Goal: Task Accomplishment & Management: Complete application form

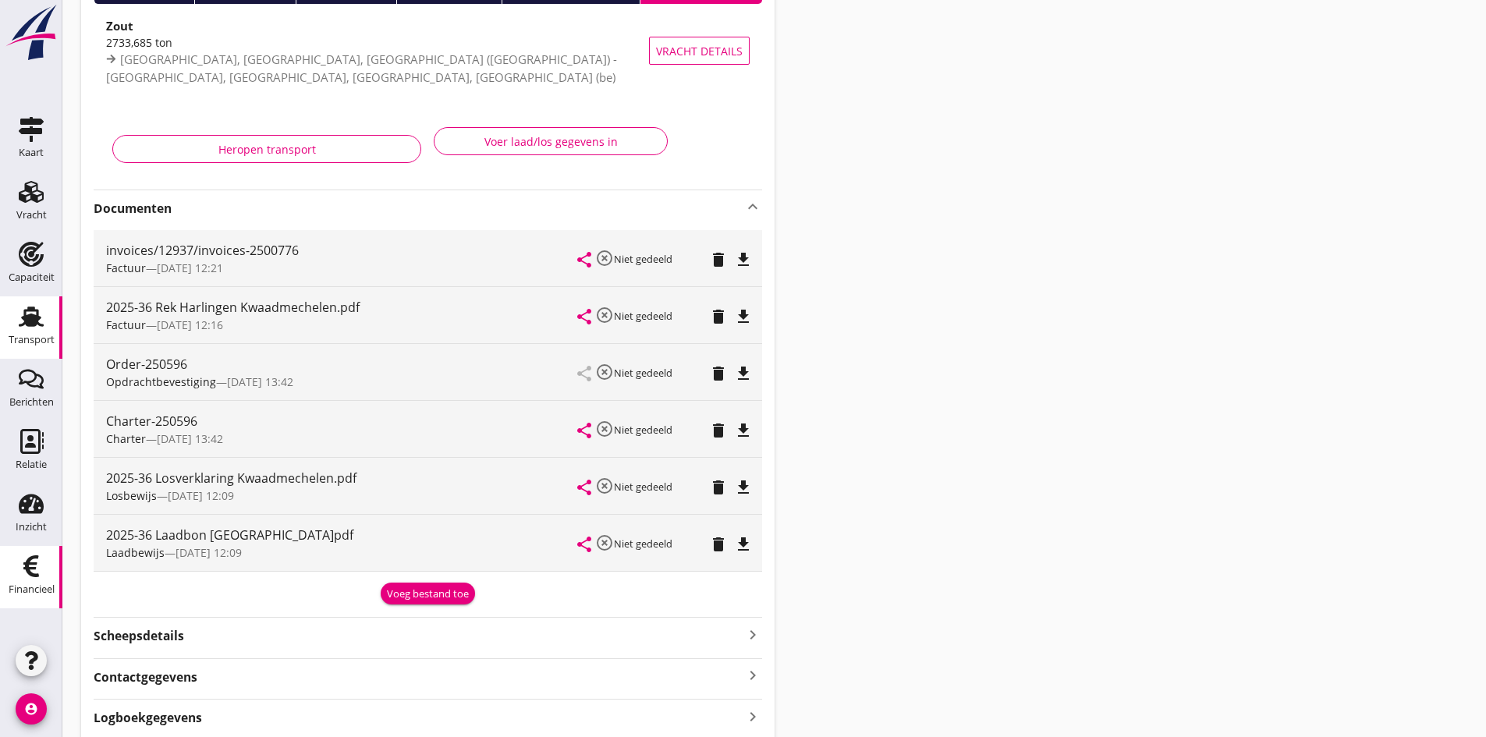
scroll to position [156, 0]
click at [31, 580] on div "Financieel" at bounding box center [32, 590] width 46 height 22
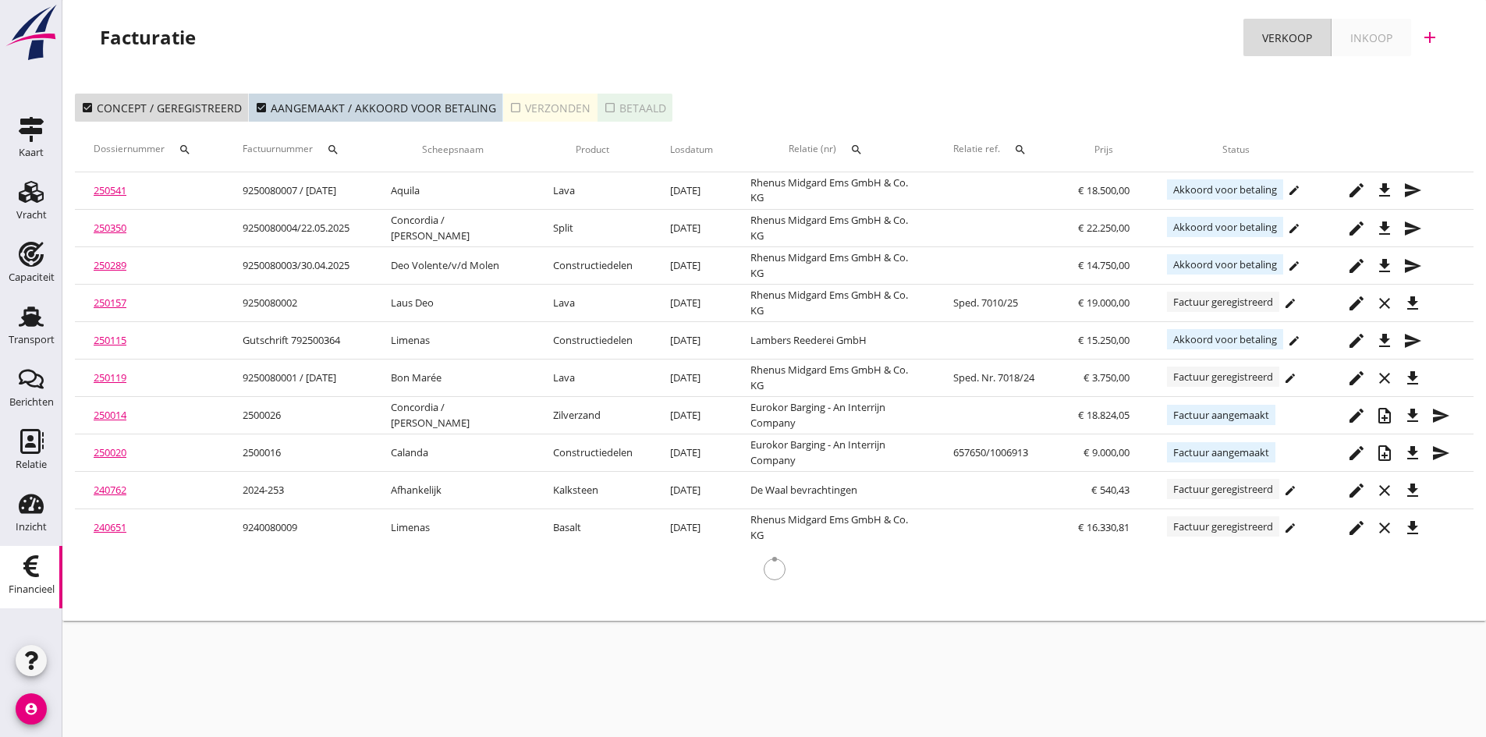
click at [536, 104] on div "check_box_outline_blank Verzonden" at bounding box center [549, 108] width 81 height 16
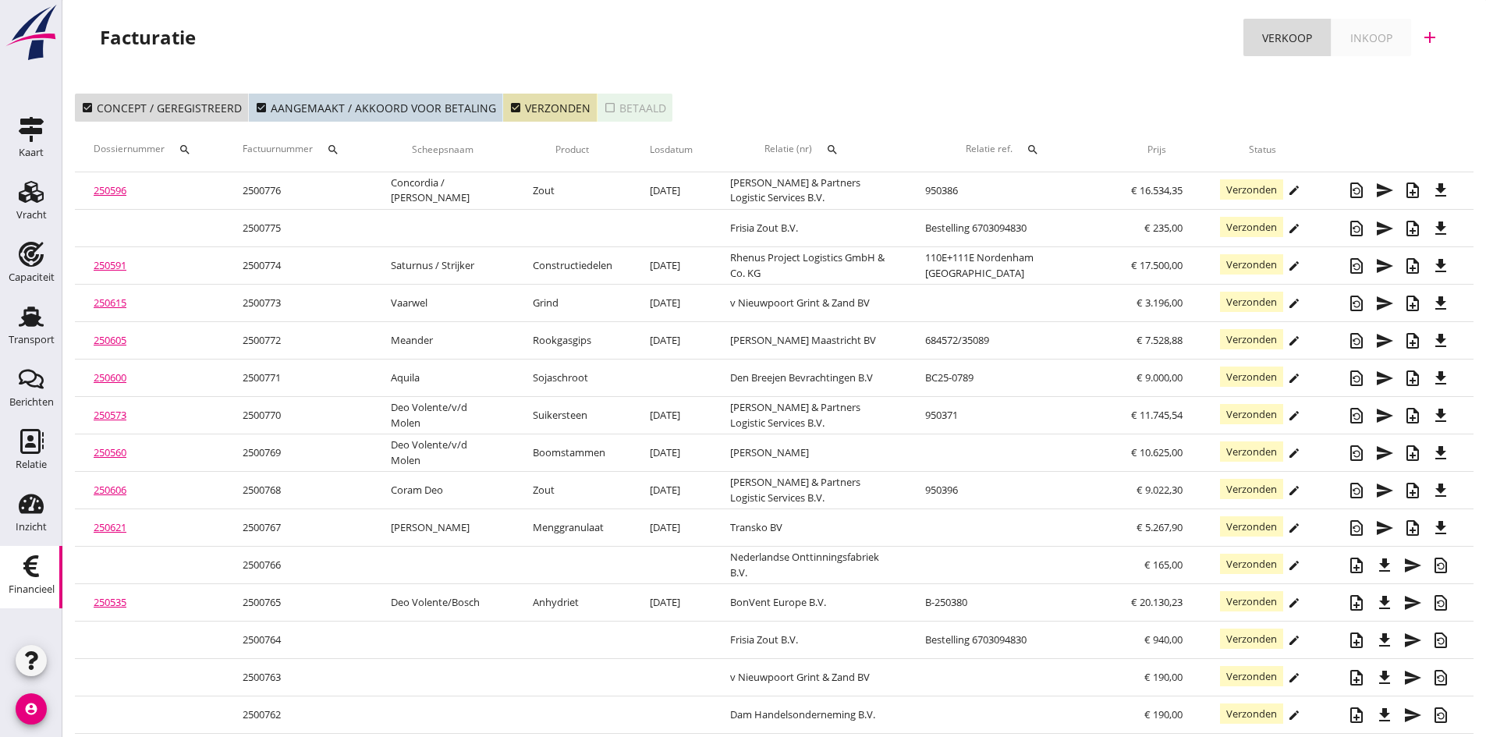
click at [1430, 35] on icon "add" at bounding box center [1430, 37] width 19 height 19
click at [1382, 73] on div "Verkoopfactuur" at bounding box center [1420, 76] width 93 height 19
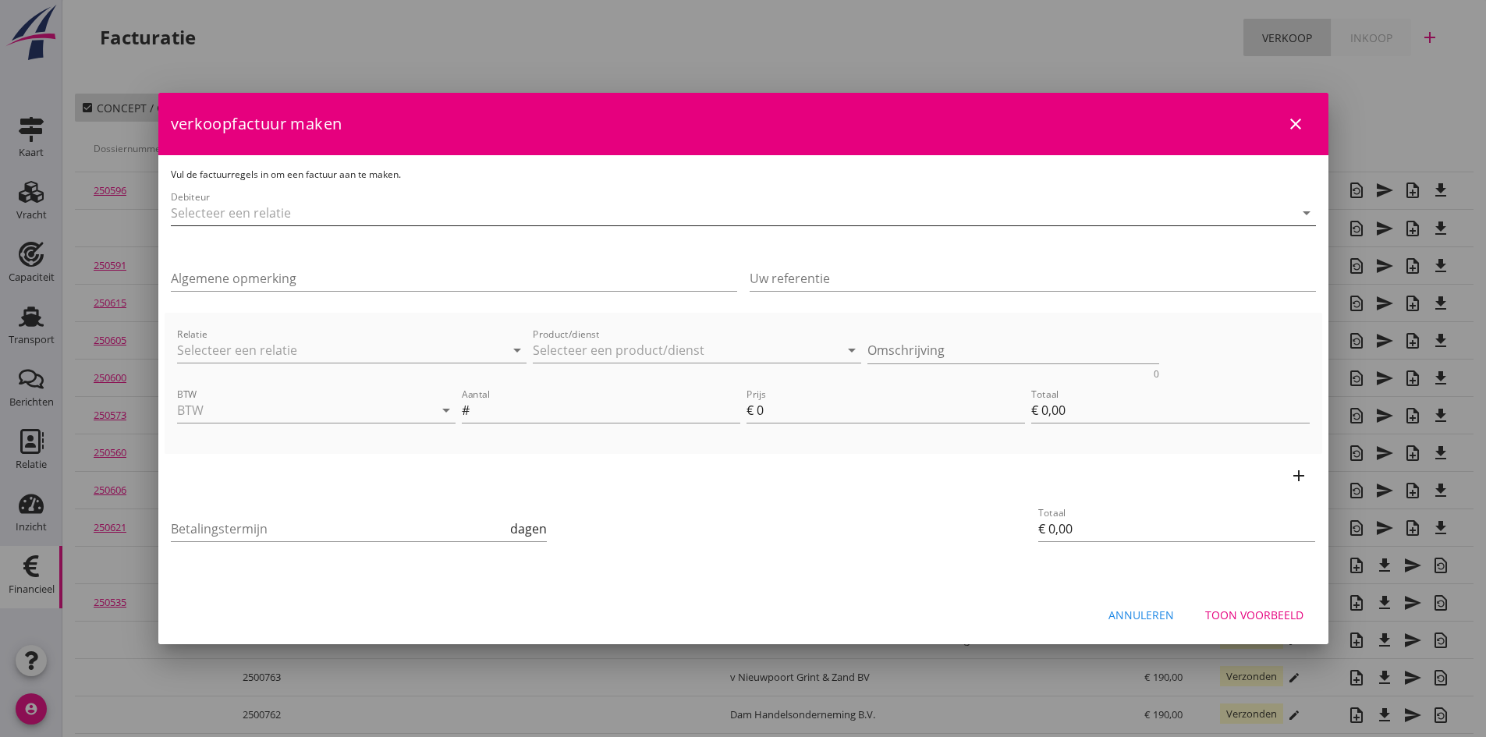
click at [347, 213] on input "Debiteur" at bounding box center [722, 212] width 1102 height 25
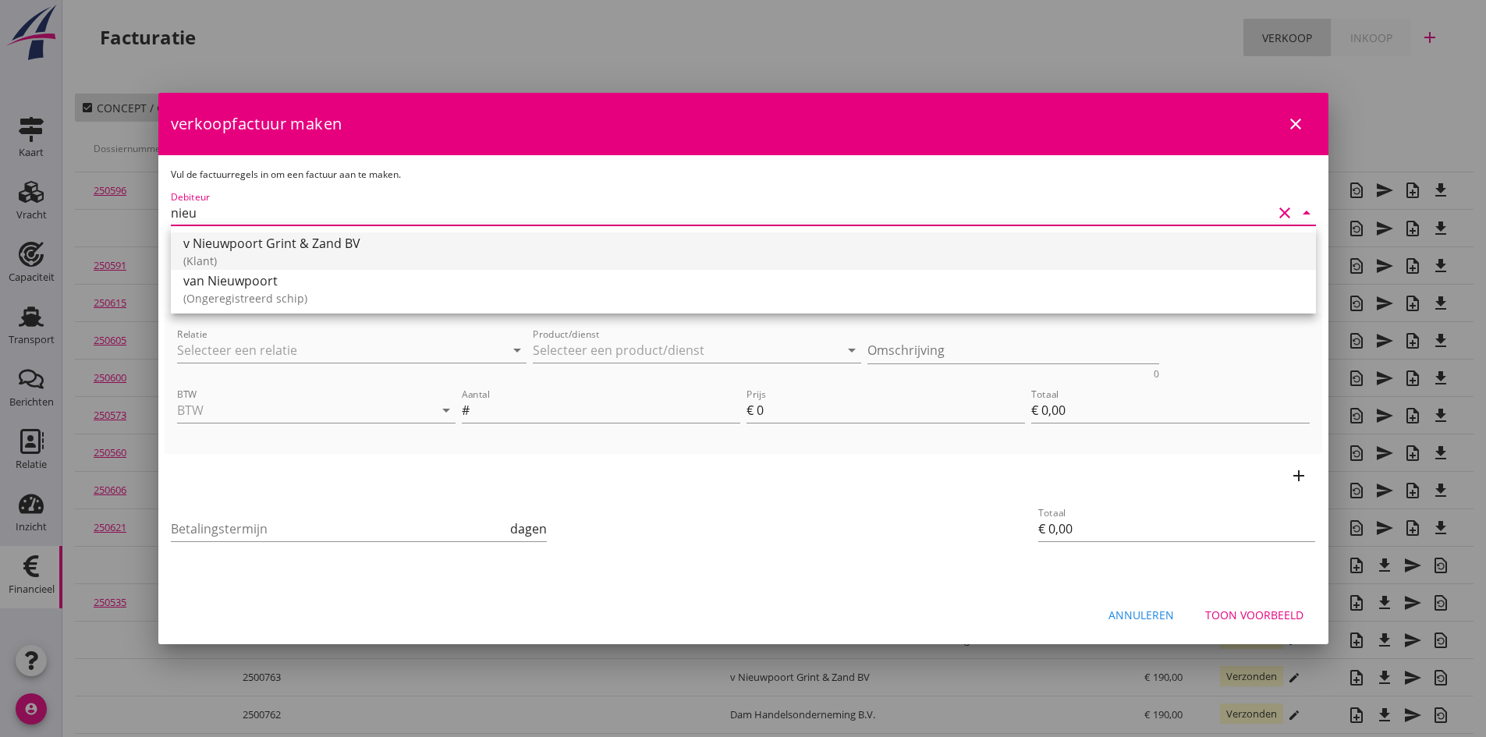
click at [302, 247] on div "v Nieuwpoort Grint & Zand BV" at bounding box center [743, 243] width 1120 height 19
type input "v Nieuwpoort Grint & Zand BV"
type input "14"
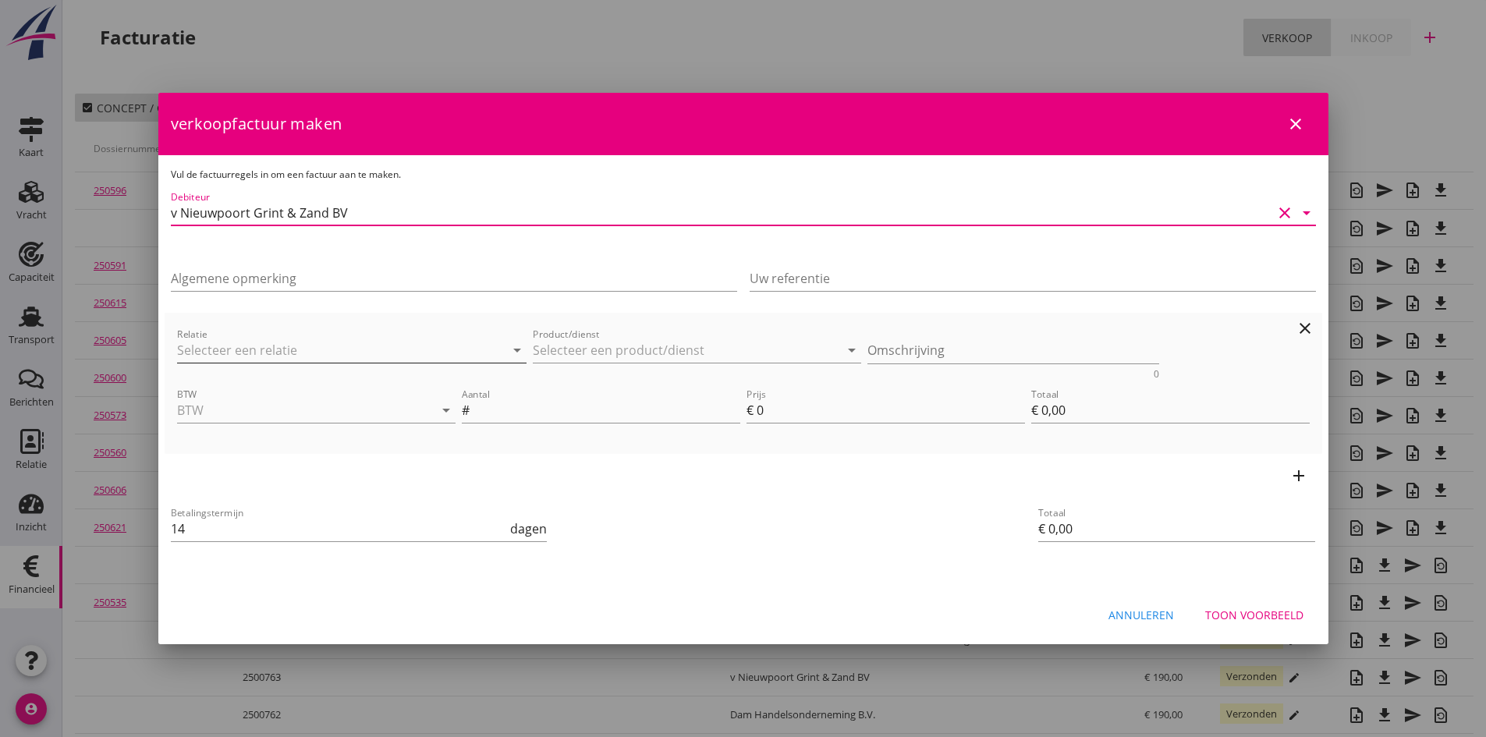
type input "v Nieuwpoort Grint & Zand BV"
click at [317, 358] on input "Relatie" at bounding box center [330, 350] width 307 height 25
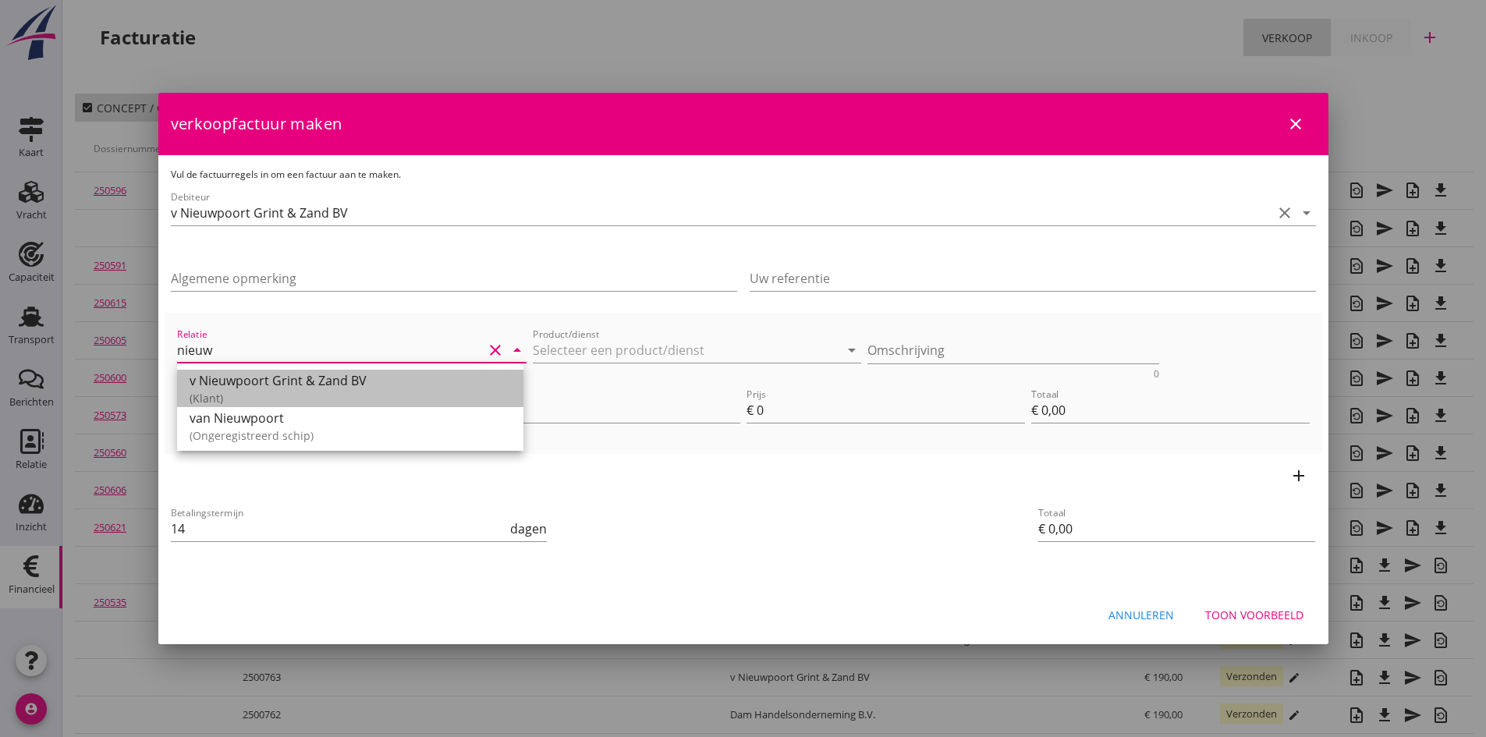
click at [295, 385] on div "v Nieuwpoort Grint & Zand BV" at bounding box center [350, 380] width 321 height 19
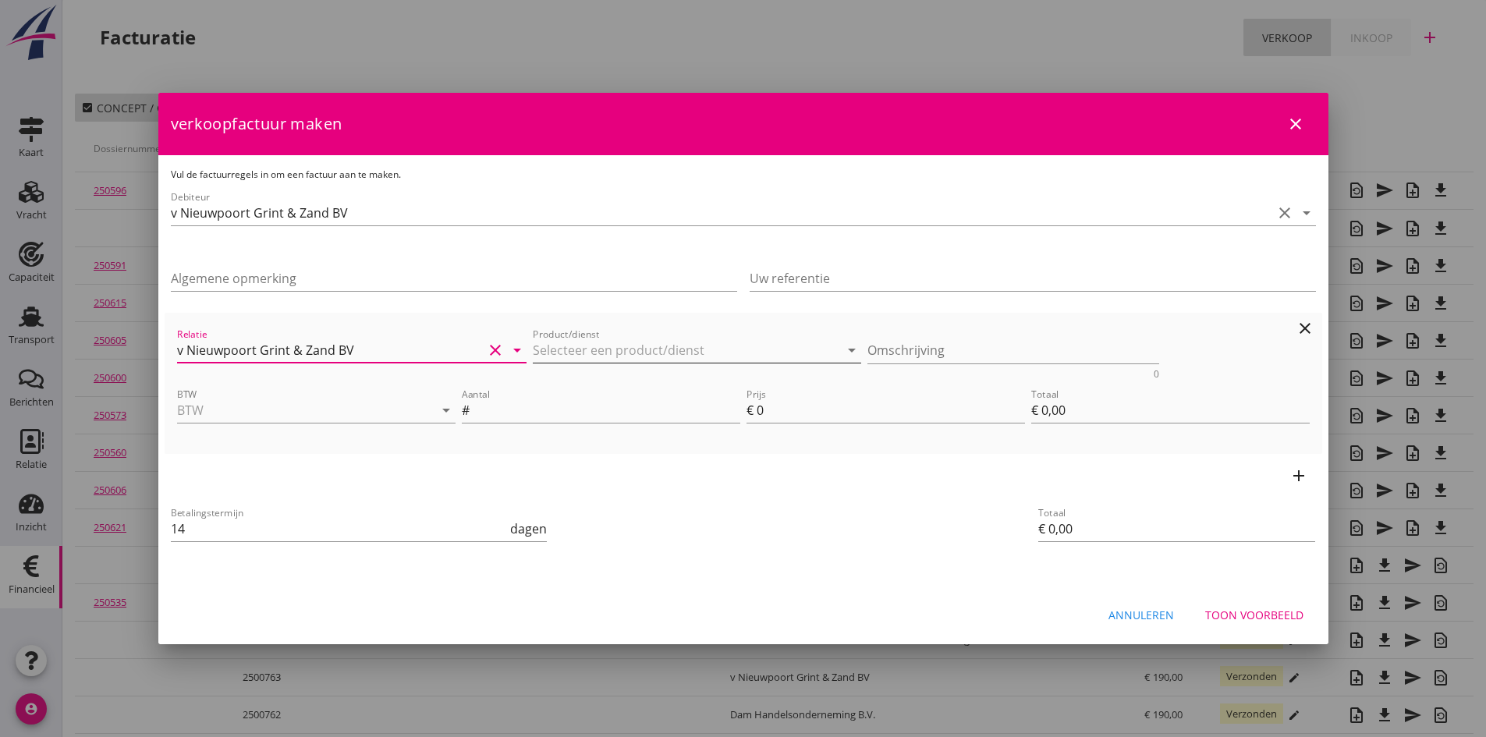
type input "v Nieuwpoort Grint & Zand BV"
click at [559, 344] on input "Product/dienst" at bounding box center [686, 350] width 307 height 25
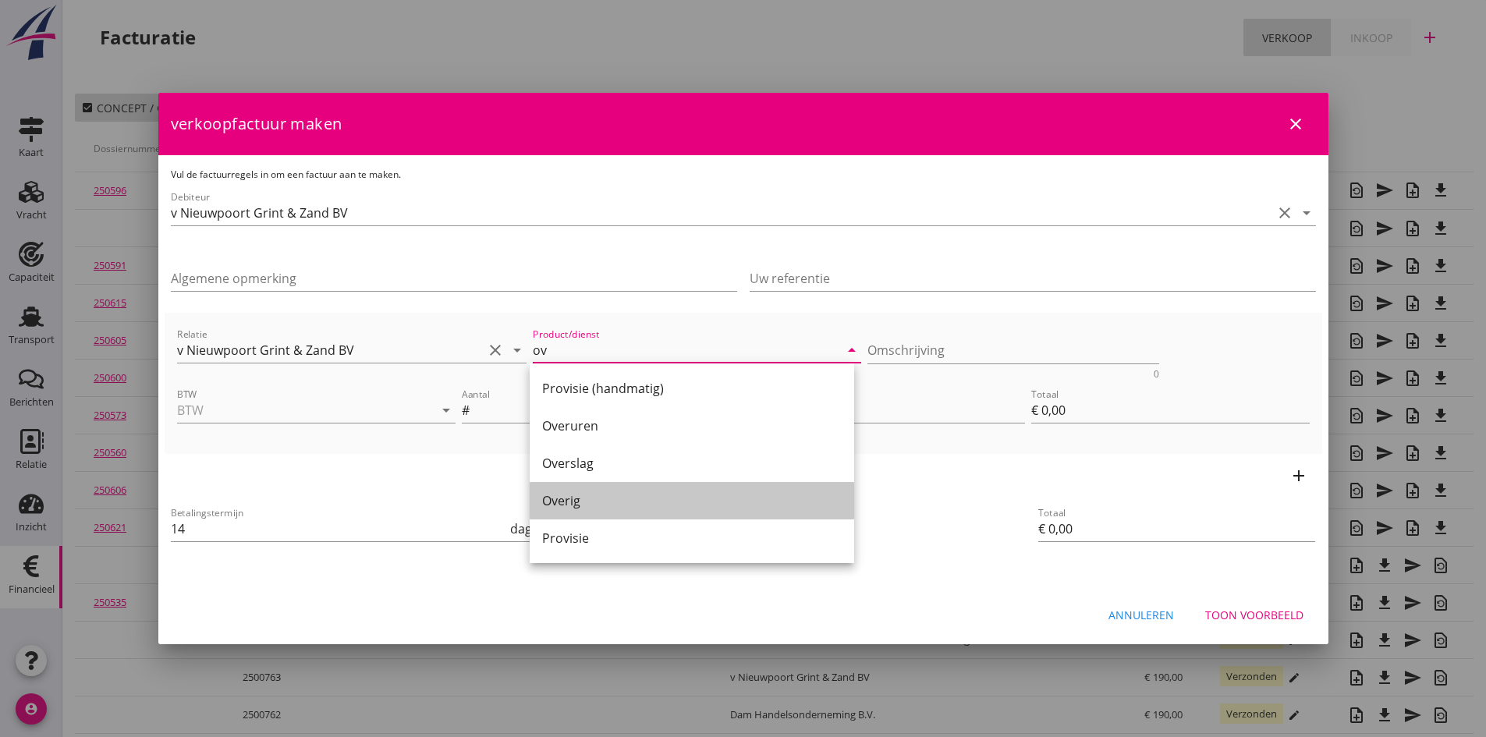
drag, startPoint x: 554, startPoint y: 510, endPoint x: 565, endPoint y: 498, distance: 16.6
click at [558, 507] on div "Overig" at bounding box center [692, 500] width 300 height 37
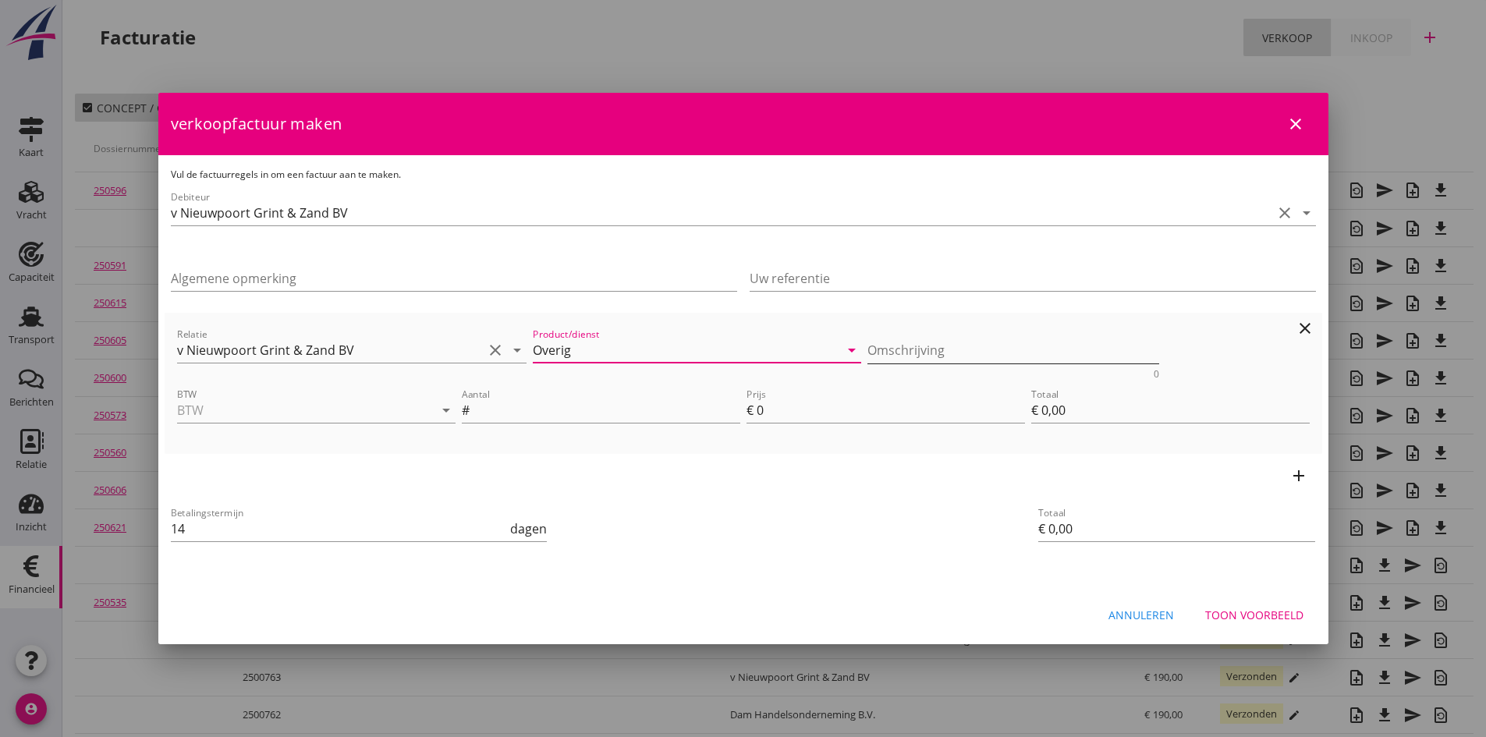
type input "Overig"
click at [928, 351] on textarea "Omschrijving" at bounding box center [1013, 351] width 292 height 26
type textarea "ijken m/s [PERSON_NAME] [DATE]"
click at [287, 415] on input "BTW" at bounding box center [294, 410] width 235 height 25
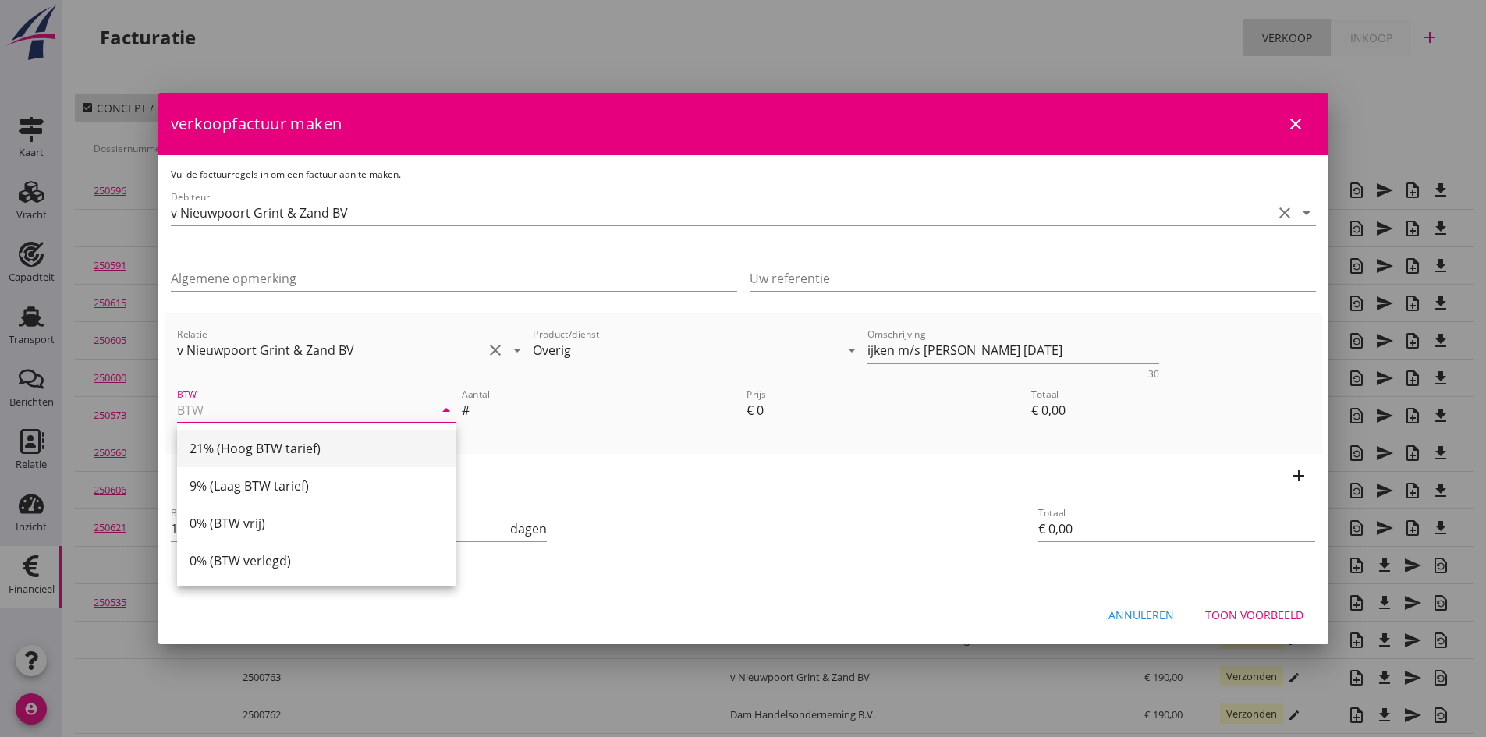
click at [273, 445] on div "21% (Hoog BTW tarief)" at bounding box center [317, 448] width 254 height 19
type input "21% (Hoog BTW tarief)"
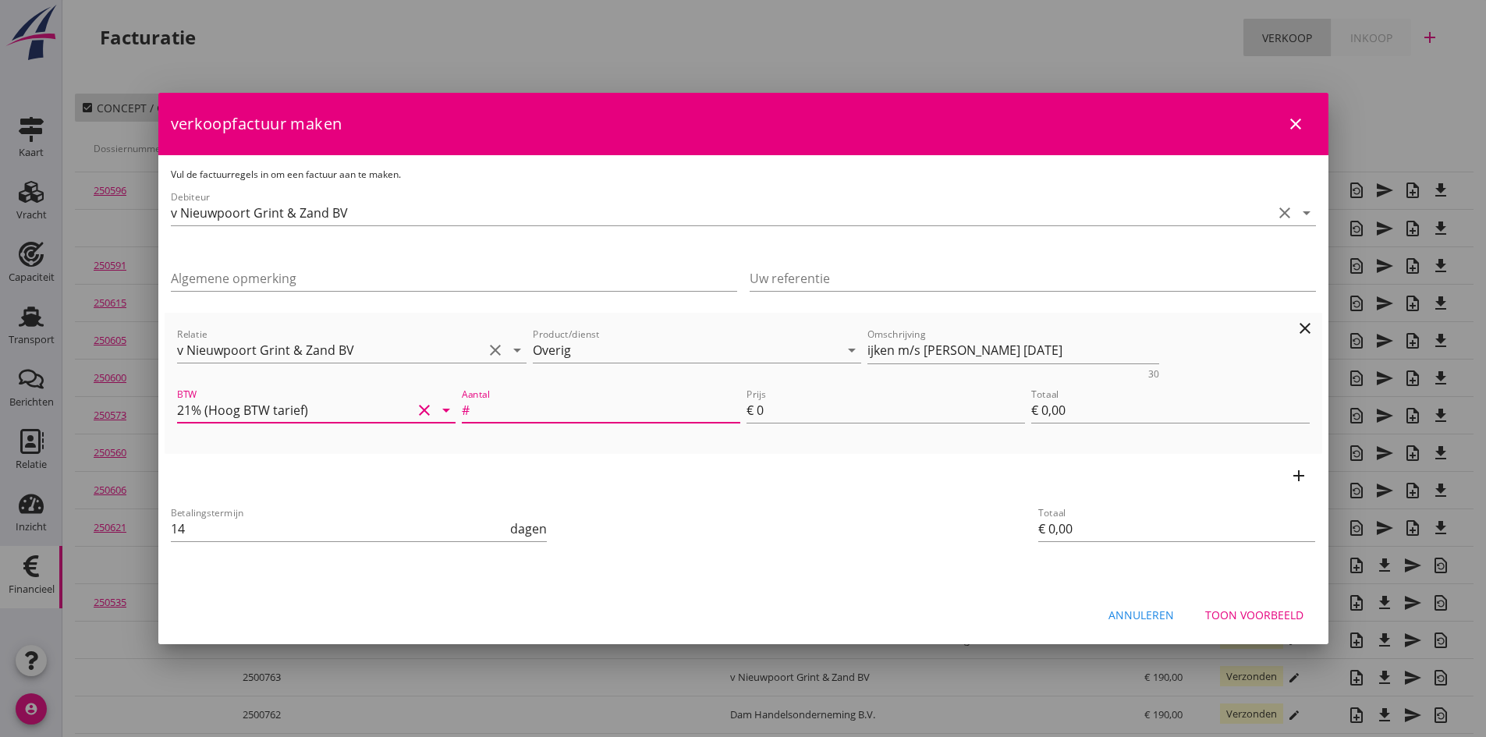
click at [530, 406] on input "Aantal" at bounding box center [607, 410] width 268 height 25
type input "1"
type input "€ 1,00"
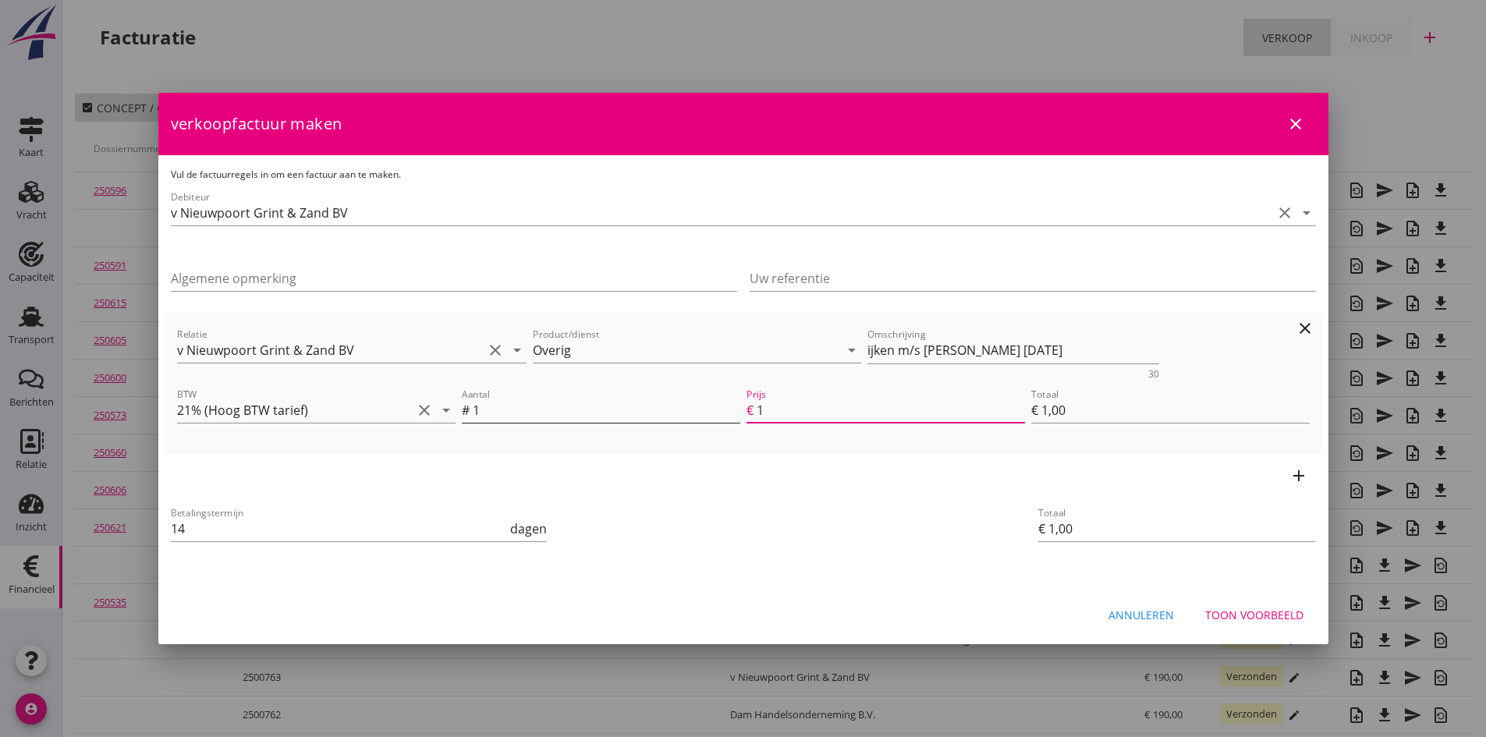
type input "19"
type input "€ 19,00"
type input "190"
type input "€ 190,00"
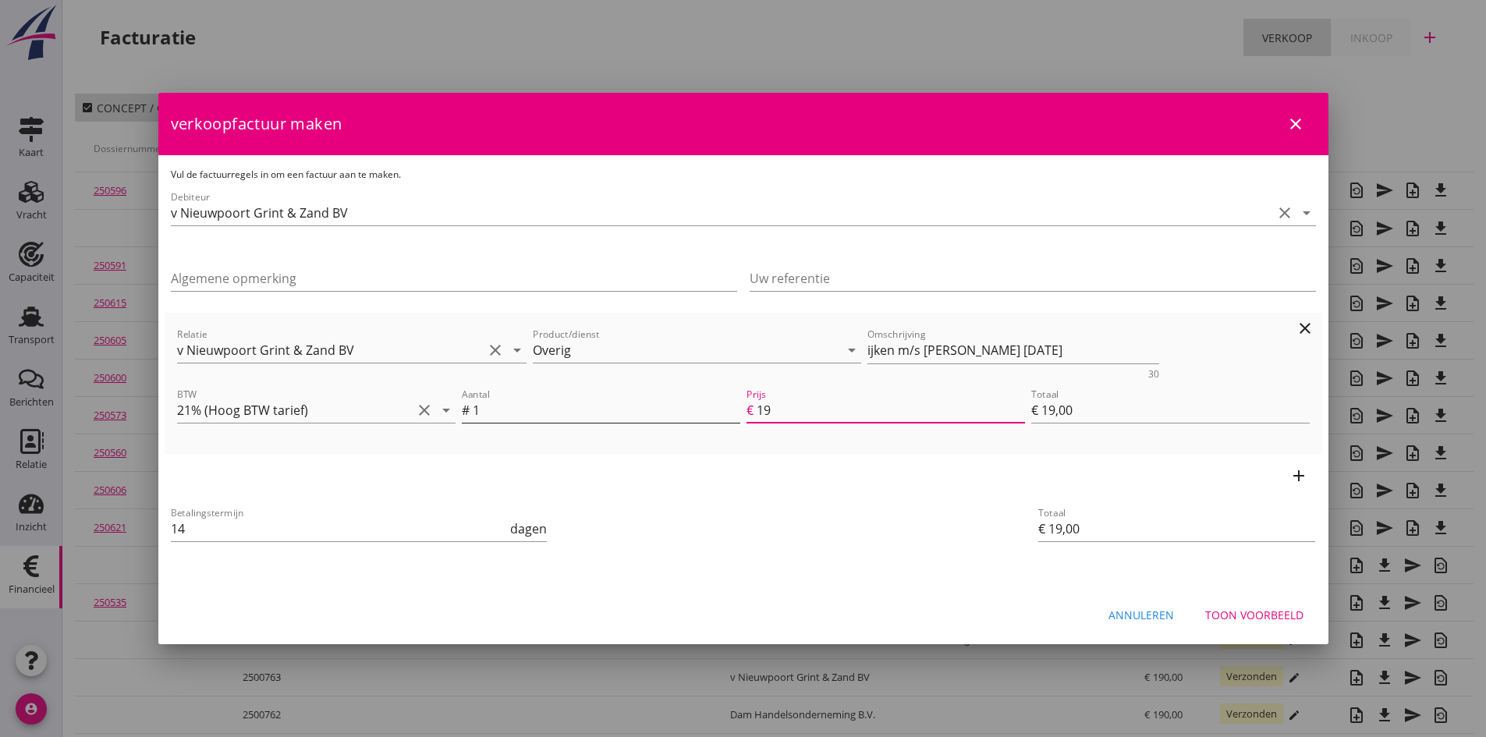
type input "€ 190,00"
type input "190"
click at [1235, 618] on div "Toon voorbeeld" at bounding box center [1254, 615] width 98 height 16
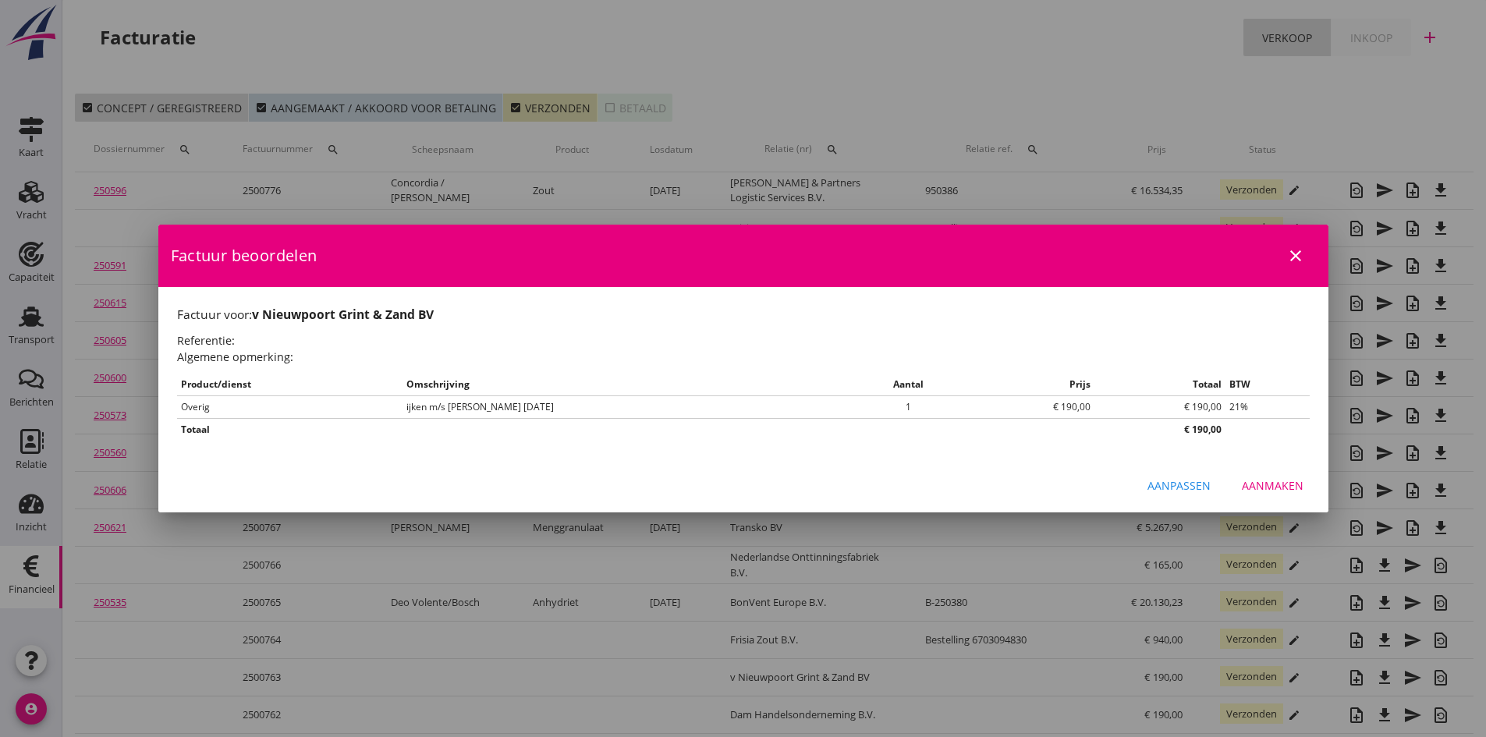
click at [1272, 488] on div "Aanmaken" at bounding box center [1273, 485] width 62 height 16
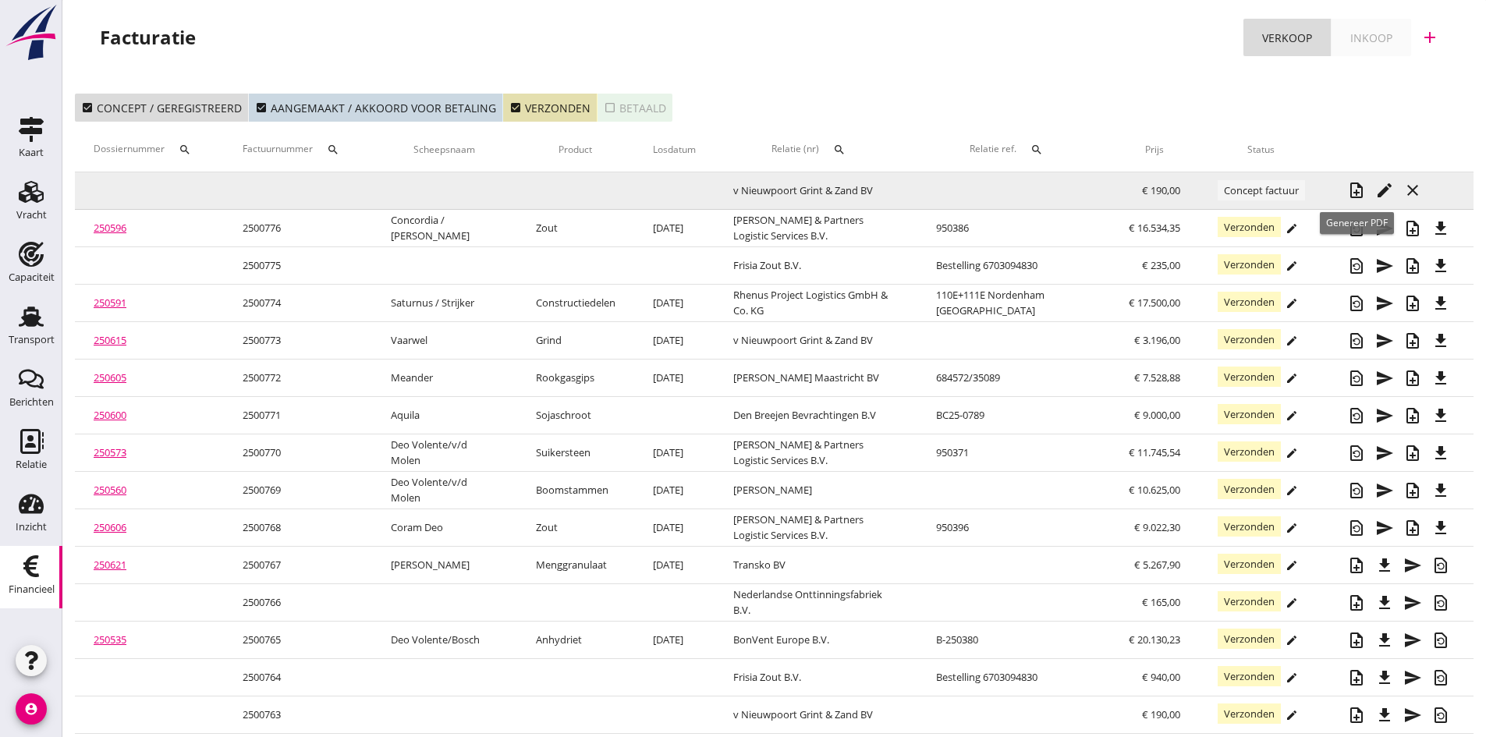
click at [1351, 190] on icon "note_add" at bounding box center [1356, 190] width 19 height 19
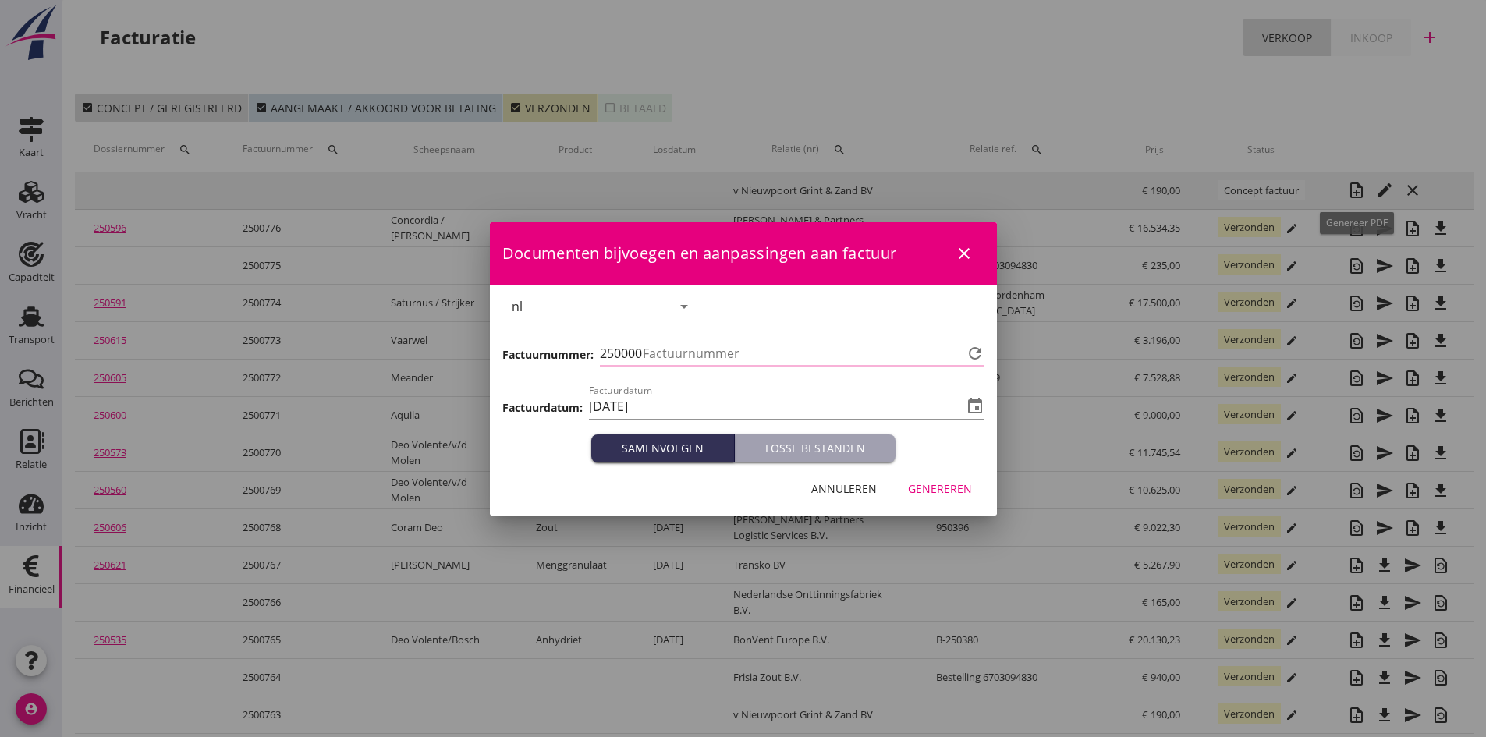
type input "777"
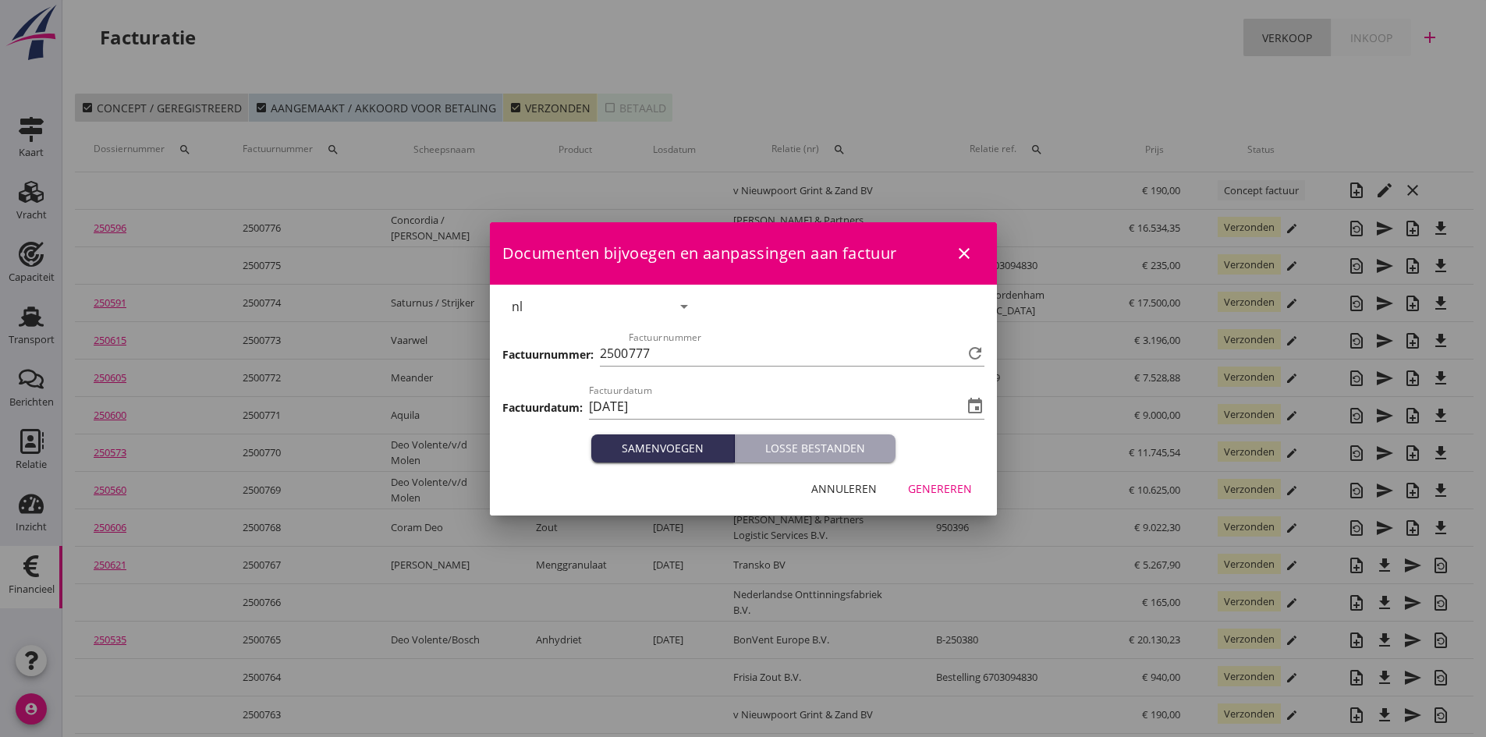
click at [921, 484] on div "Genereren" at bounding box center [940, 489] width 64 height 16
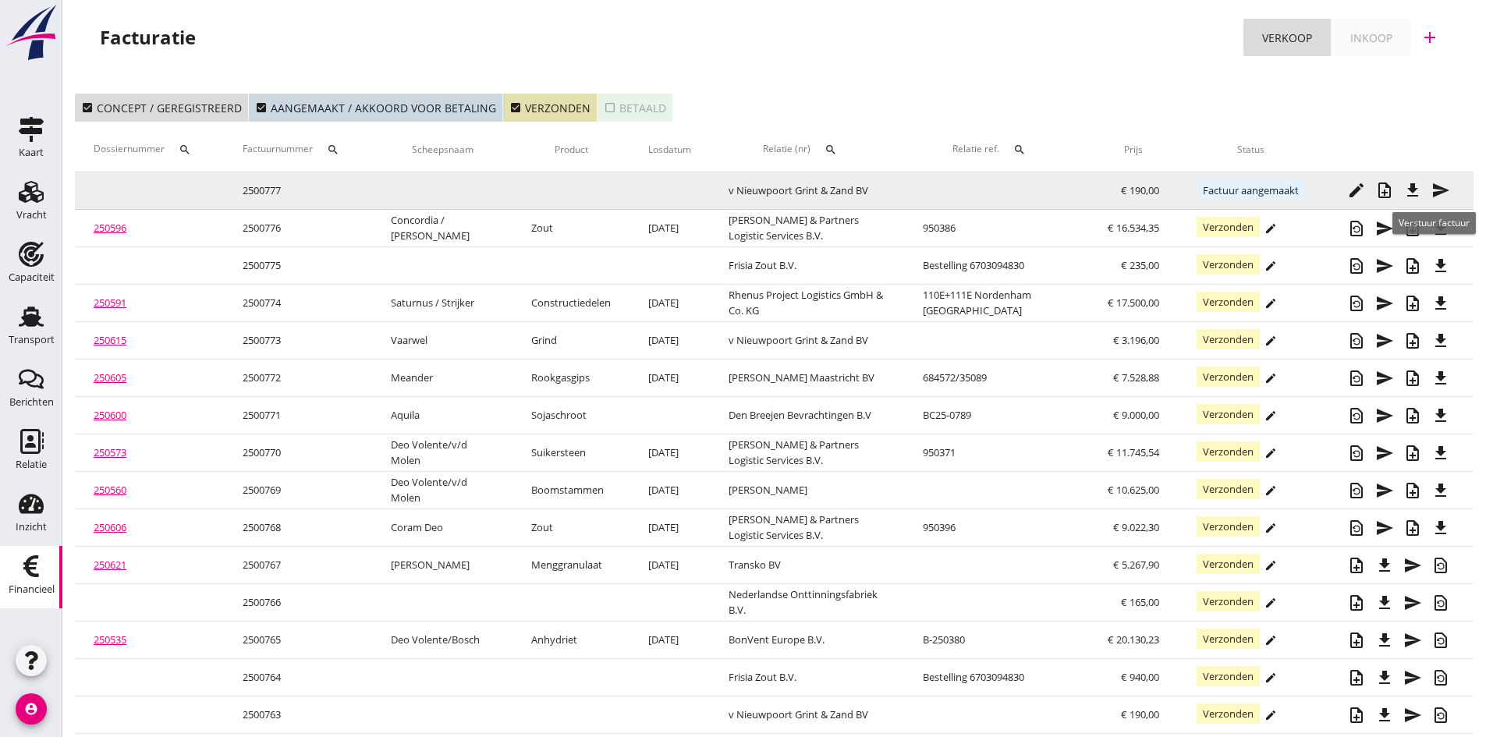
click at [1440, 188] on icon "send" at bounding box center [1441, 190] width 19 height 19
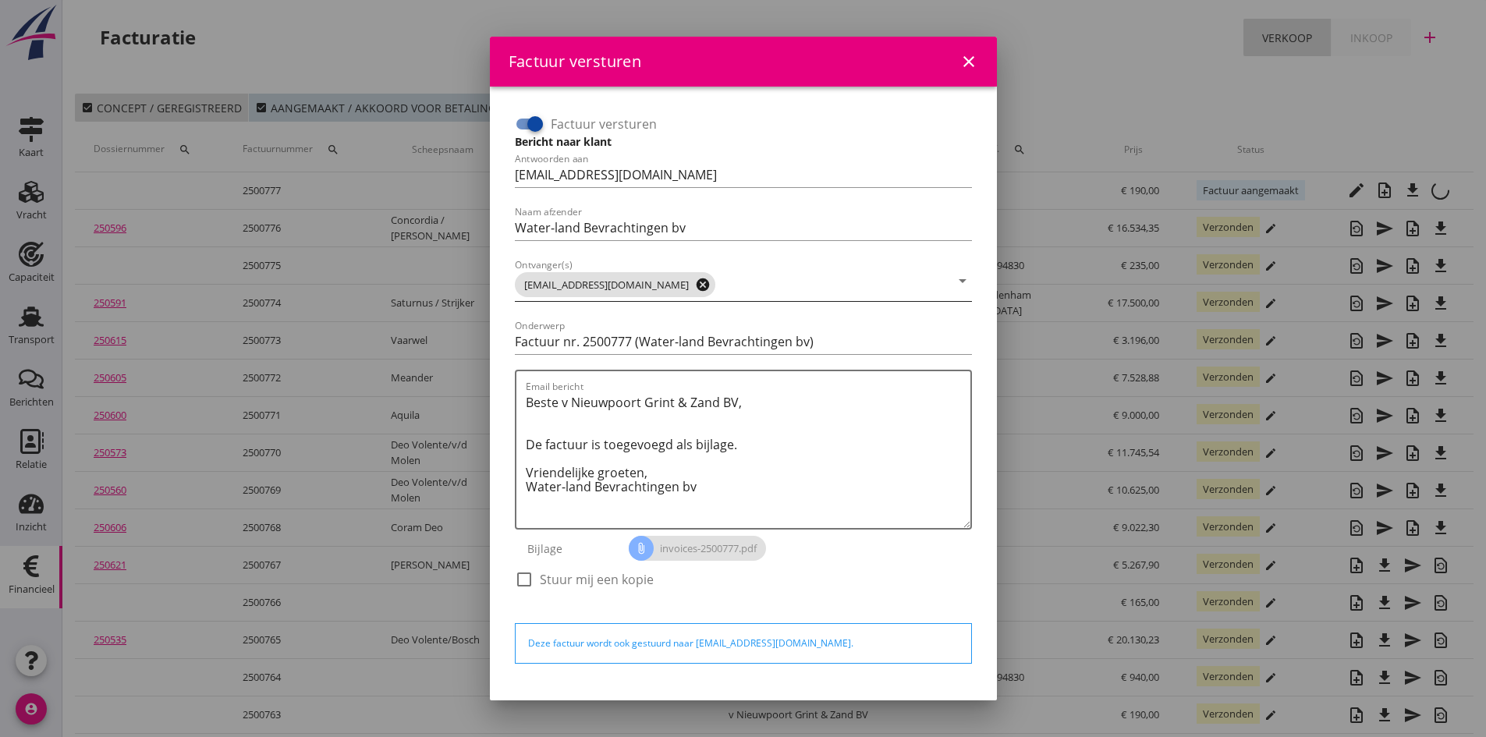
click at [711, 288] on icon "cancel" at bounding box center [703, 285] width 16 height 16
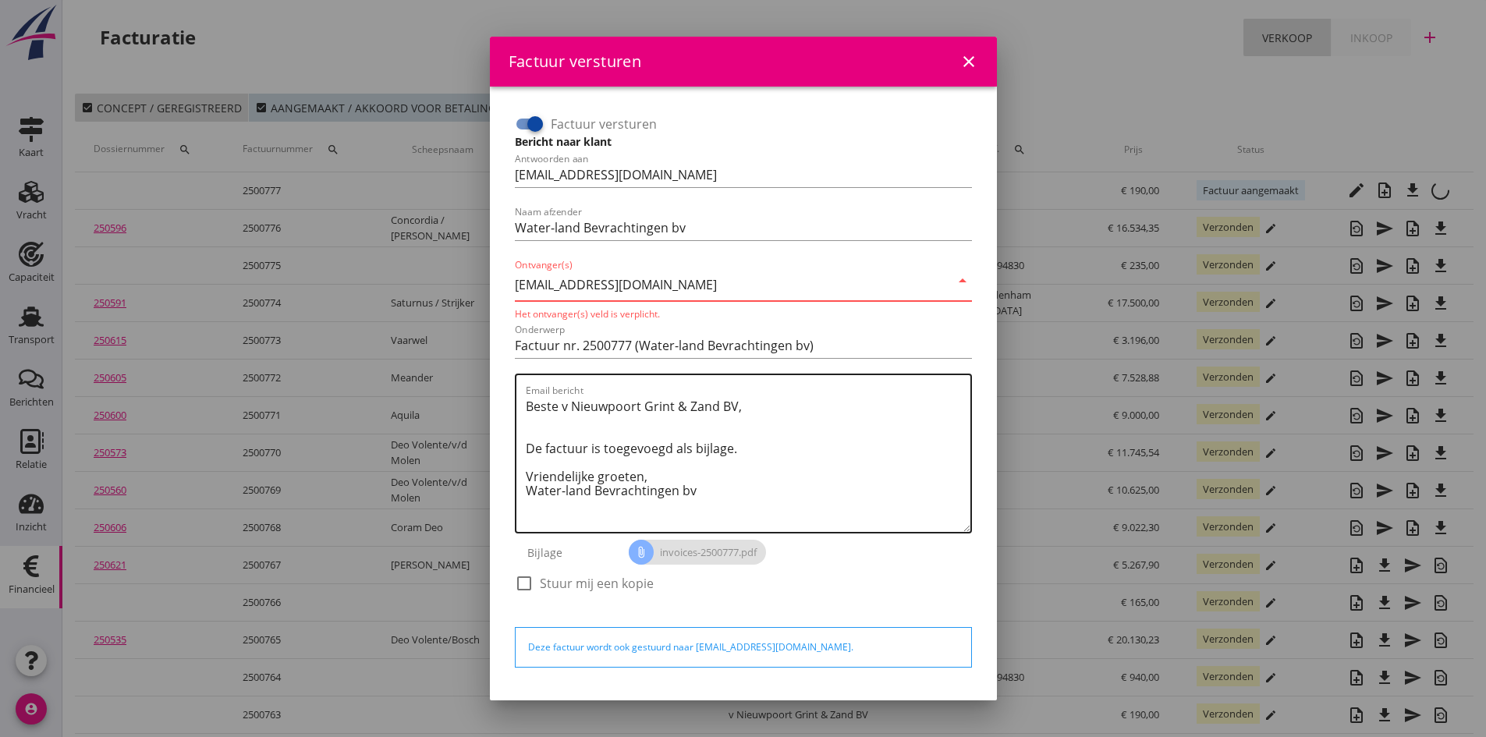
type input "[EMAIL_ADDRESS][DOMAIN_NAME]"
click at [873, 391] on div "Email bericht Beste v [GEOGRAPHIC_DATA] Grint & Zand BV, De factuur is toegevoe…" at bounding box center [748, 453] width 445 height 157
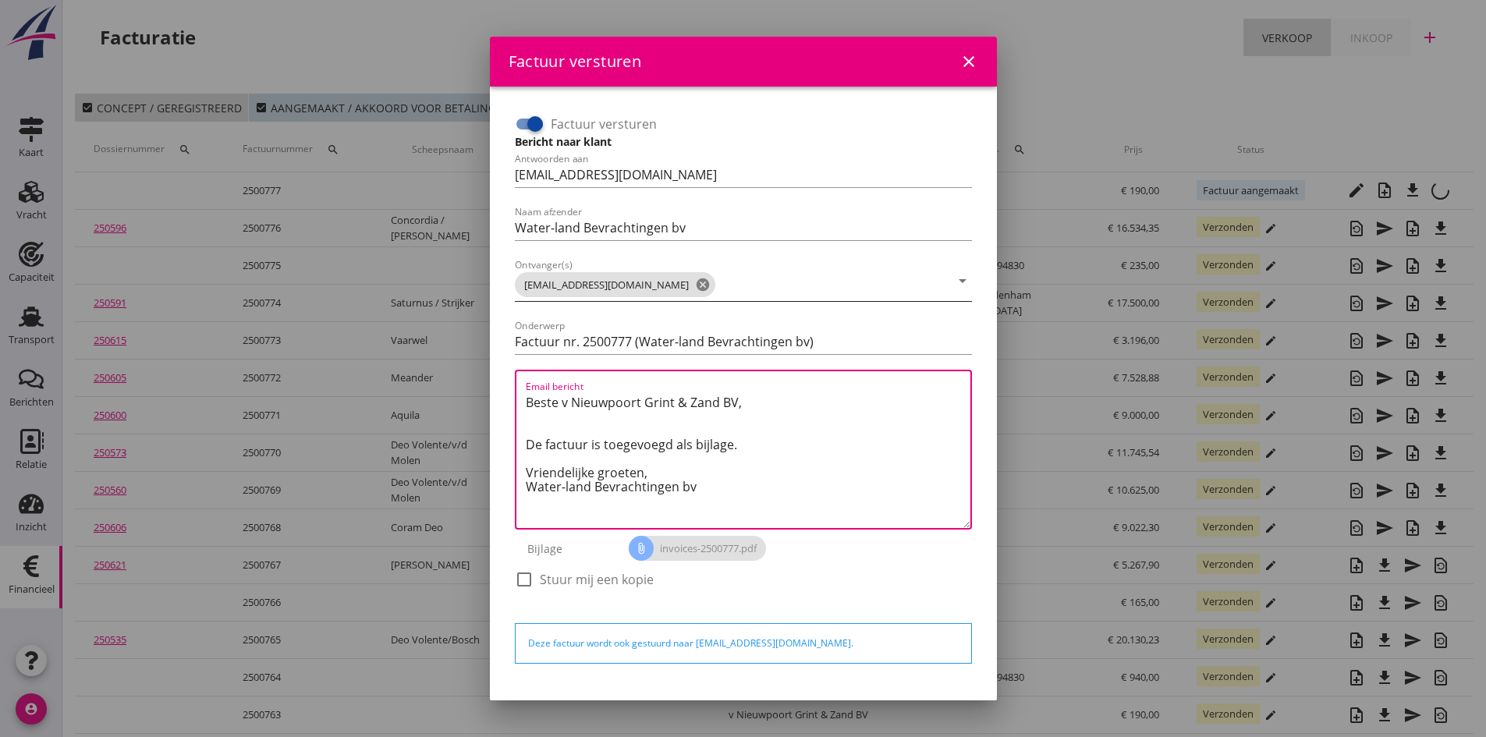
scroll to position [44, 0]
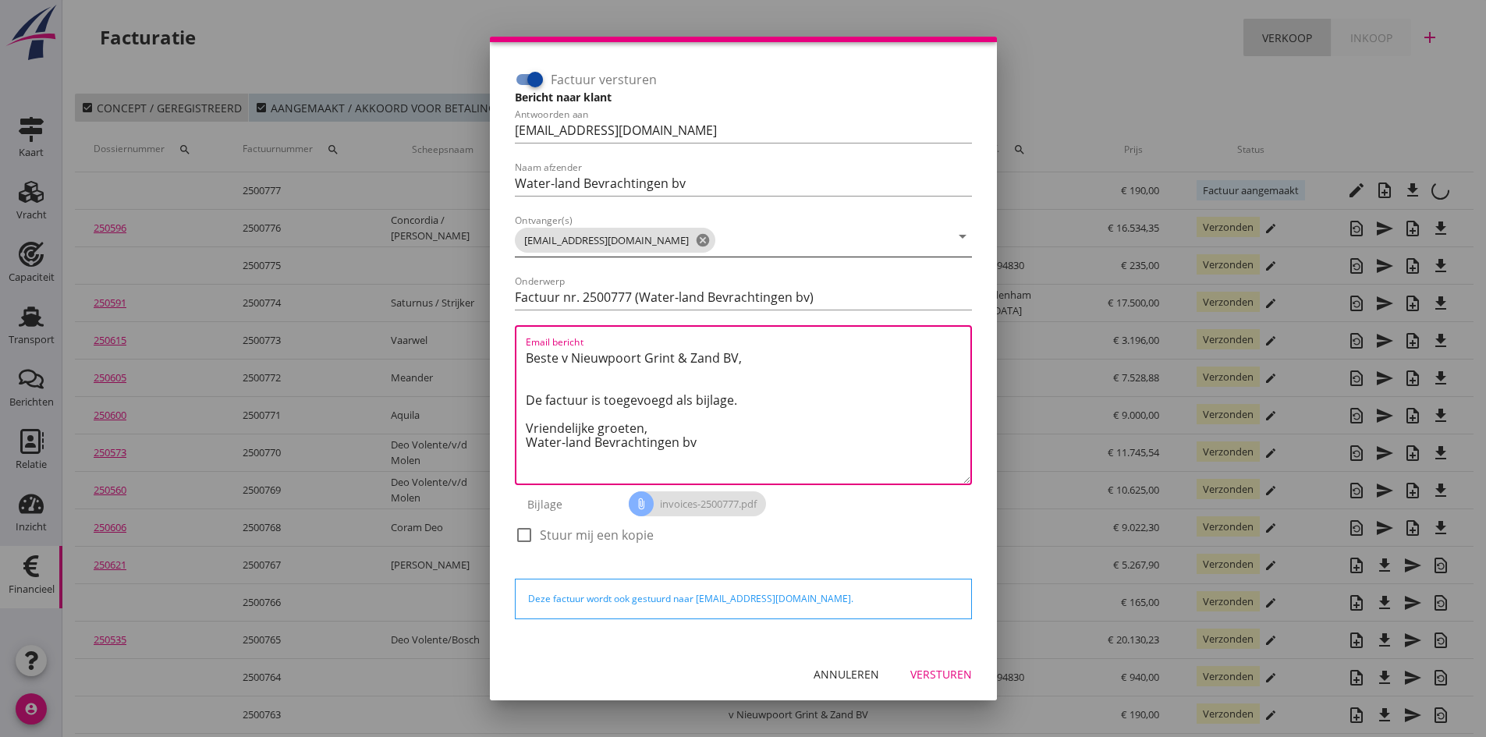
click at [913, 674] on div "Versturen" at bounding box center [941, 674] width 62 height 16
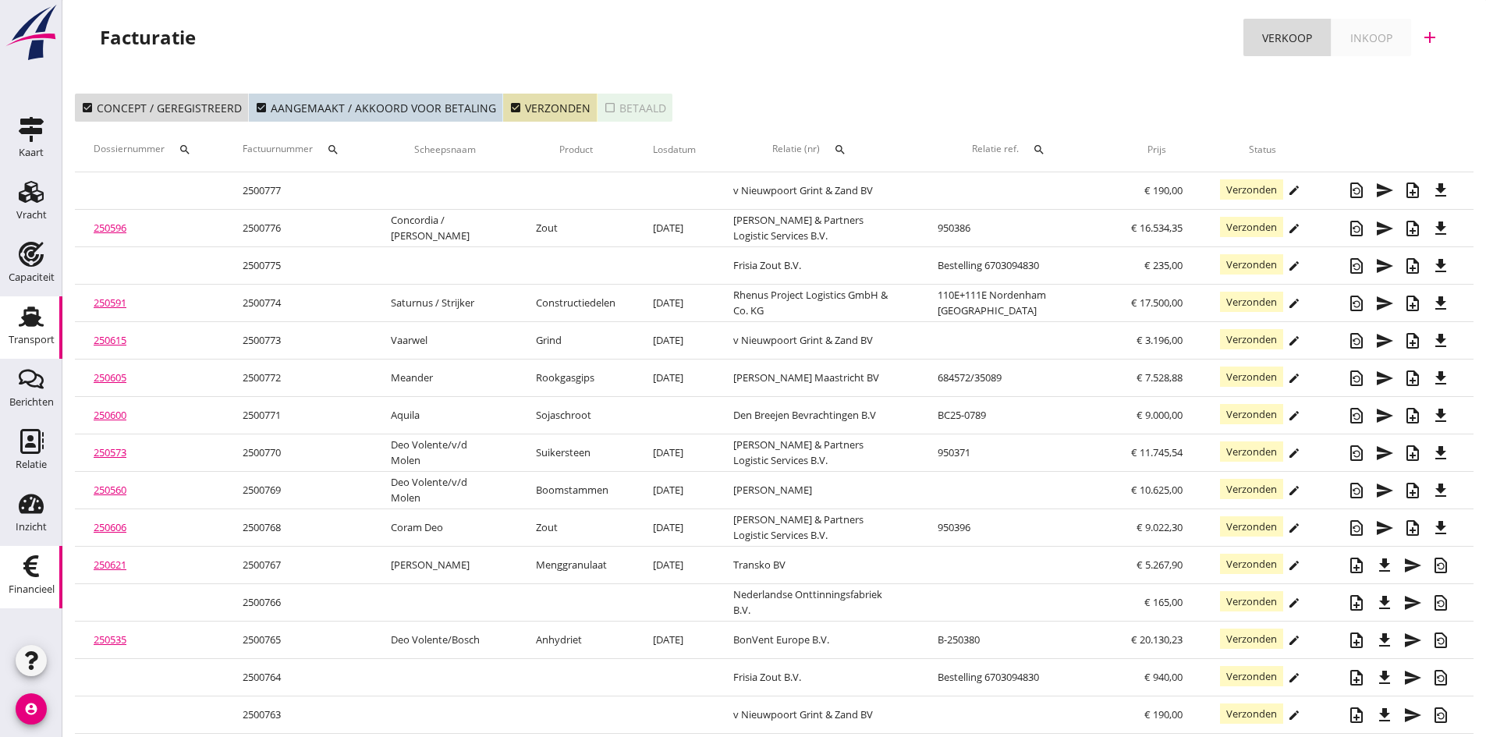
click at [30, 320] on use at bounding box center [31, 317] width 25 height 20
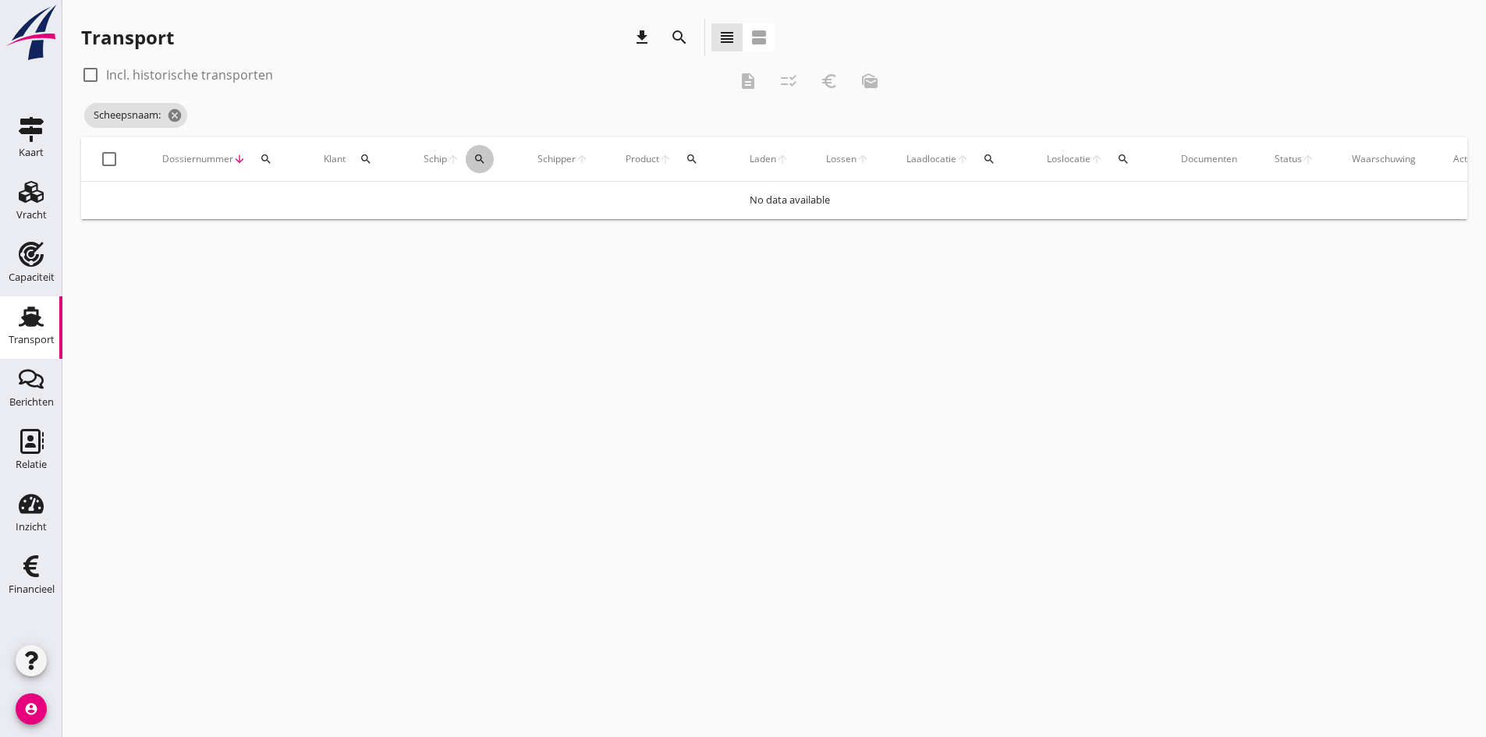
click at [477, 155] on icon "search" at bounding box center [480, 159] width 12 height 12
click at [488, 197] on input "Zoek op (scheeps)naam" at bounding box center [554, 204] width 162 height 25
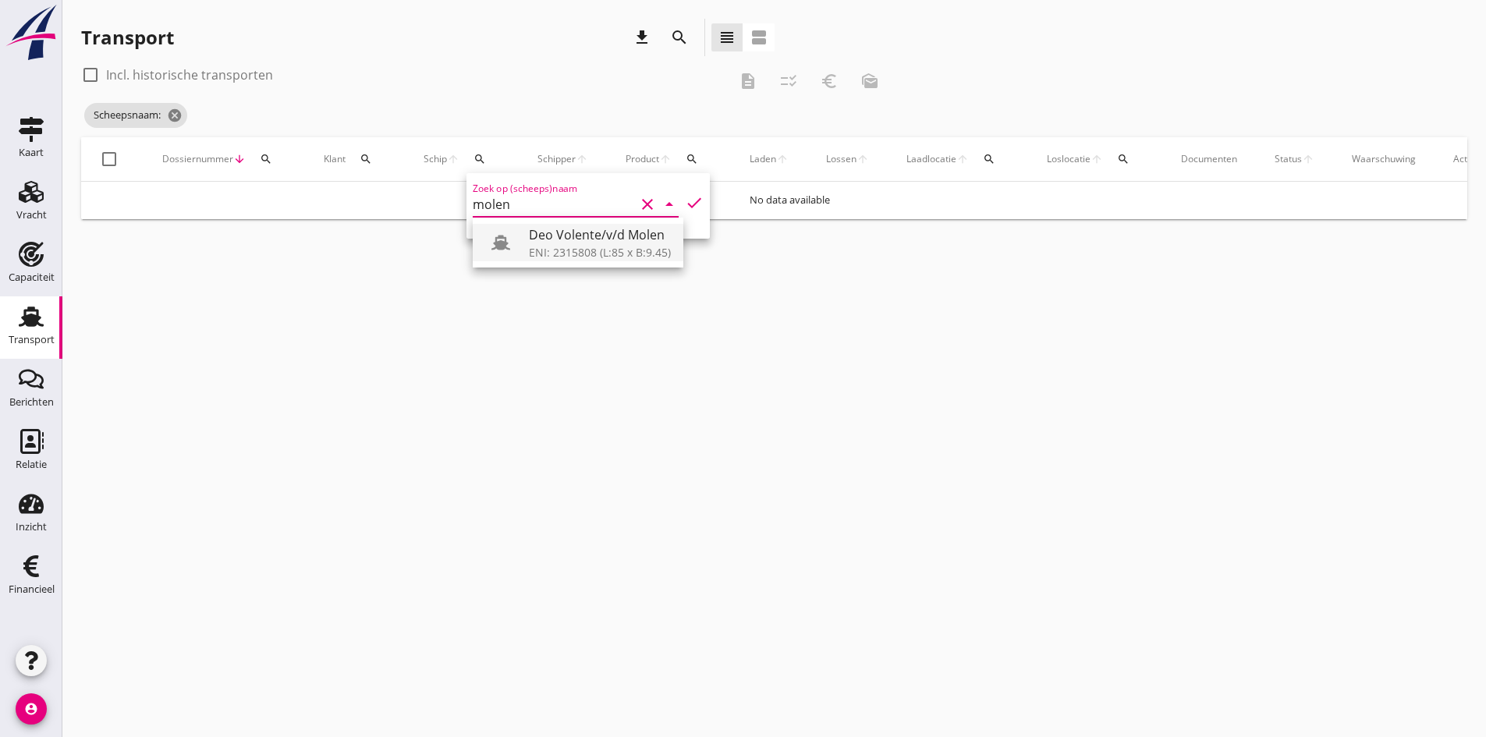
click at [561, 242] on div "Deo Volente/v/d Molen" at bounding box center [600, 234] width 142 height 19
click at [685, 202] on icon "check" at bounding box center [694, 202] width 19 height 19
type input "Deo Volente/v/d Molen"
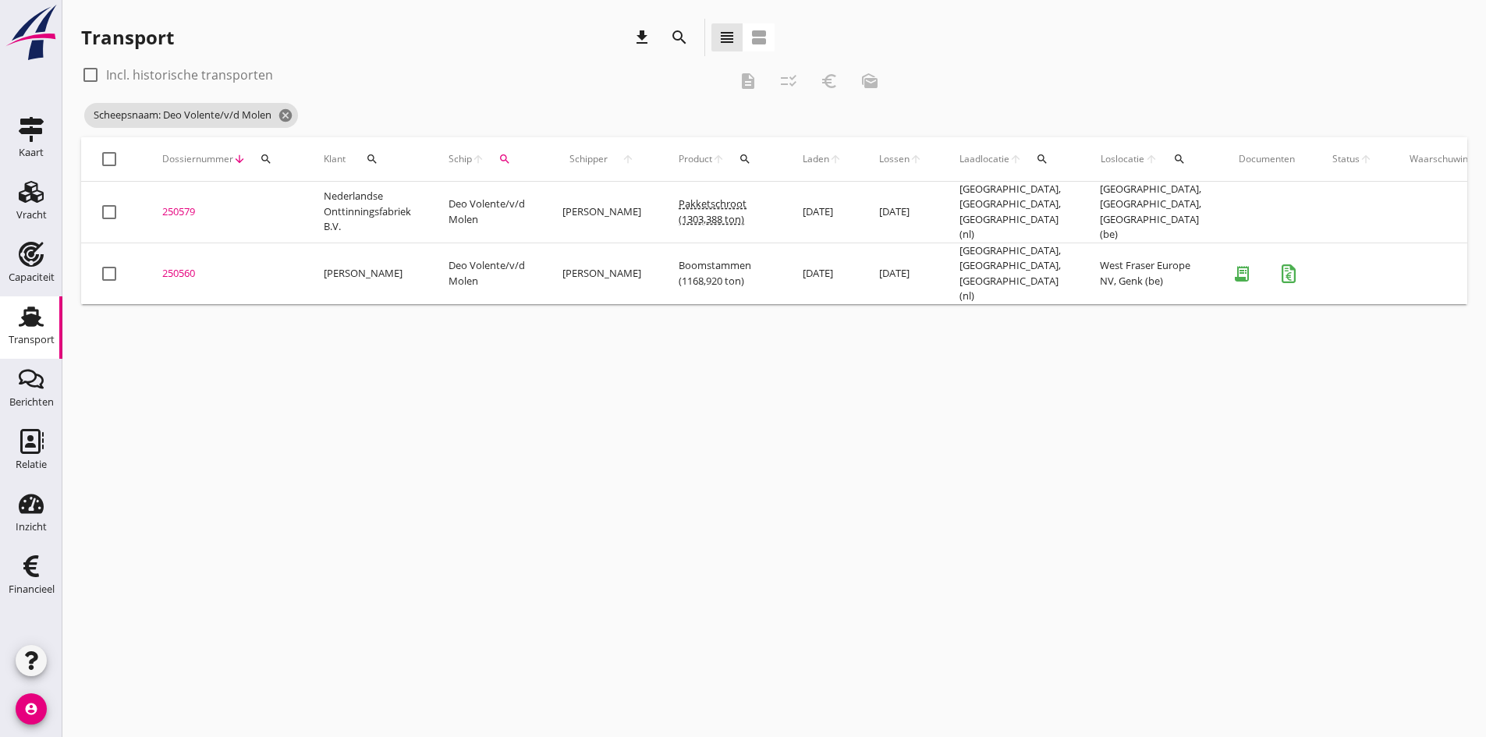
click at [191, 266] on div "250560" at bounding box center [224, 274] width 124 height 16
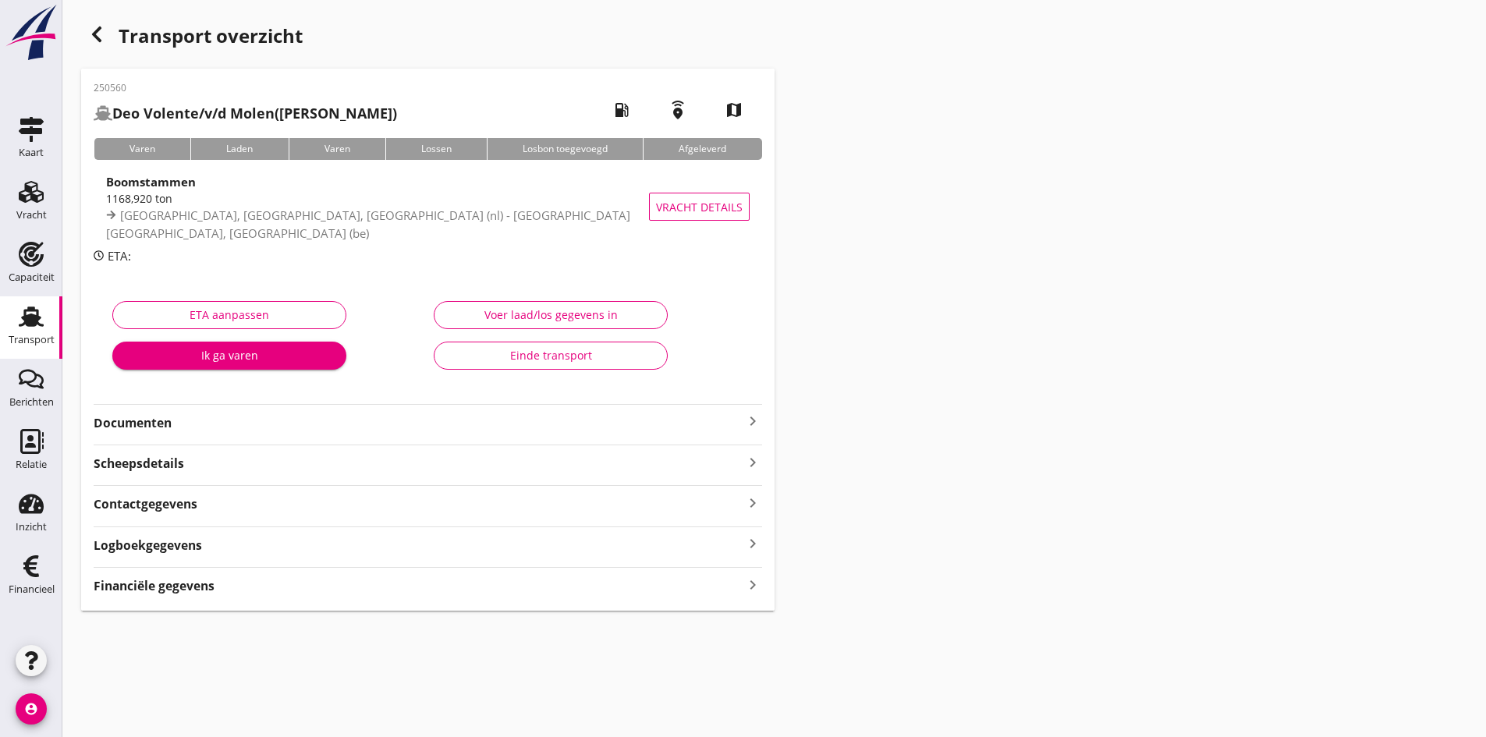
click at [163, 421] on strong "Documenten" at bounding box center [419, 423] width 650 height 18
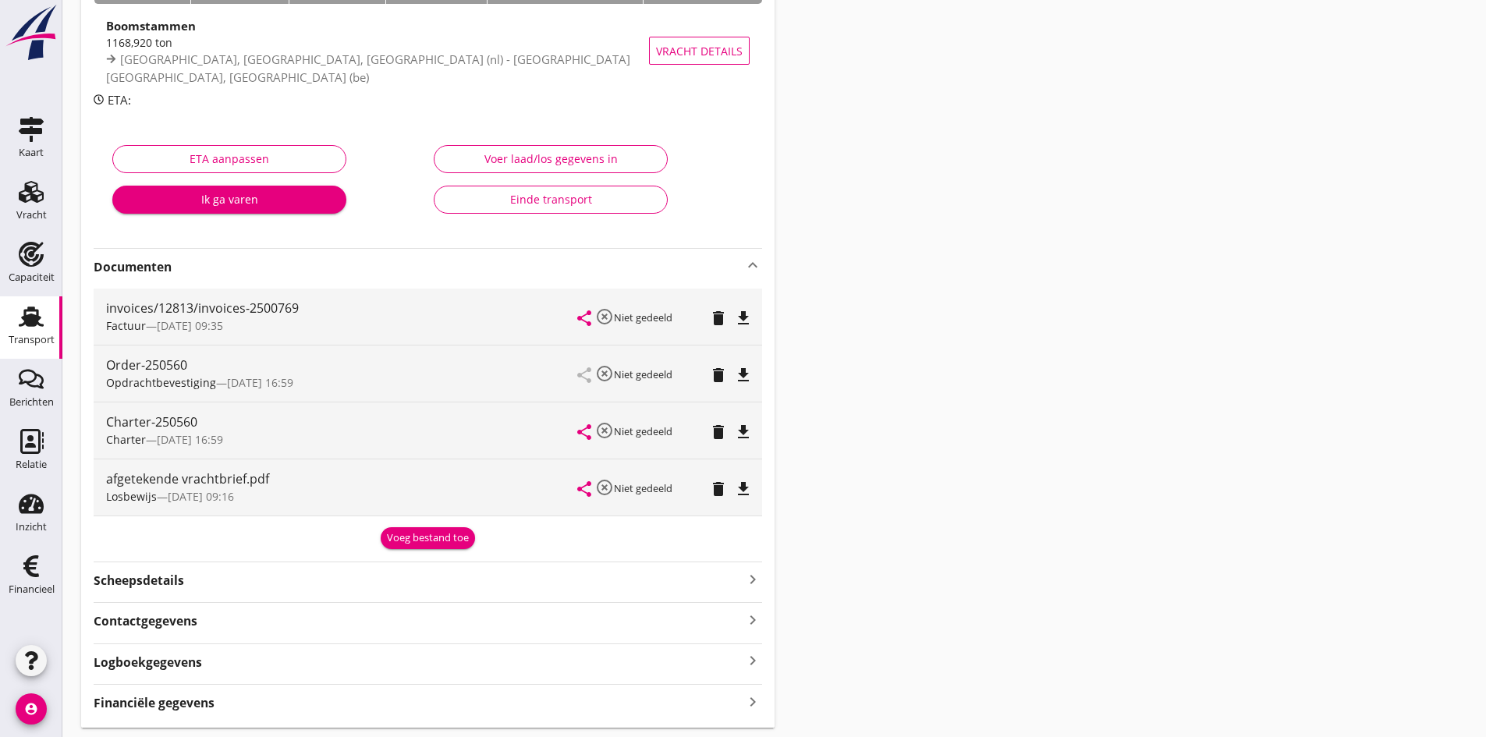
scroll to position [203, 0]
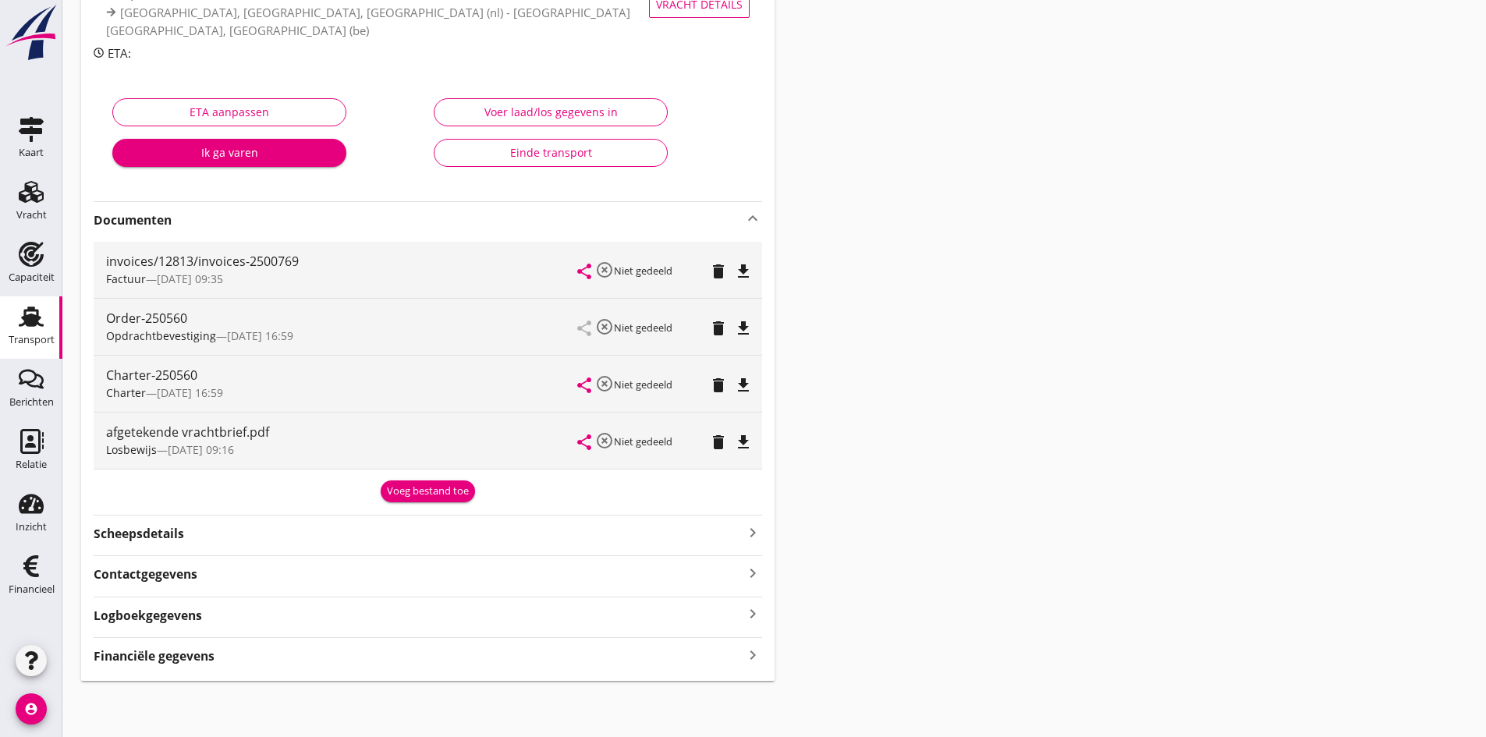
click at [748, 658] on icon "keyboard_arrow_right" at bounding box center [752, 654] width 19 height 21
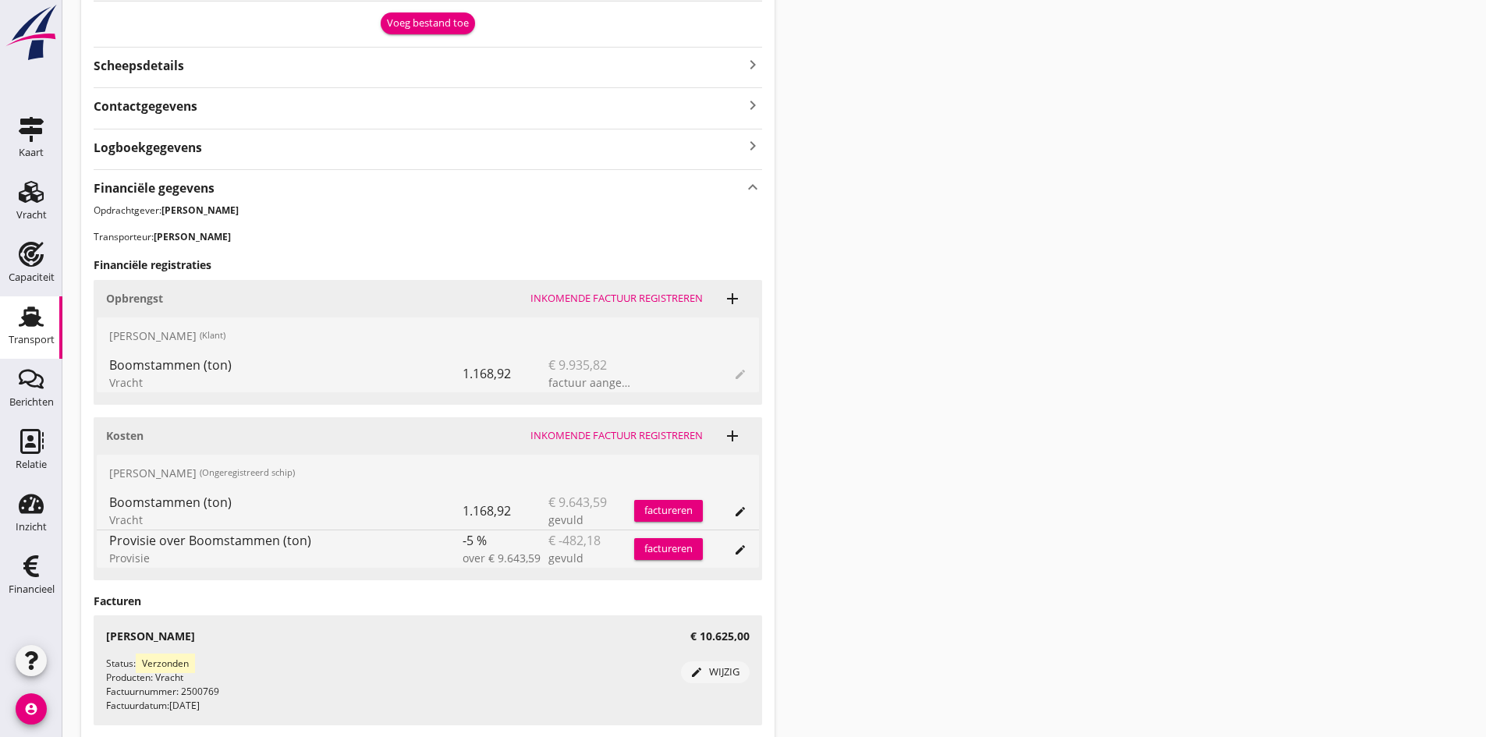
scroll to position [749, 0]
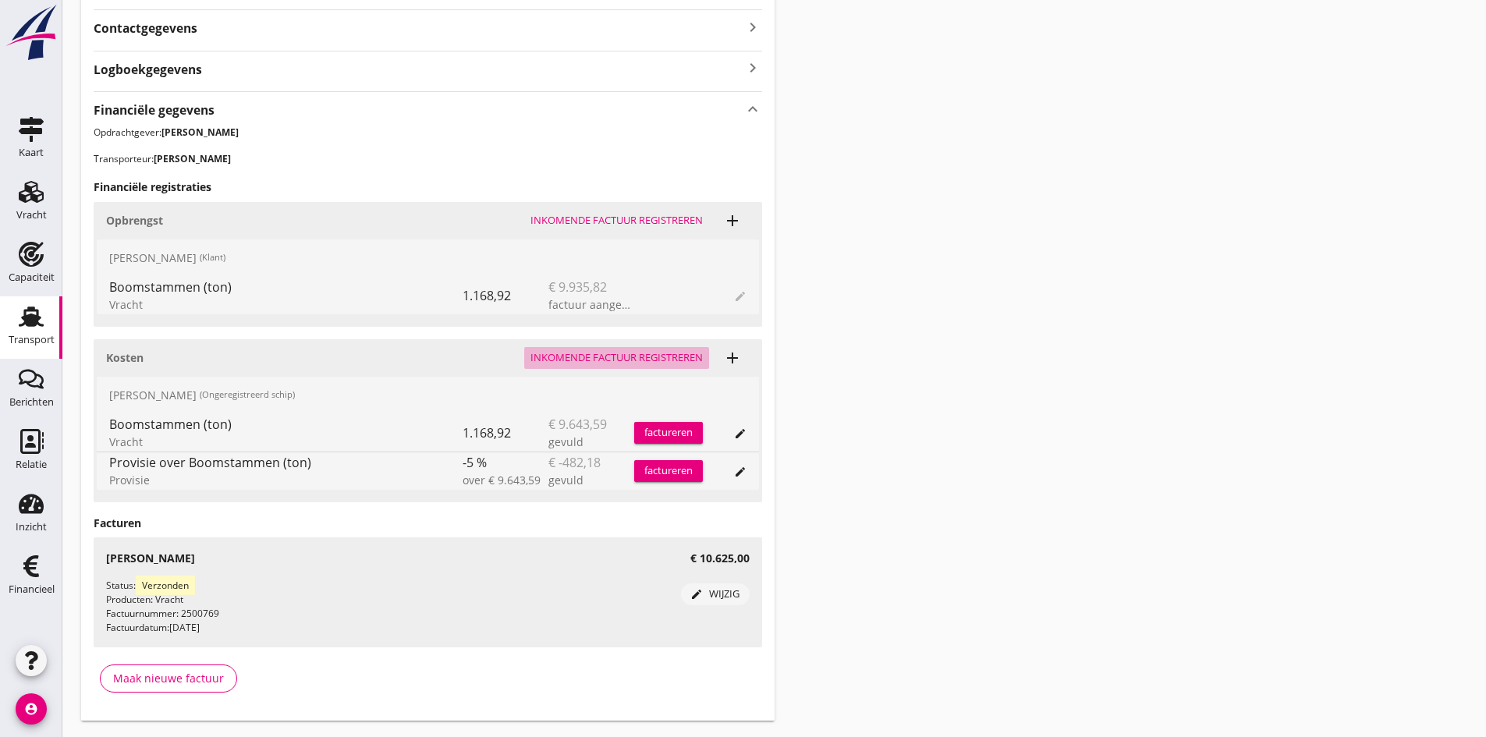
click at [608, 354] on div "Inkomende factuur registreren" at bounding box center [616, 358] width 172 height 16
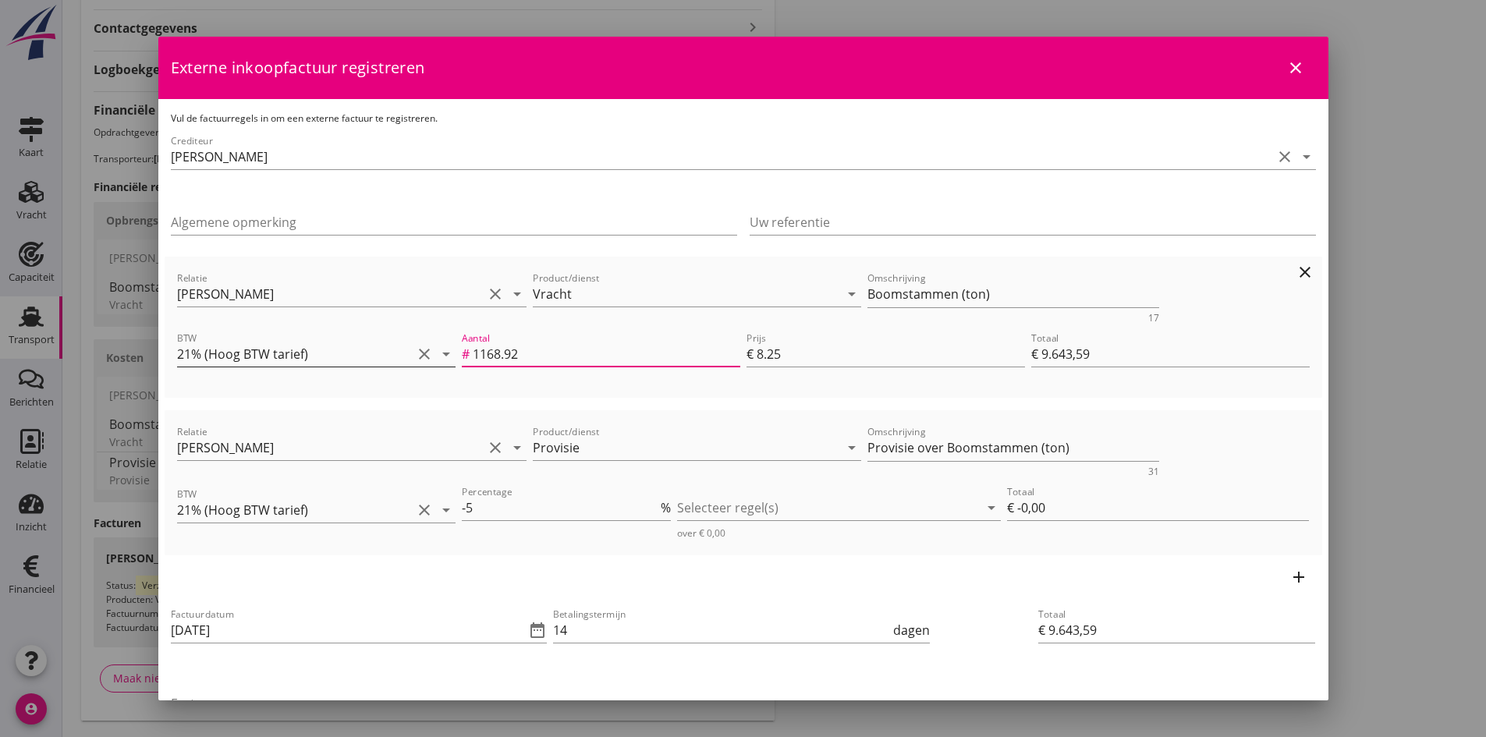
drag, startPoint x: 521, startPoint y: 354, endPoint x: 438, endPoint y: 353, distance: 82.7
click at [438, 353] on div "BTW 21% (Hoog BTW tarief) clear arrow_drop_down Aantal # 1168.92 Prijs € 8.25 T…" at bounding box center [743, 355] width 1139 height 59
type input "1"
type input "€ 8,25"
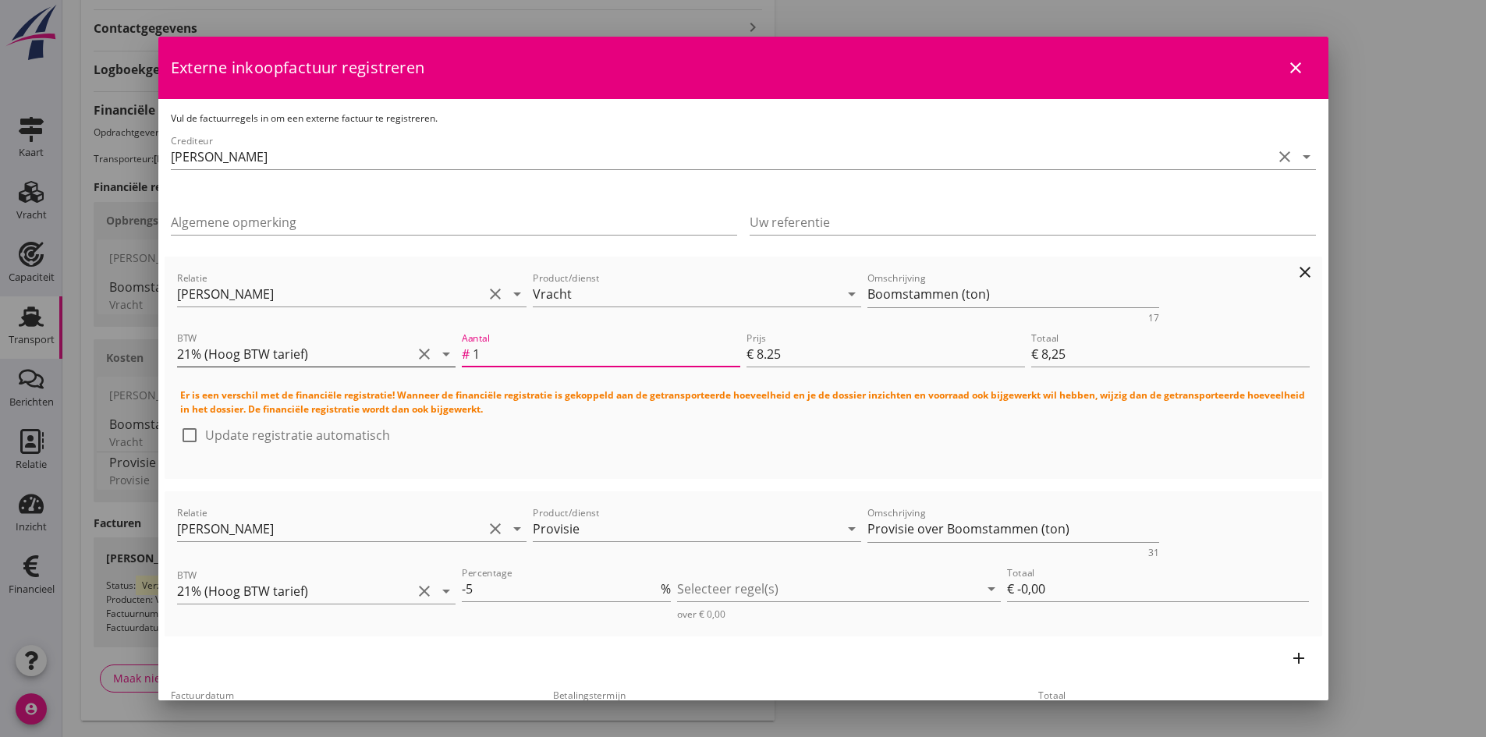
type input "12"
type input "€ 99,00"
type input "125"
type input "€ 1.031,25"
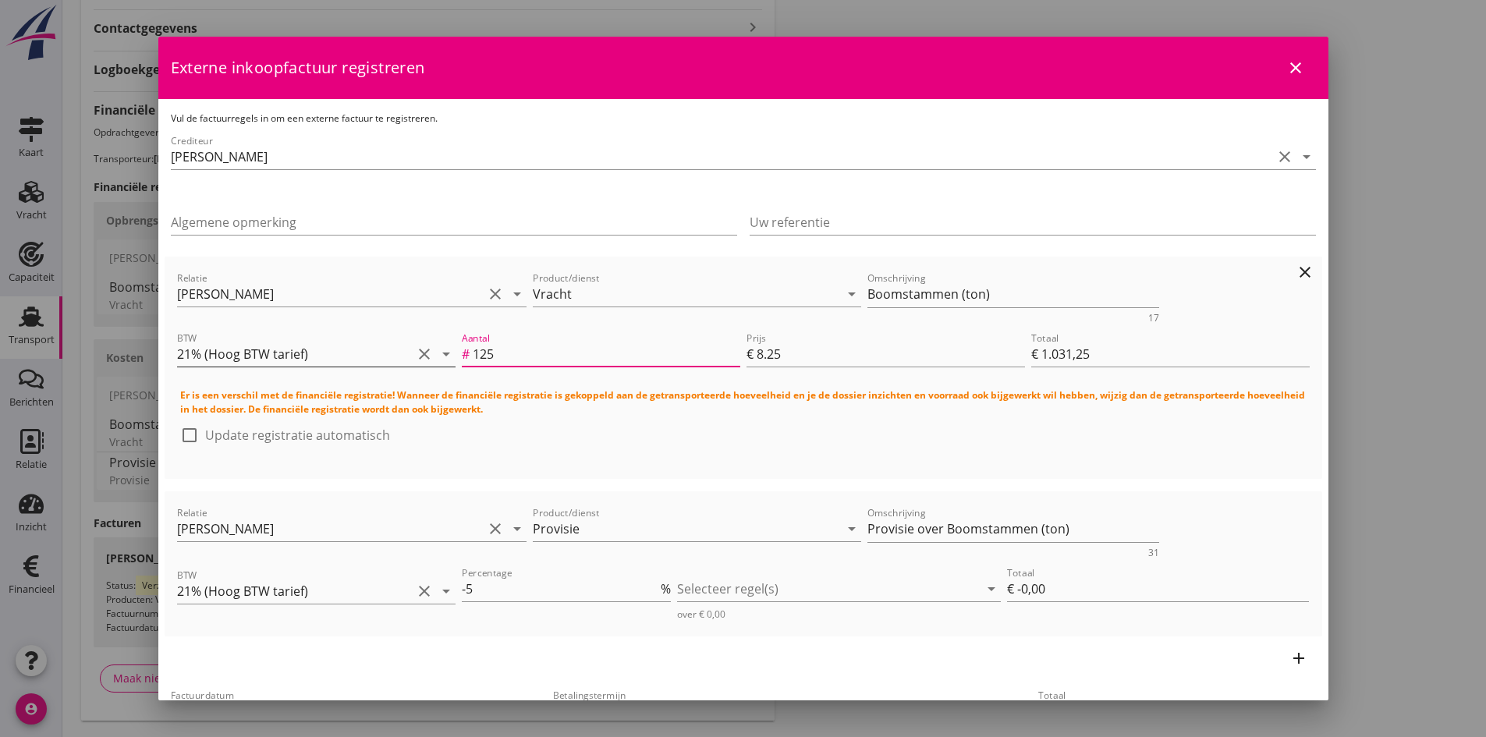
type input "€ 1.031,25"
type input "1250"
type input "€ 10.312,50"
type input "1250"
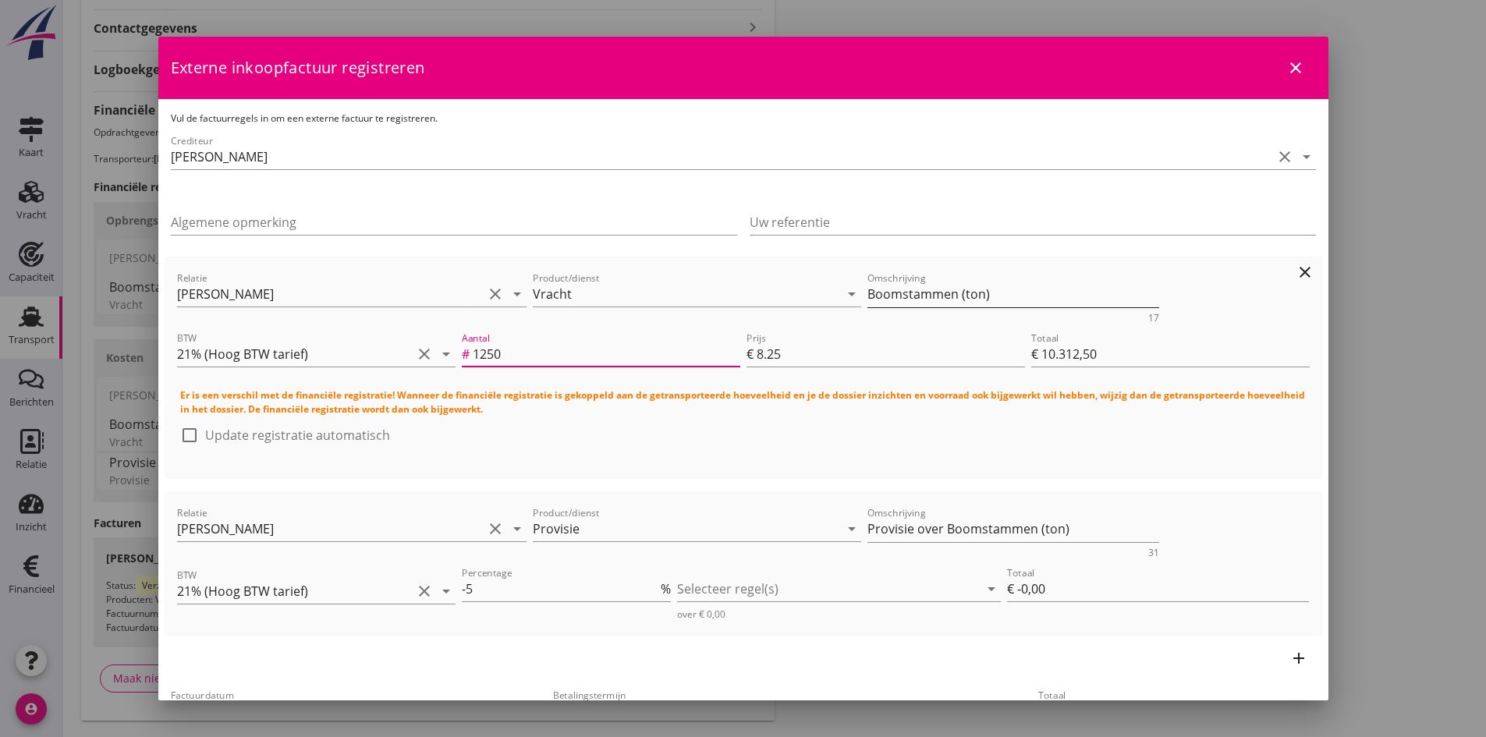
click at [986, 292] on textarea "Boomstammen (ton)" at bounding box center [1013, 295] width 292 height 26
type textarea "Boomstammen garantie 1250 ton"
click at [694, 585] on div at bounding box center [828, 589] width 302 height 25
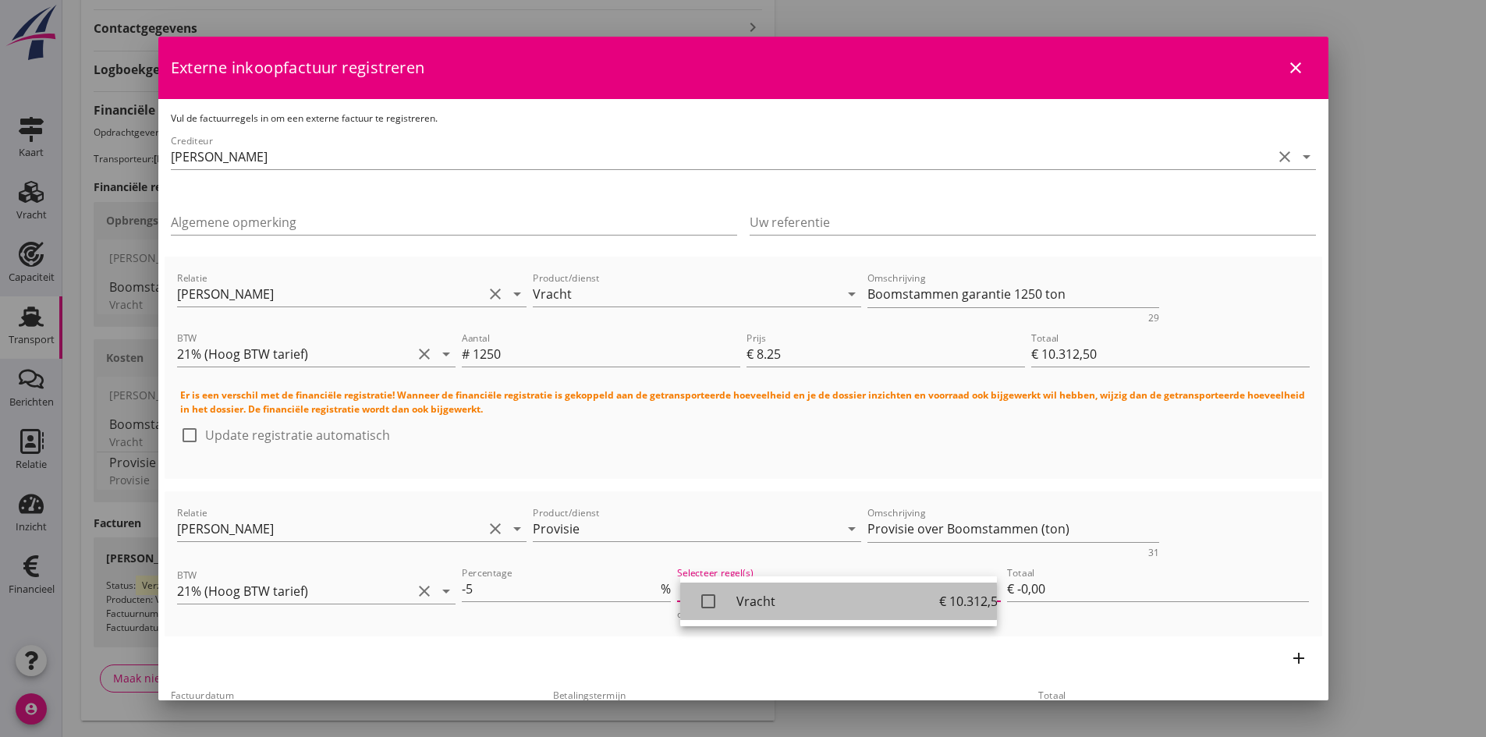
click at [707, 601] on icon "check_box_outline_blank" at bounding box center [708, 601] width 31 height 31
type input "€ -515,63"
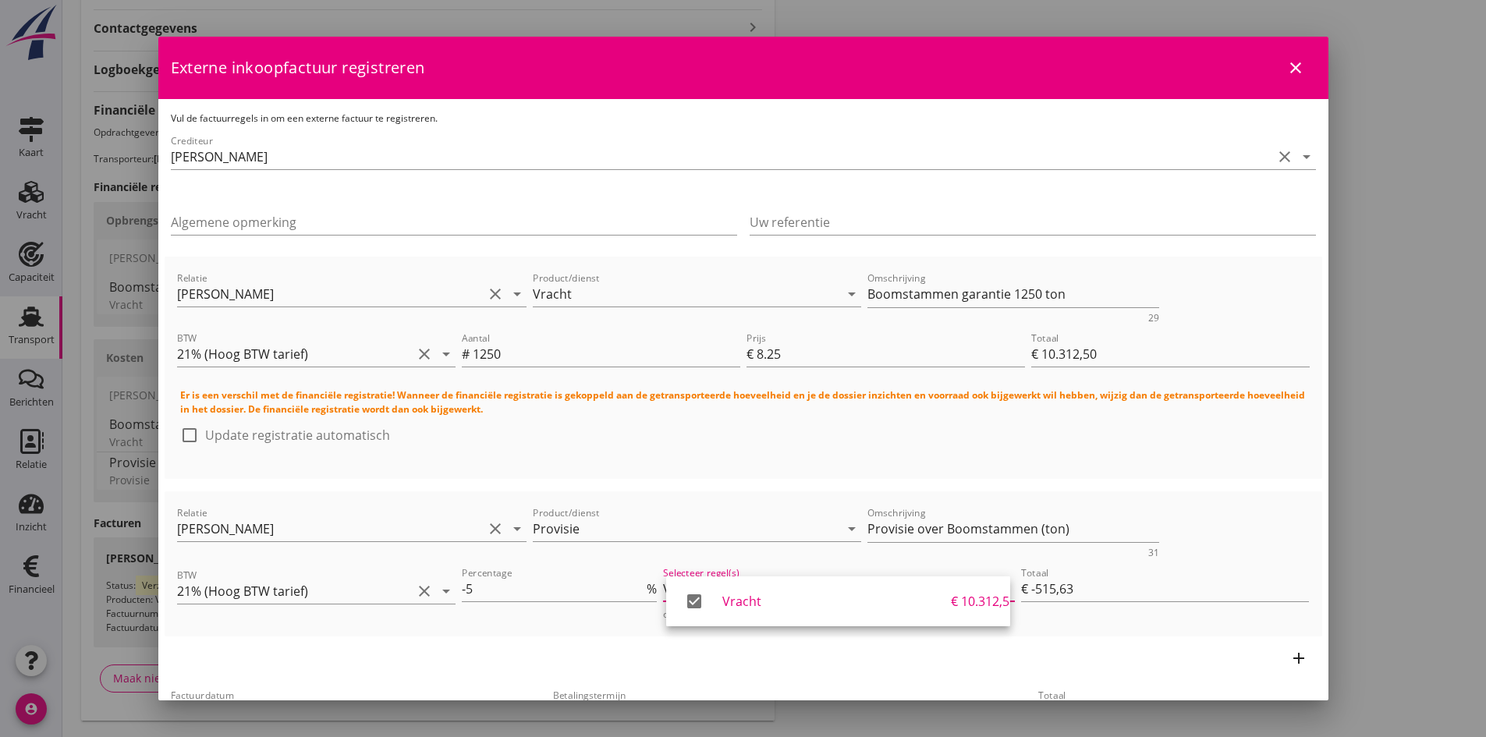
click at [1076, 642] on div "add" at bounding box center [744, 659] width 1158 height 44
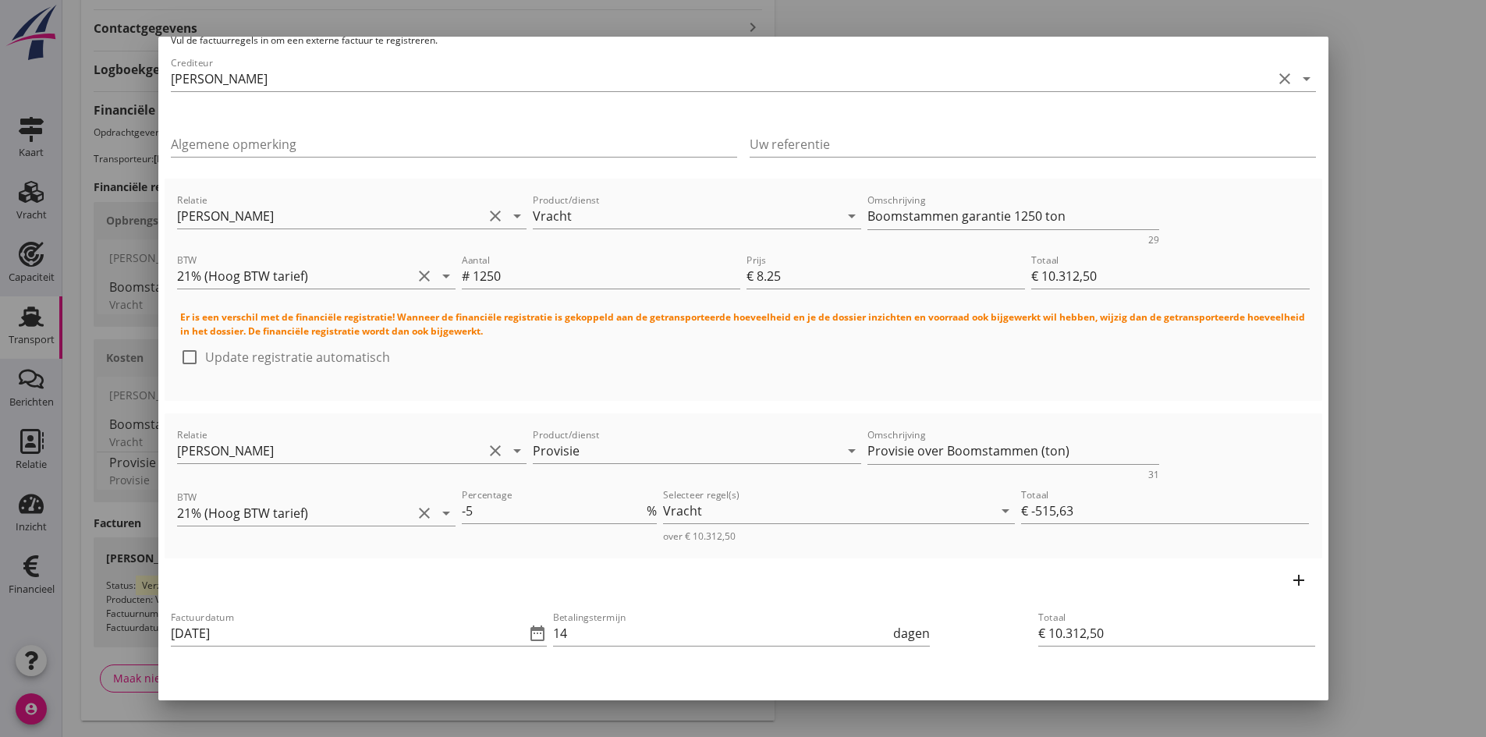
scroll to position [156, 0]
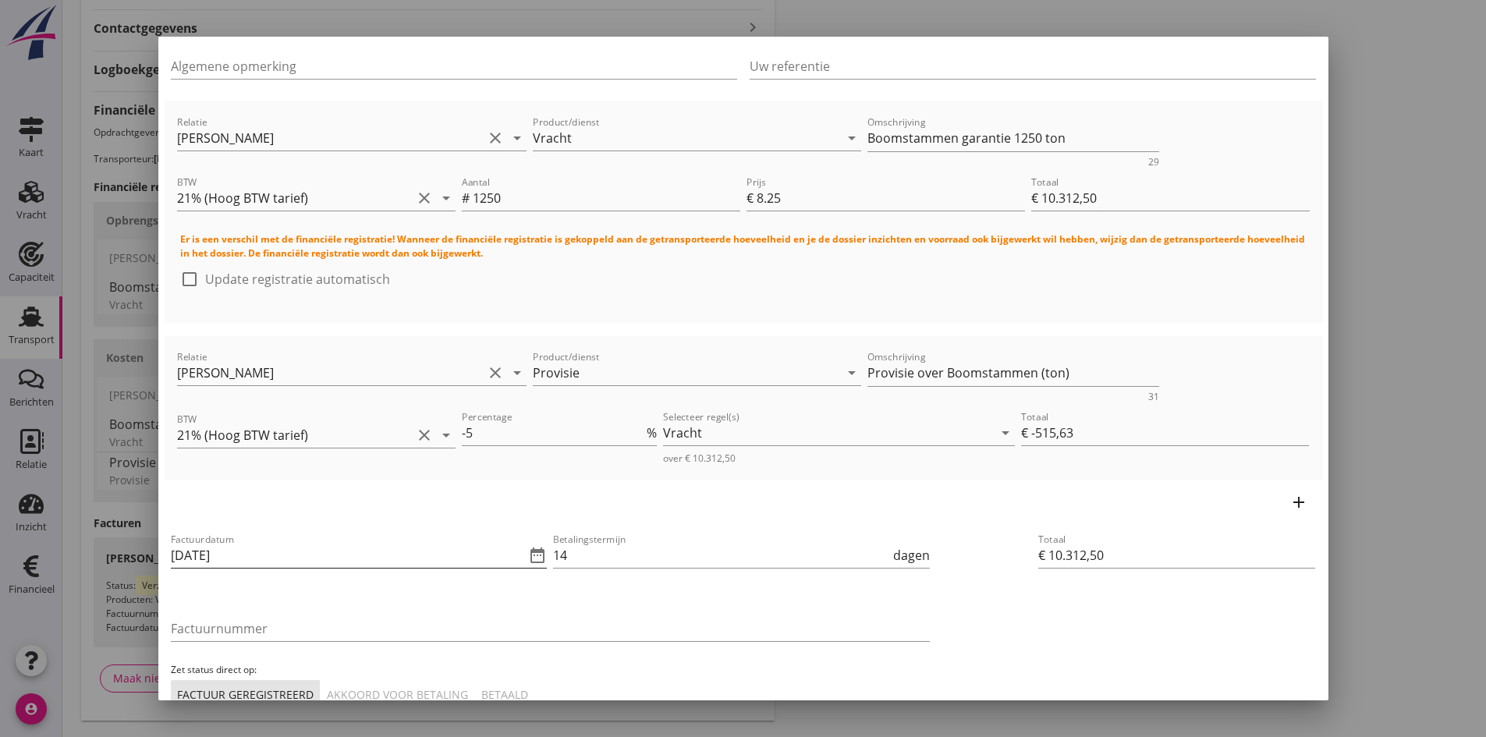
click at [318, 555] on input "[DATE]" at bounding box center [348, 555] width 355 height 25
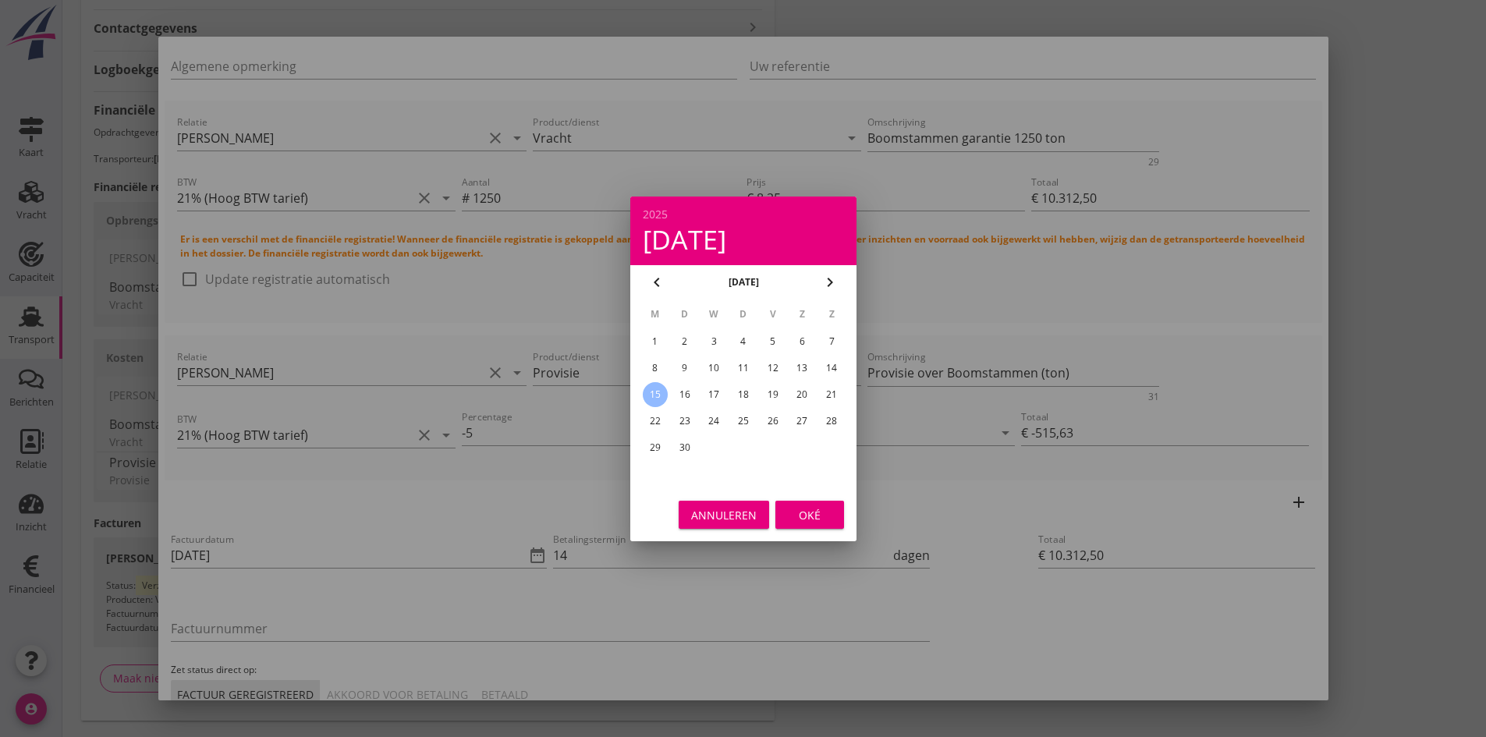
click at [775, 367] on div "12" at bounding box center [772, 368] width 25 height 25
type input "[DATE]"
click at [804, 515] on div "Oké" at bounding box center [810, 514] width 44 height 16
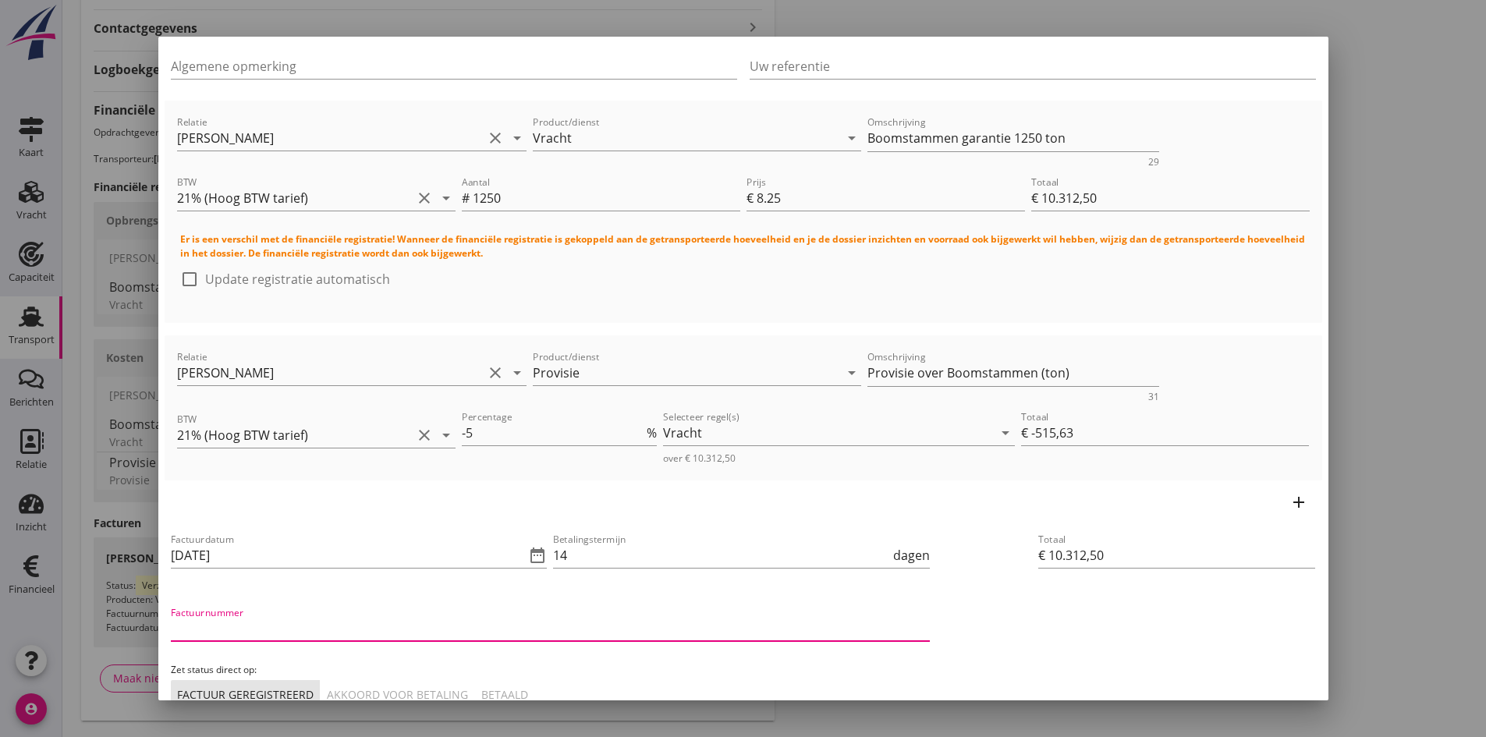
click at [257, 629] on input "Factuurnummer" at bounding box center [550, 628] width 759 height 25
type input "20250029"
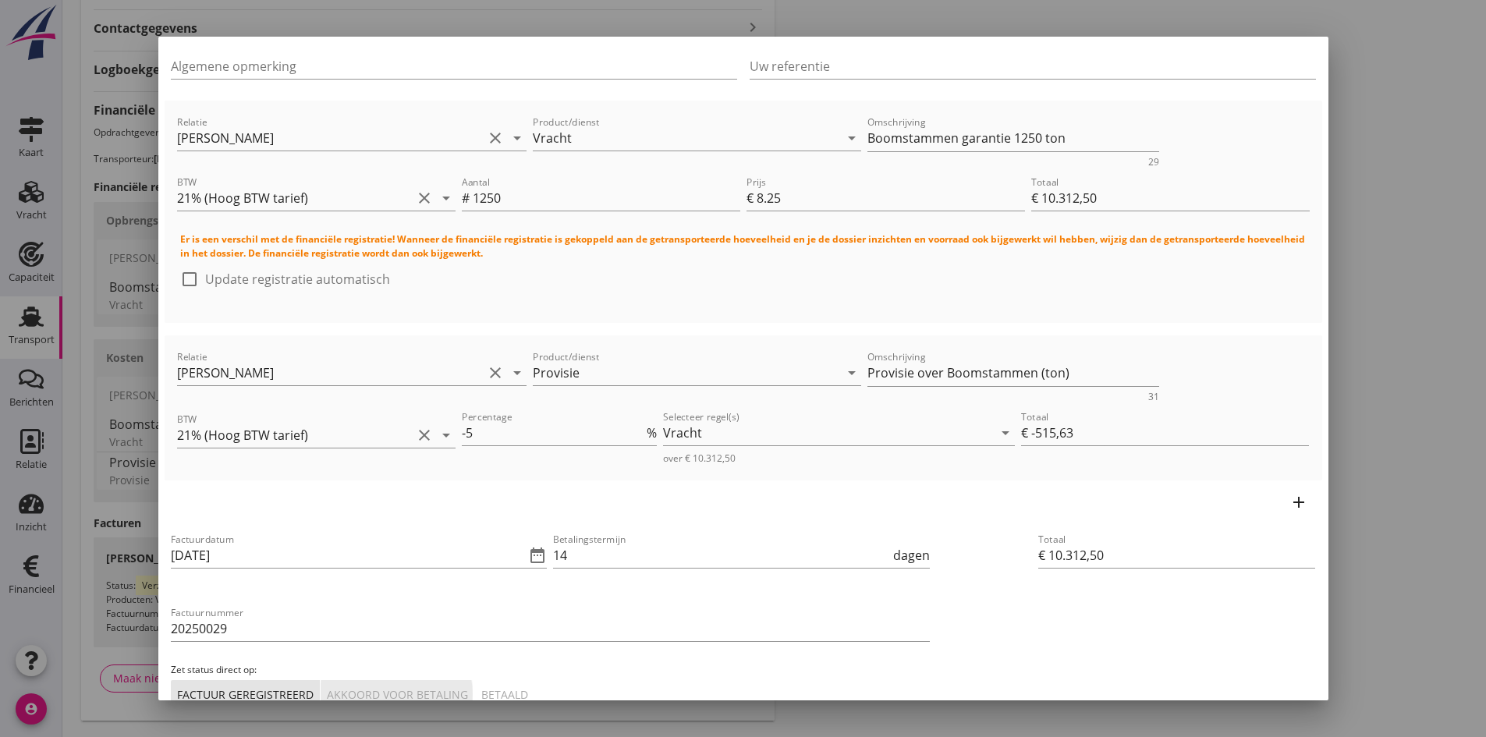
click at [410, 694] on div "Akkoord voor betaling" at bounding box center [397, 694] width 141 height 16
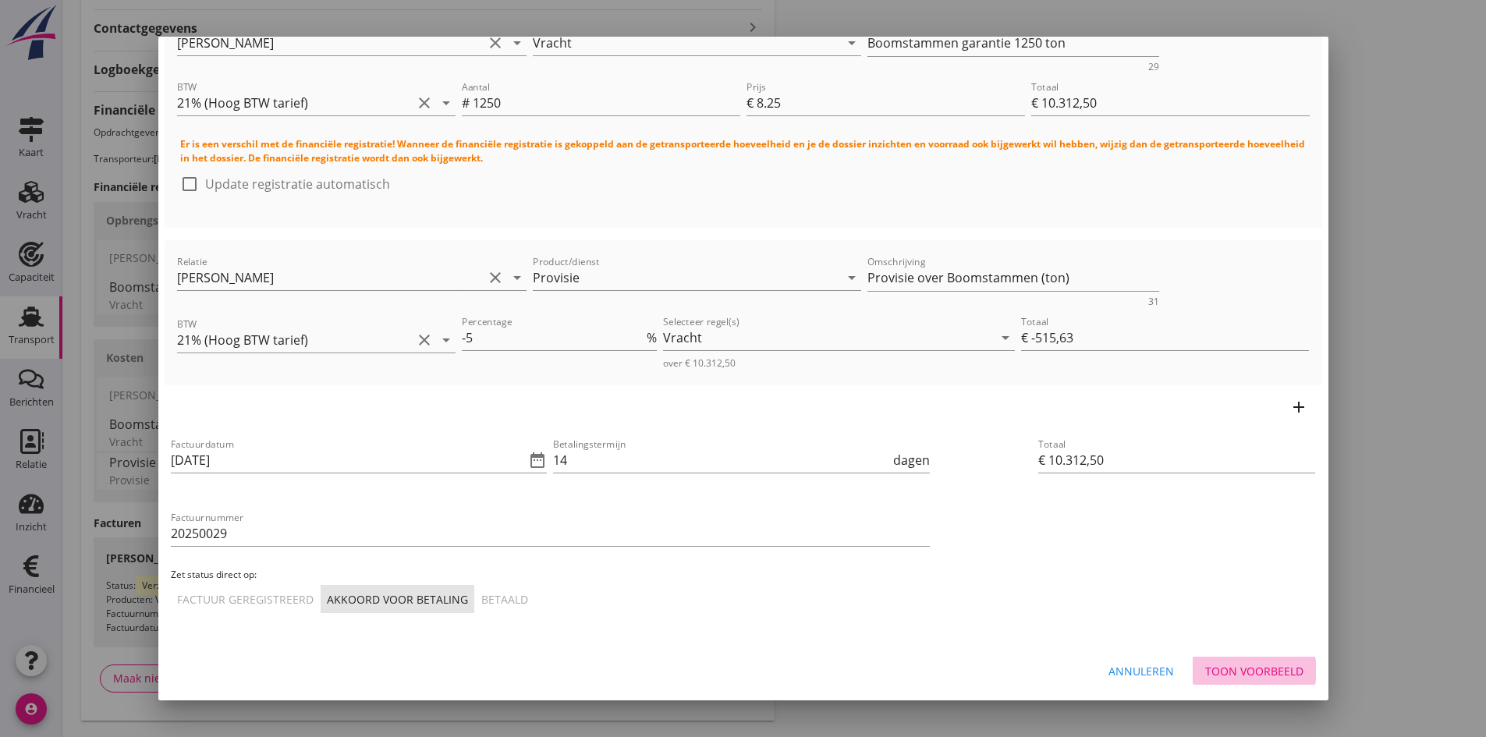
click at [1209, 665] on div "Toon voorbeeld" at bounding box center [1254, 671] width 98 height 16
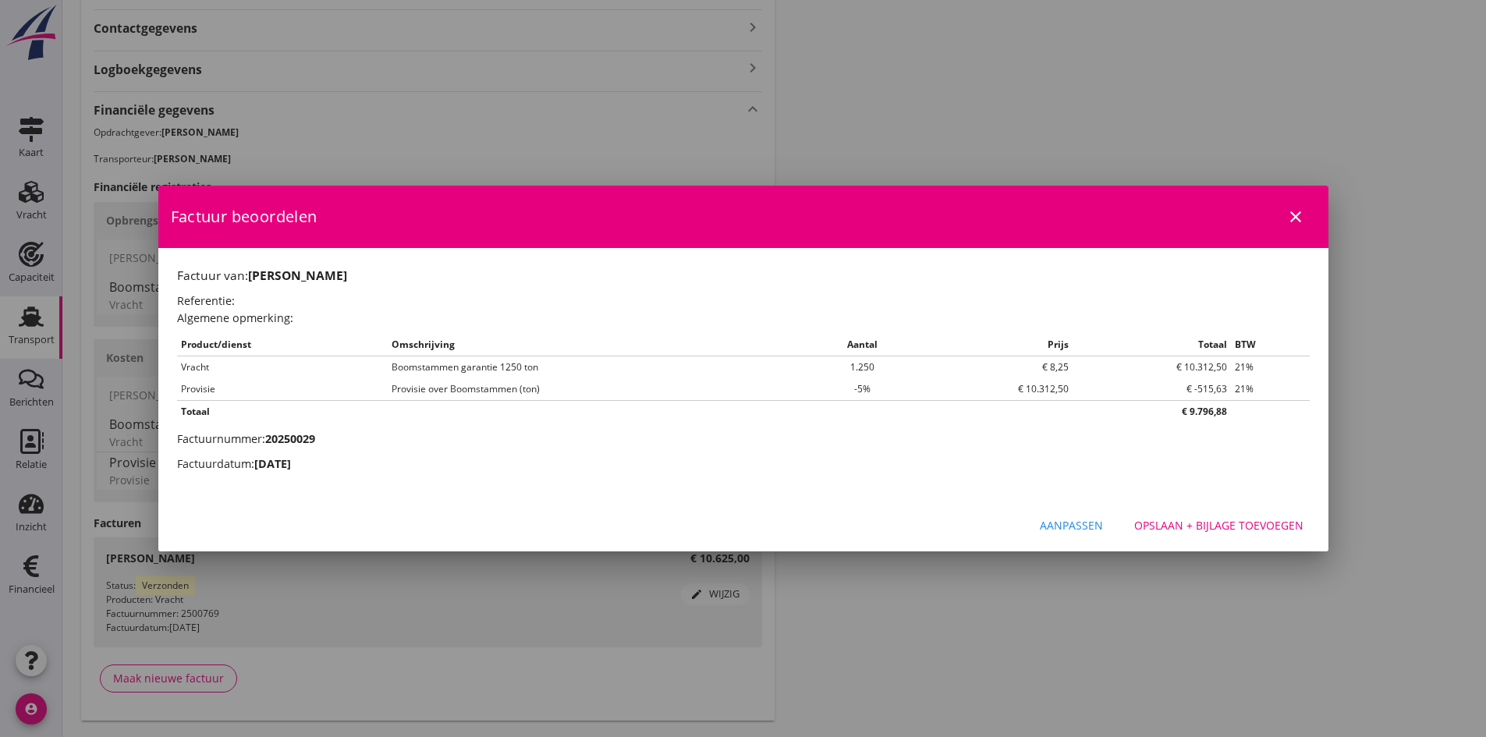
scroll to position [0, 0]
click at [1155, 529] on div "Opslaan + bijlage toevoegen" at bounding box center [1218, 525] width 169 height 16
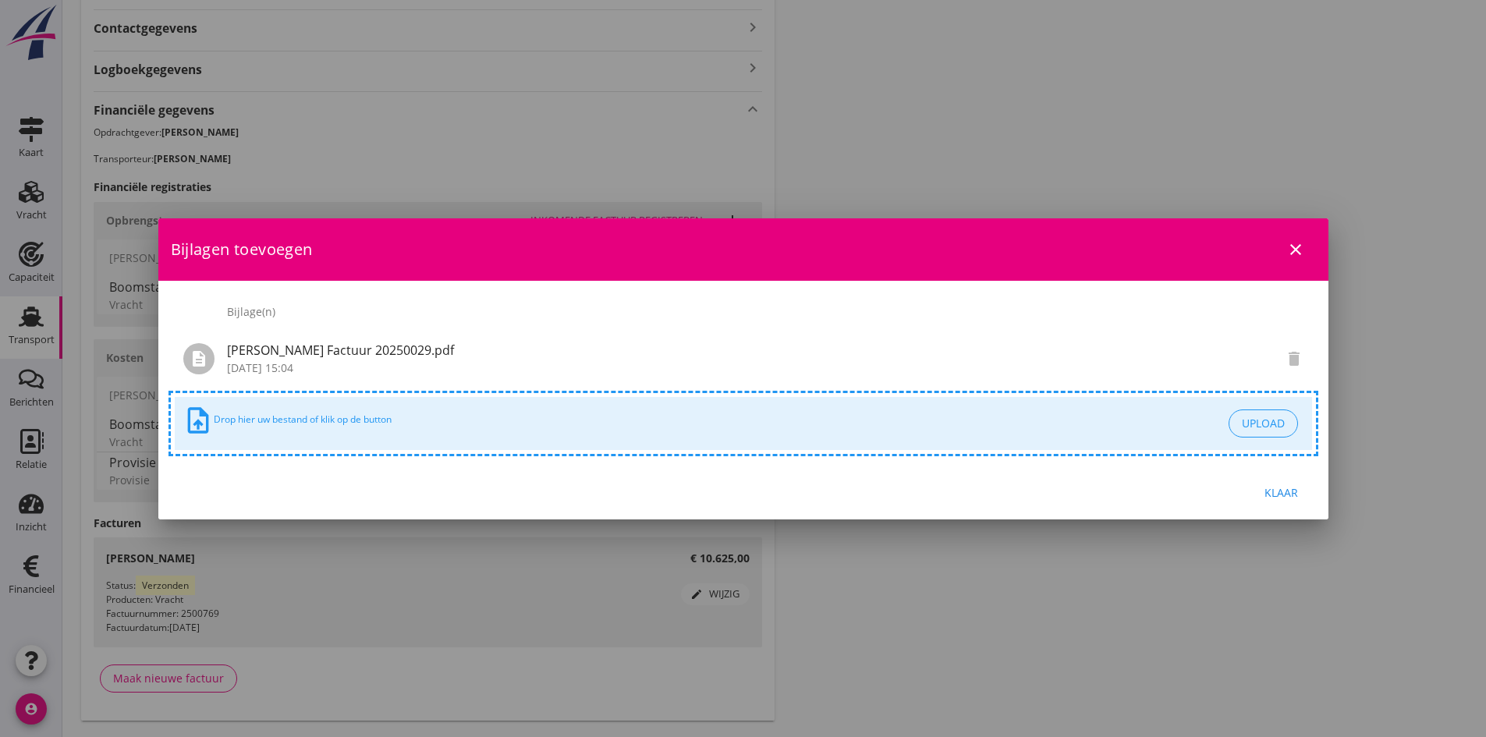
click at [1275, 473] on div "Klaar" at bounding box center [743, 493] width 1170 height 53
click at [1279, 491] on div "Klaar" at bounding box center [1282, 492] width 44 height 16
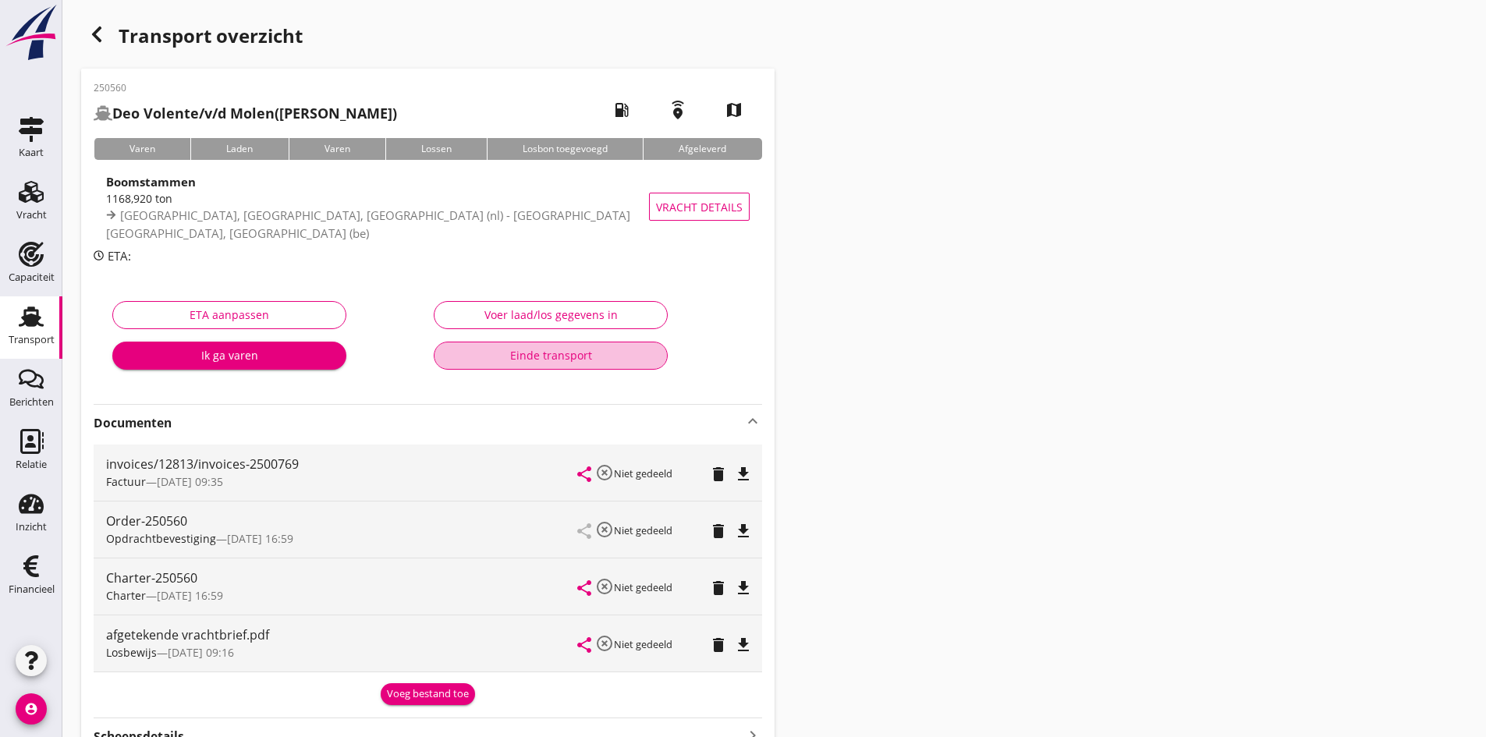
click at [528, 352] on div "Einde transport" at bounding box center [551, 355] width 208 height 16
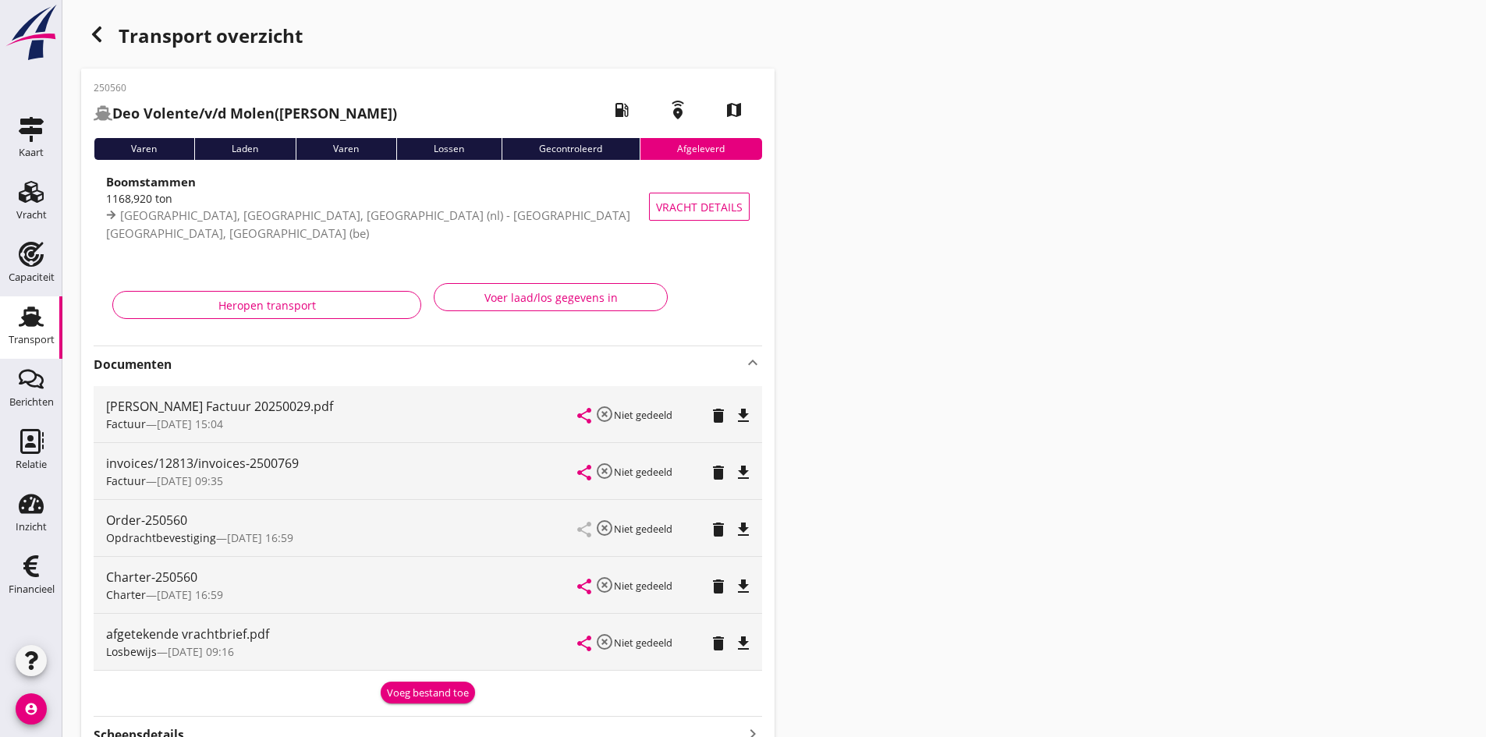
drag, startPoint x: 27, startPoint y: 313, endPoint x: 20, endPoint y: 314, distance: 8.0
click at [27, 313] on icon "Transport" at bounding box center [31, 316] width 25 height 25
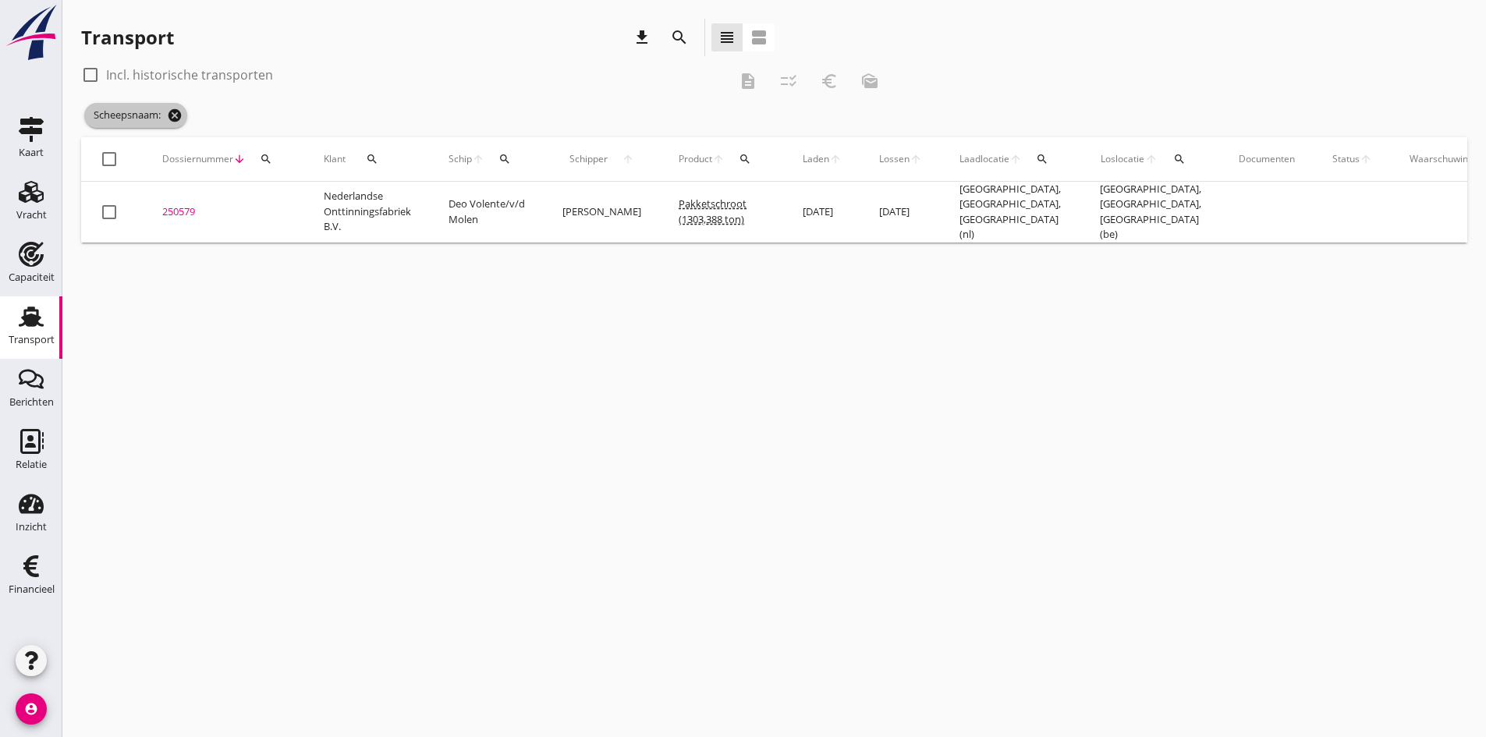
click at [176, 118] on icon "cancel" at bounding box center [175, 116] width 16 height 16
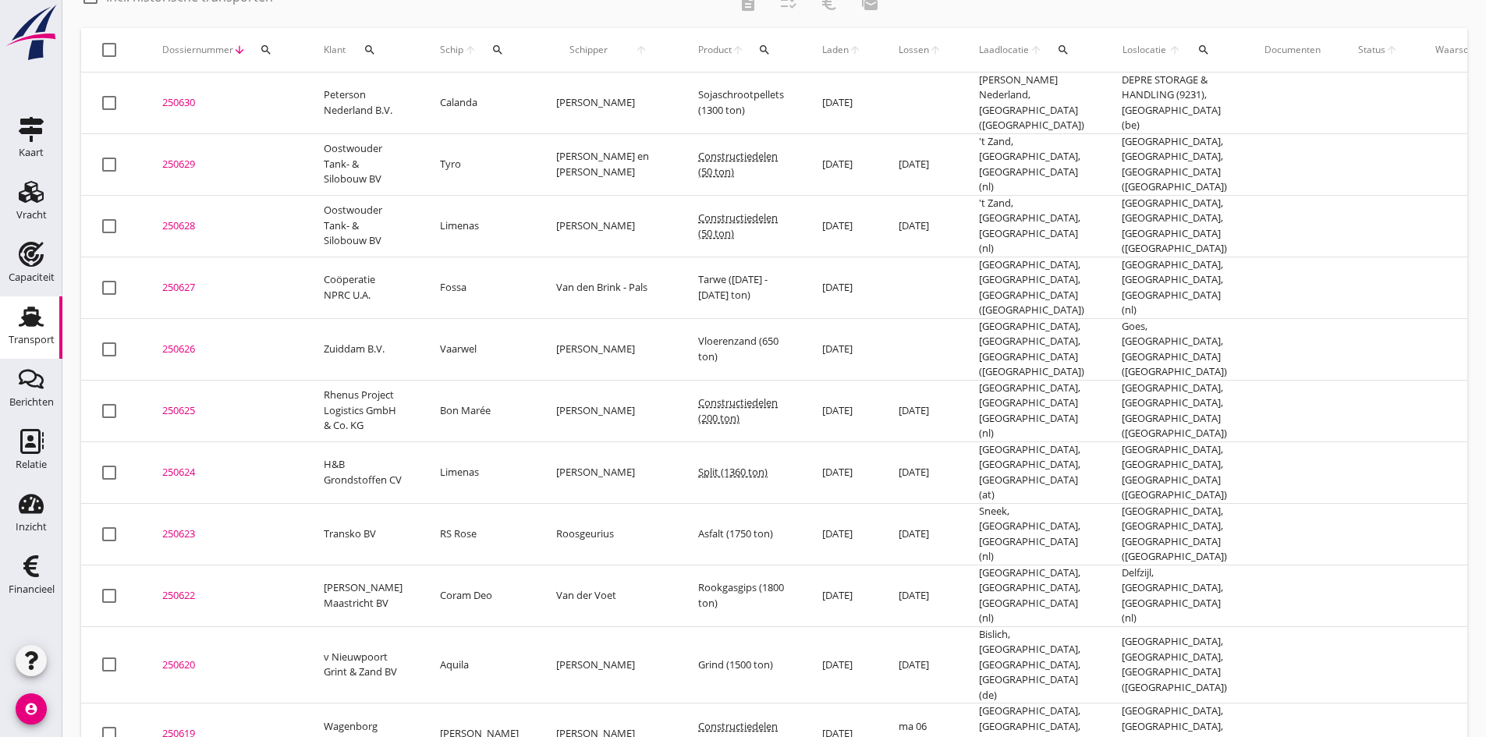
scroll to position [156, 0]
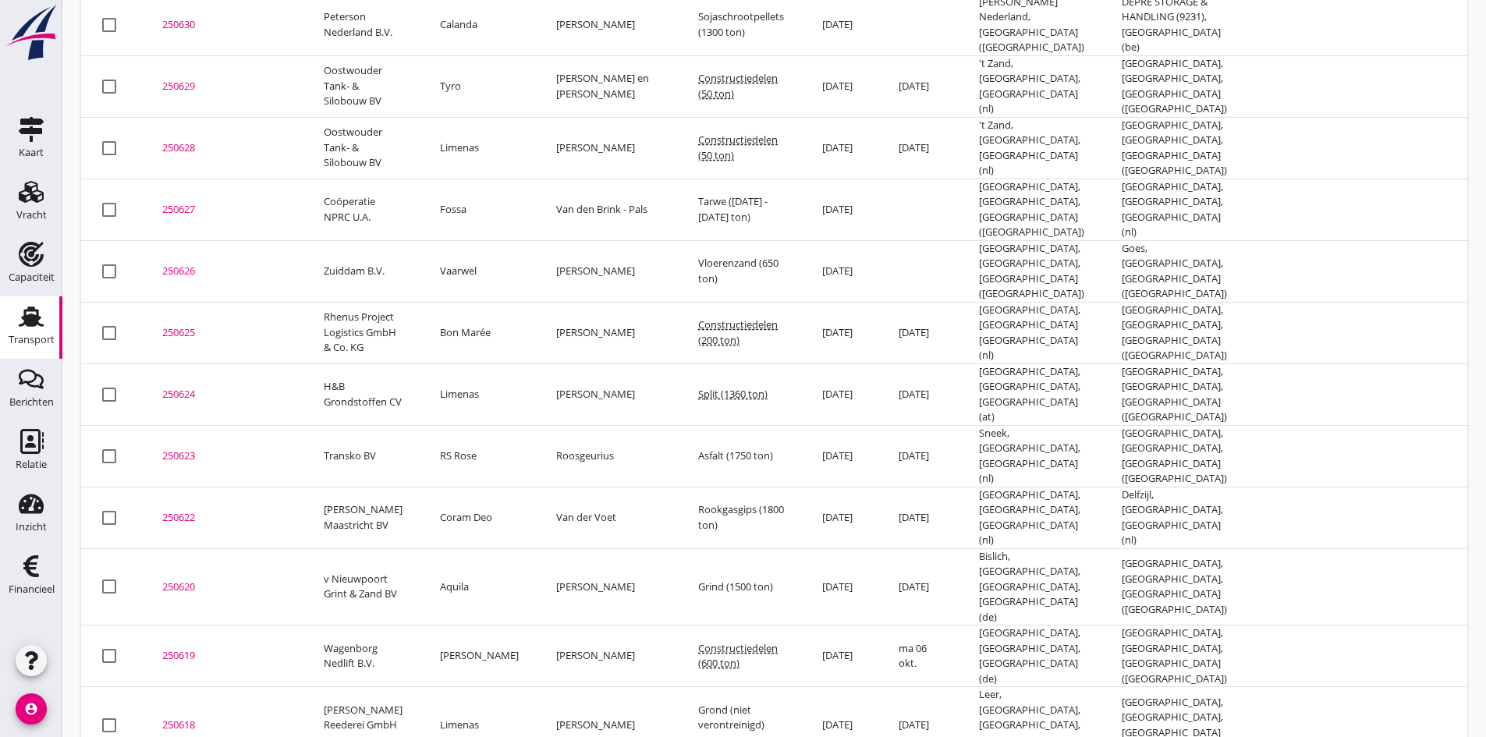
click at [180, 510] on div "250622" at bounding box center [224, 518] width 124 height 16
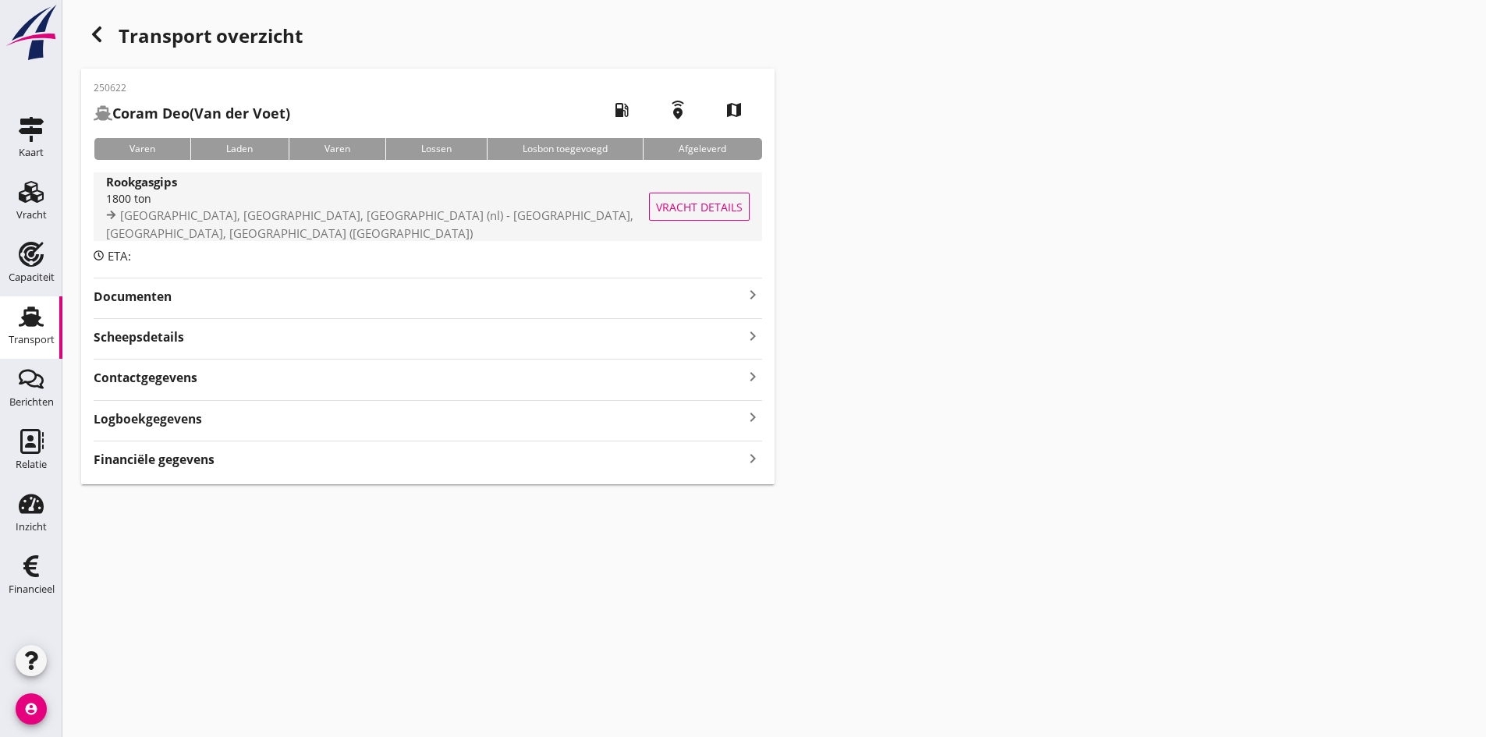
click at [163, 202] on div "1800 ton" at bounding box center [395, 198] width 578 height 16
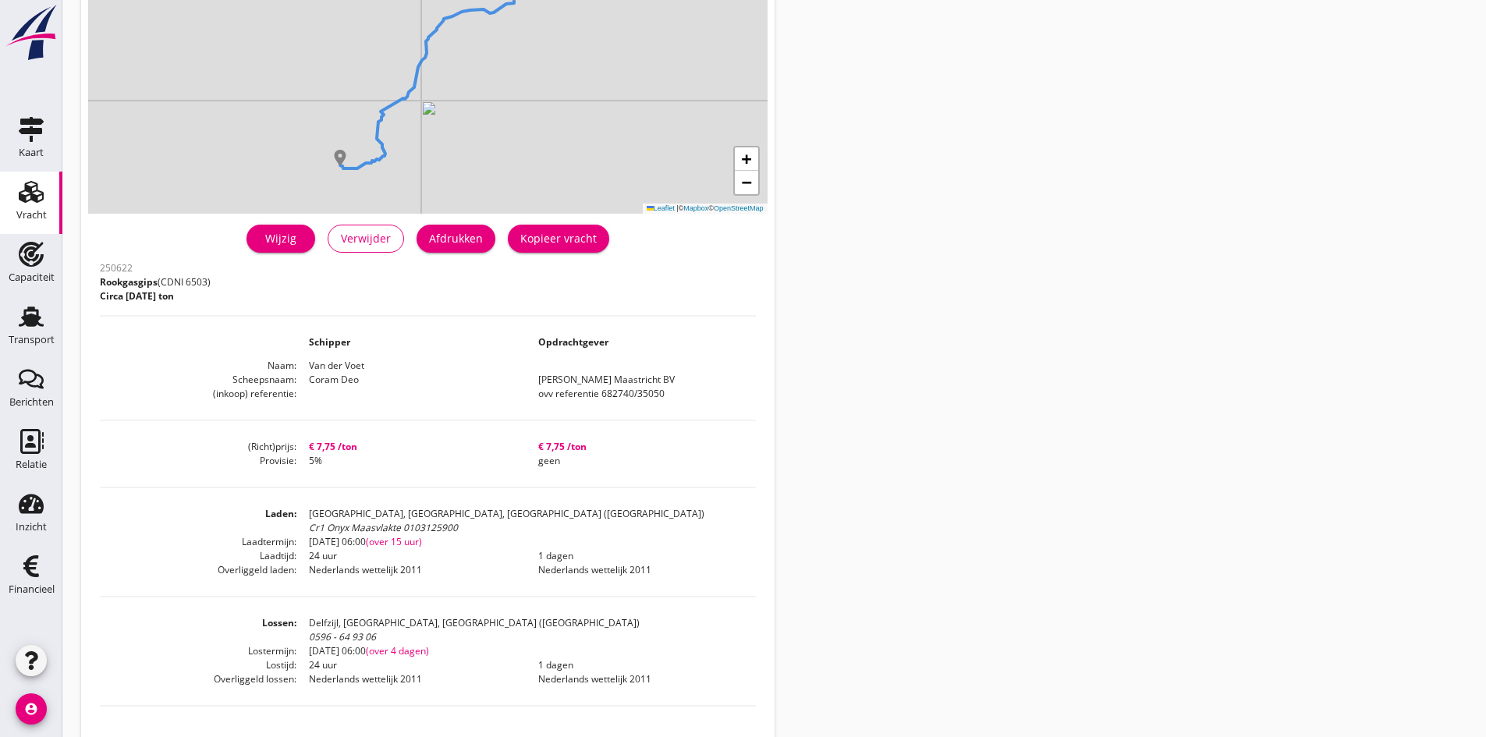
scroll to position [234, 0]
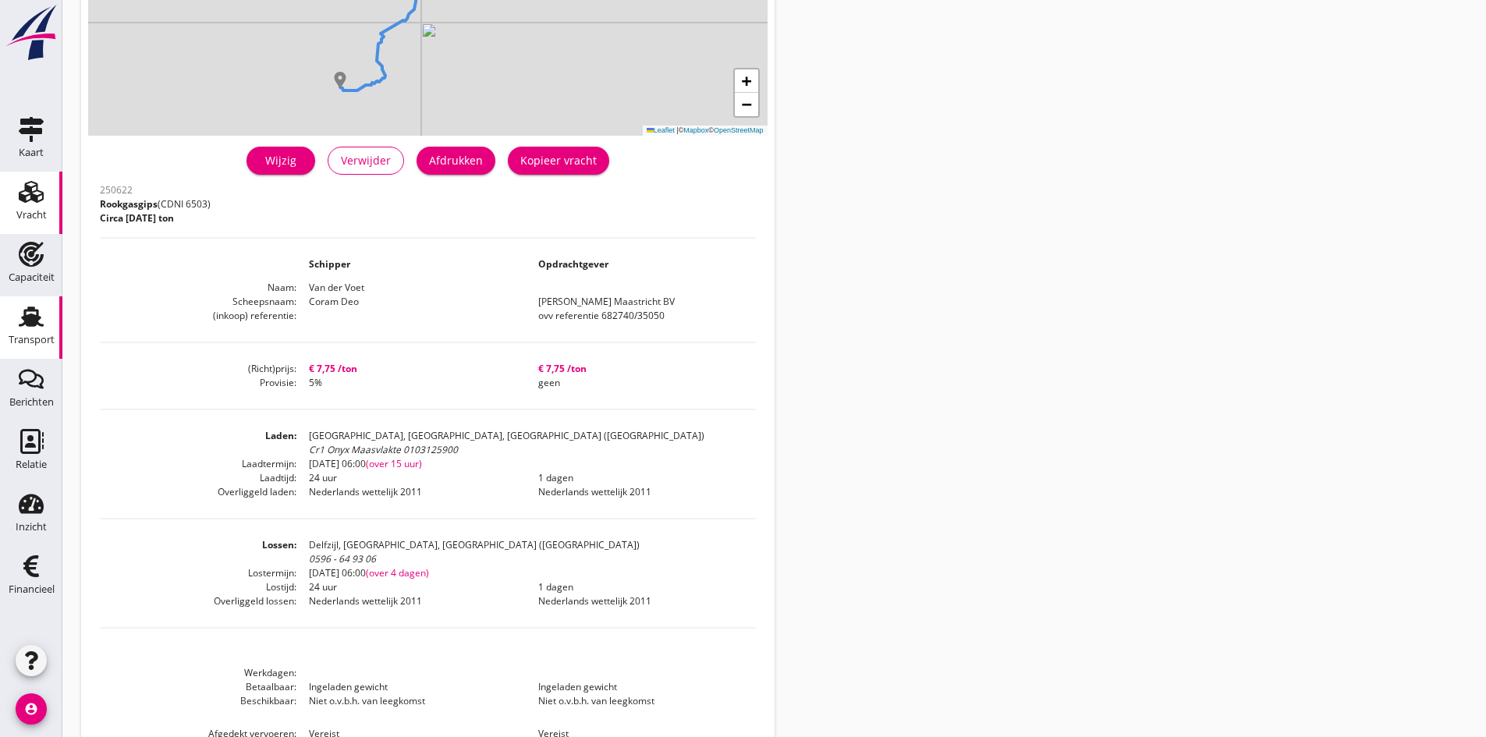
click at [29, 324] on use at bounding box center [31, 317] width 25 height 20
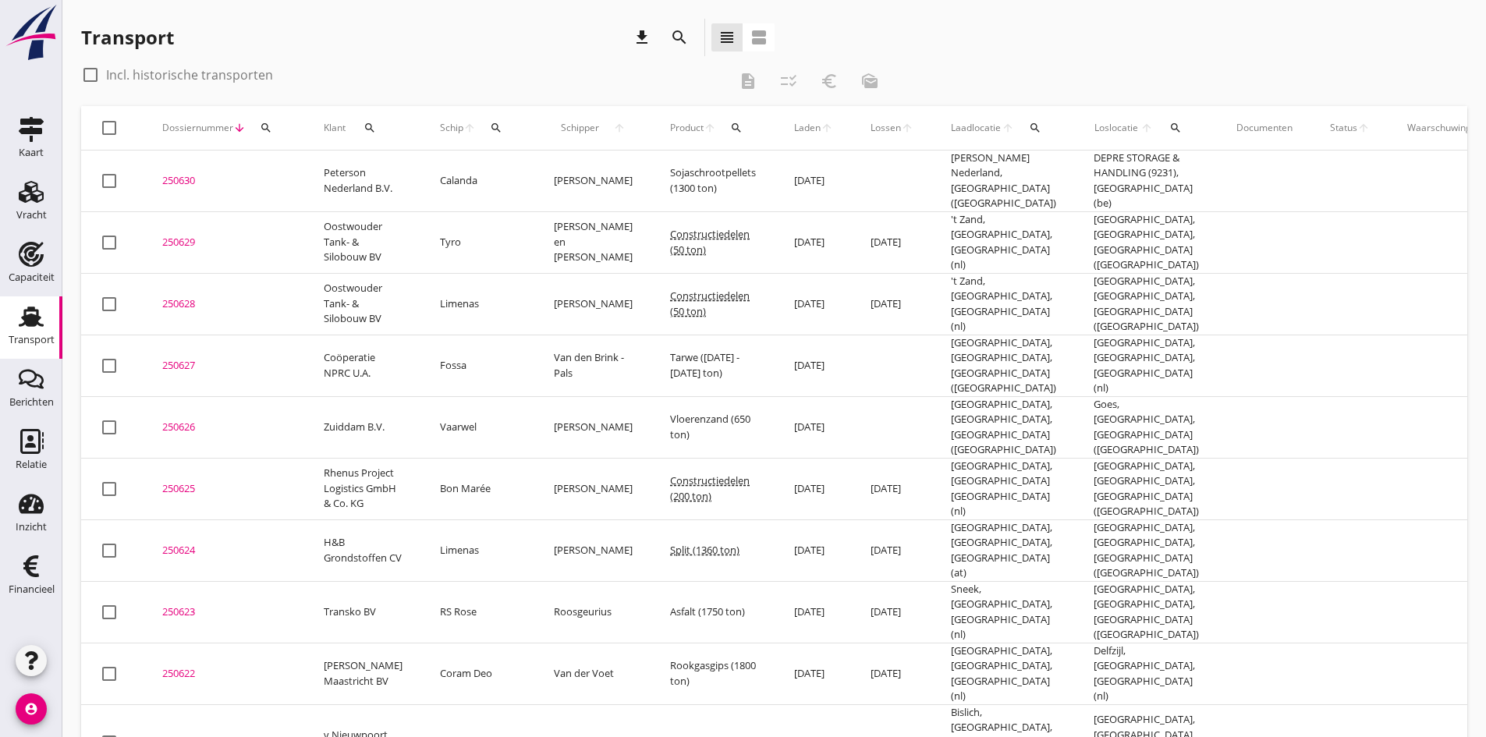
click at [184, 520] on td "250624 upload_file Drop hier uw bestand om het aan het dossier toe te voegen" at bounding box center [224, 551] width 161 height 62
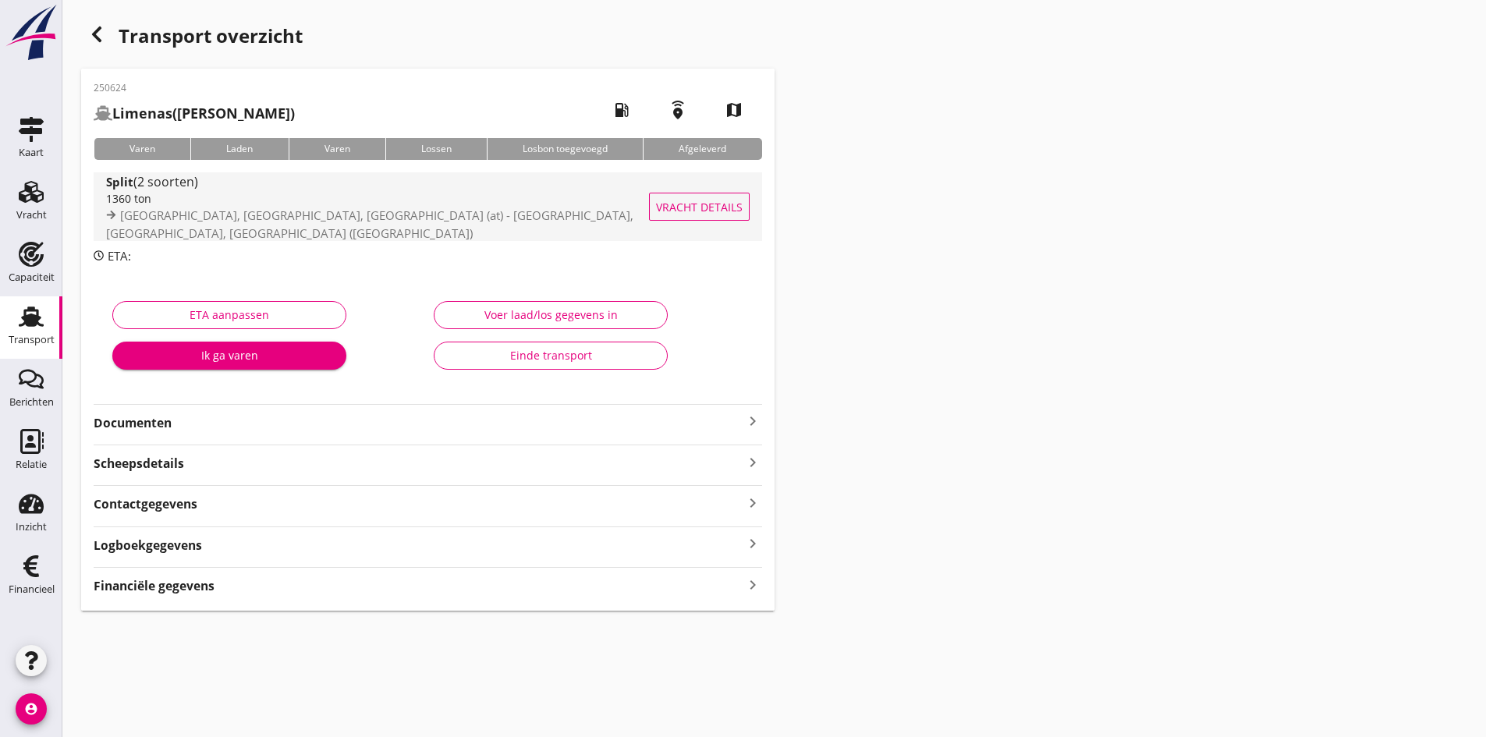
click at [130, 203] on div "1360 ton" at bounding box center [395, 198] width 578 height 16
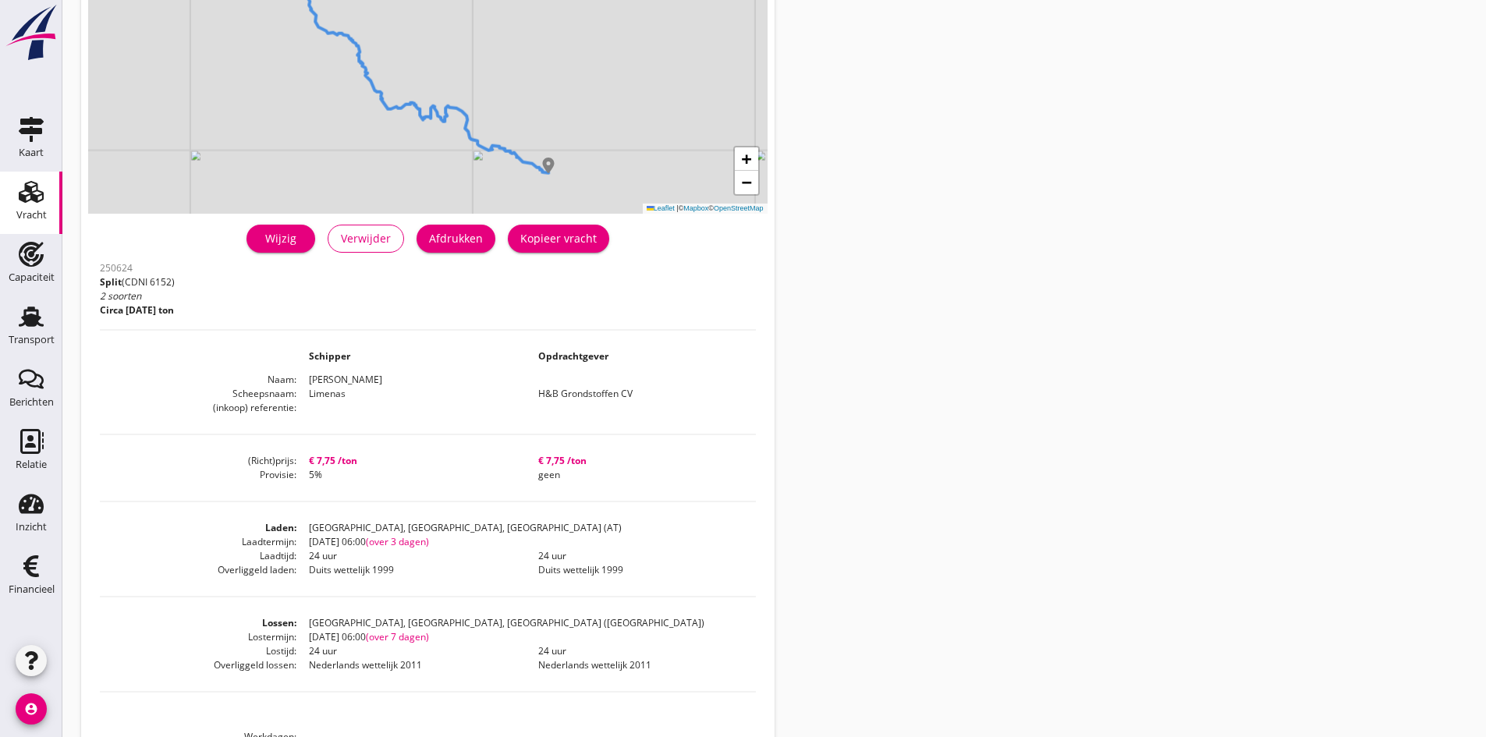
scroll to position [308, 0]
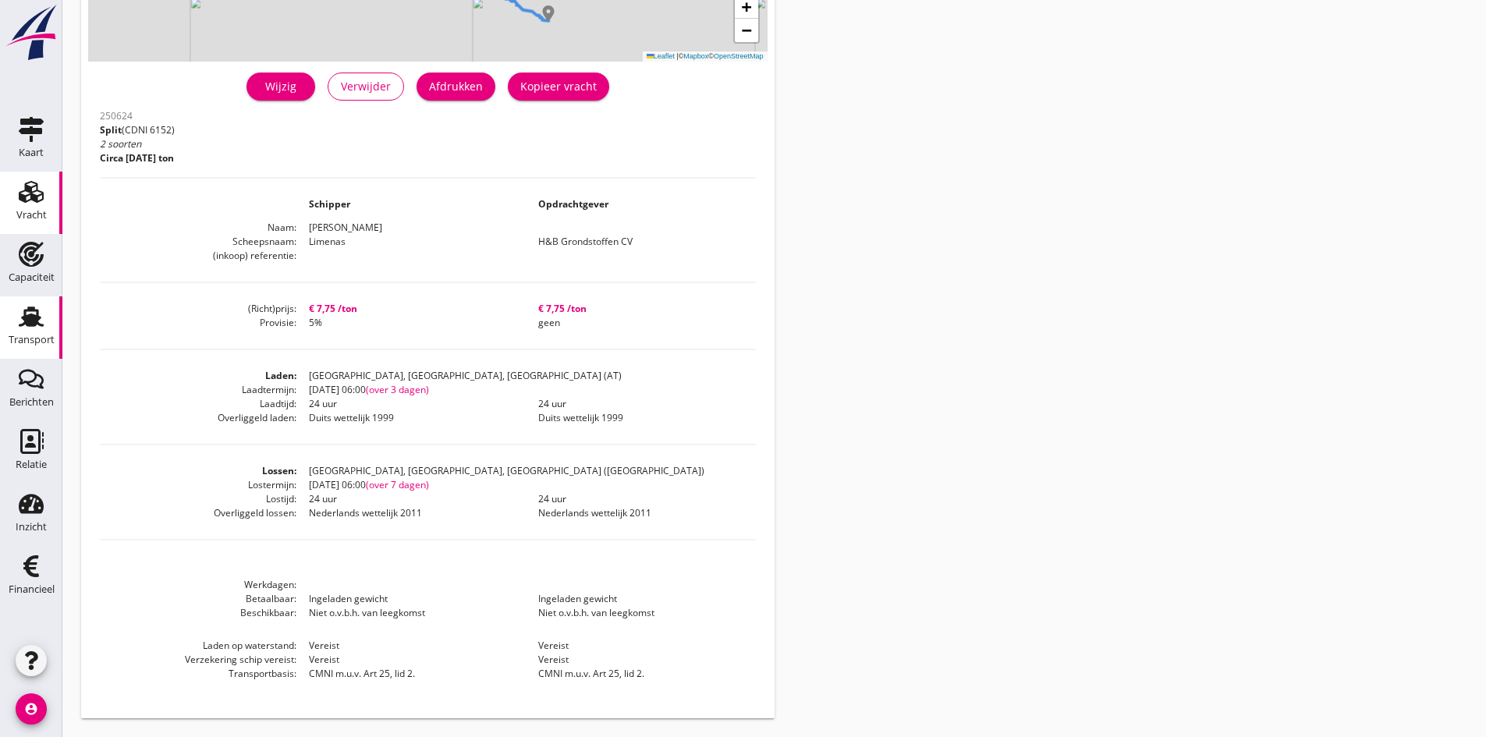
click at [27, 322] on use at bounding box center [31, 317] width 25 height 20
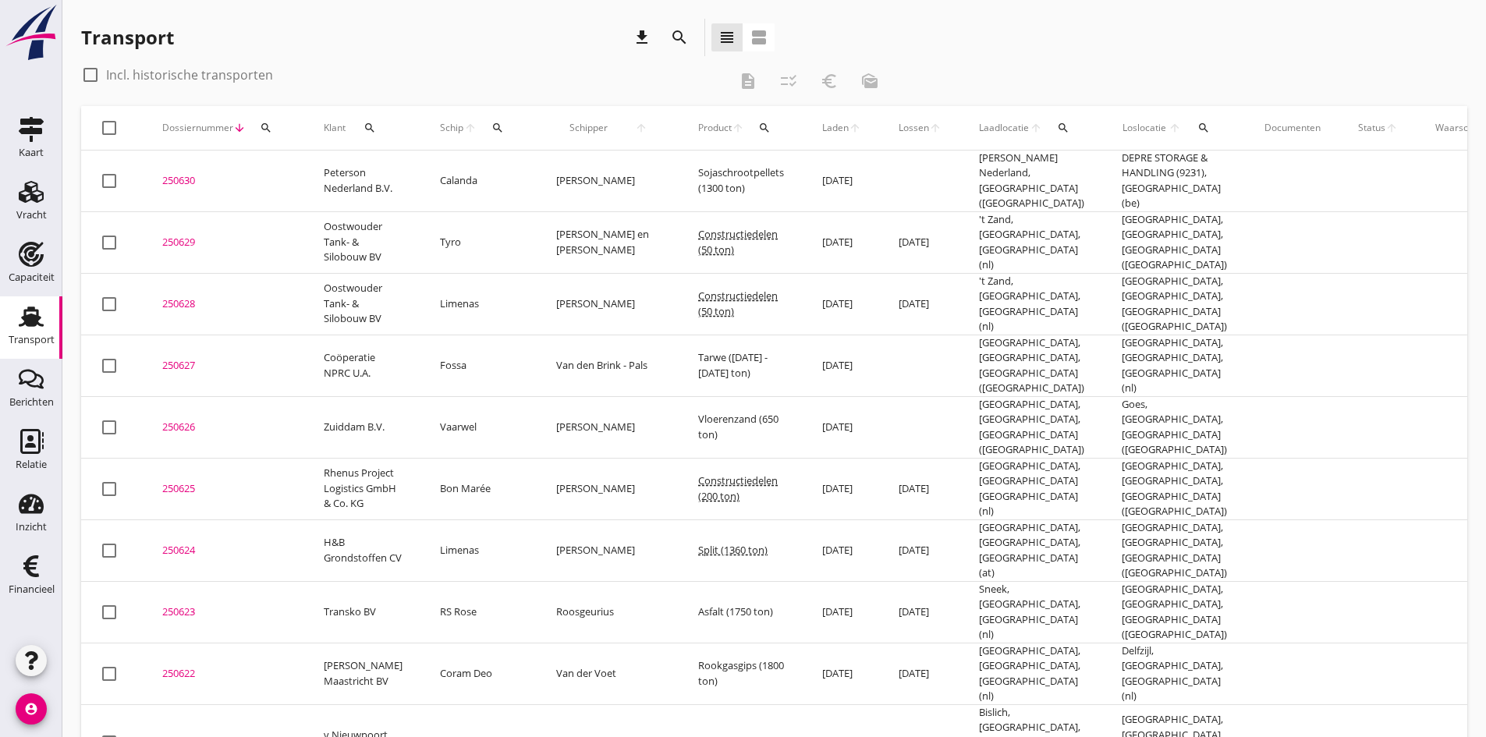
click at [190, 605] on div "250623" at bounding box center [224, 613] width 124 height 16
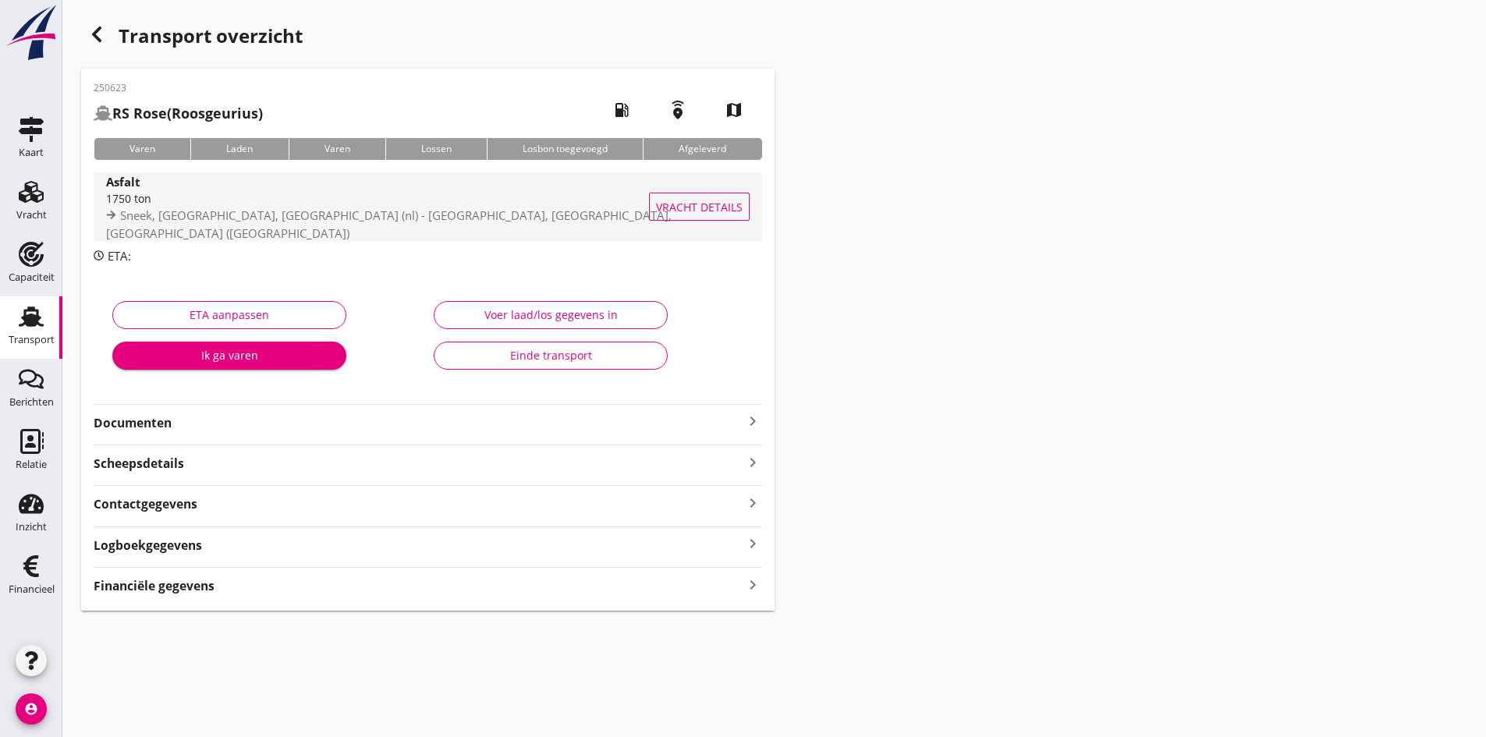
click at [193, 200] on div "1750 ton" at bounding box center [392, 198] width 573 height 16
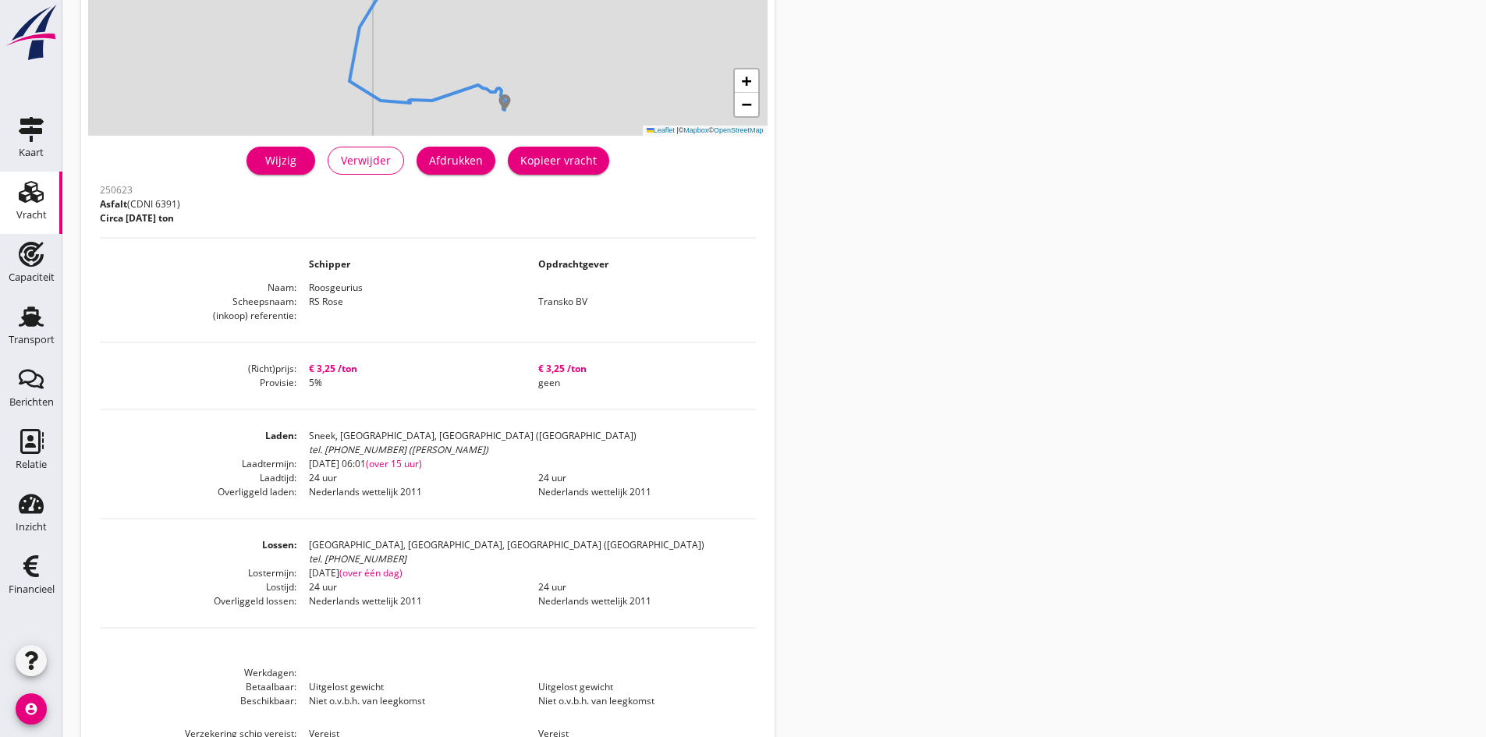
scroll to position [294, 0]
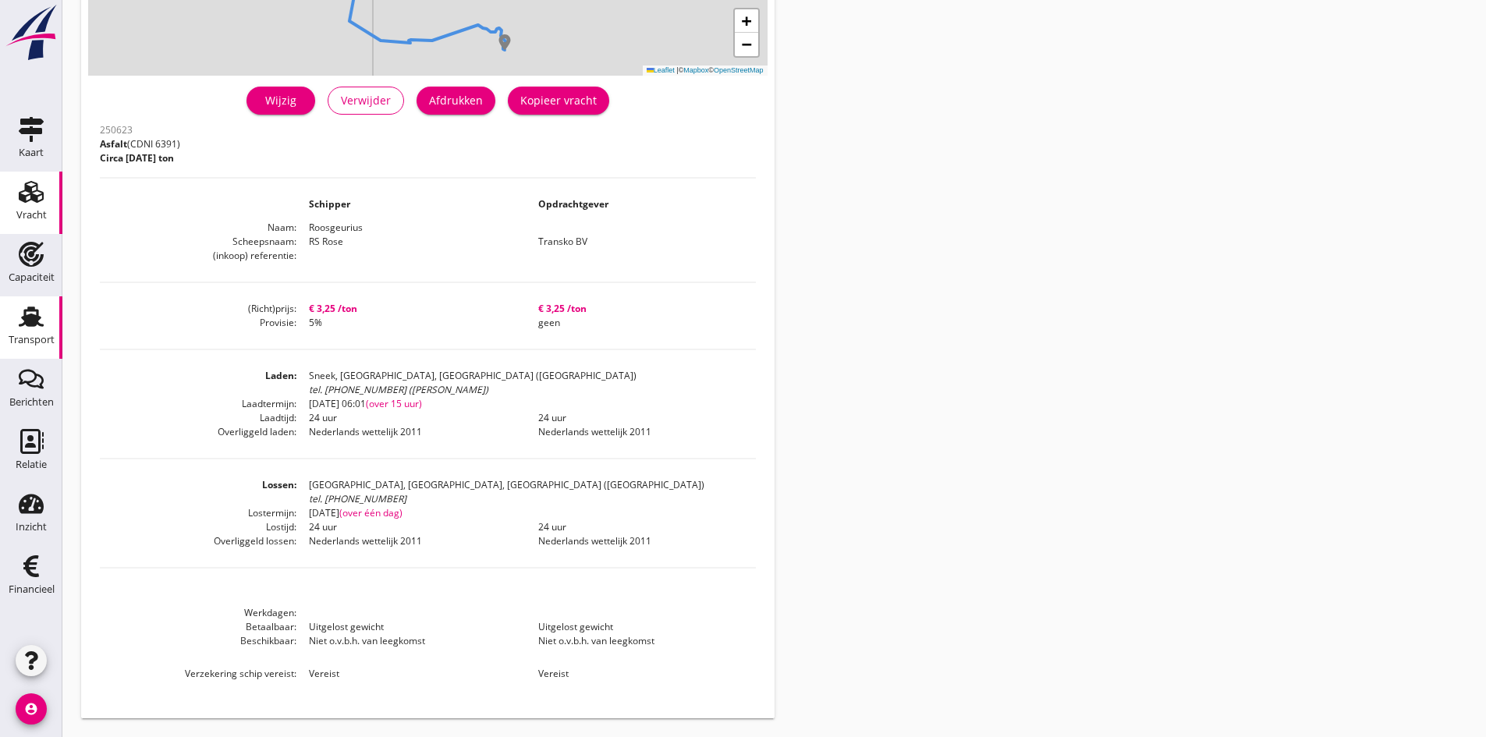
click at [25, 317] on use at bounding box center [31, 317] width 25 height 20
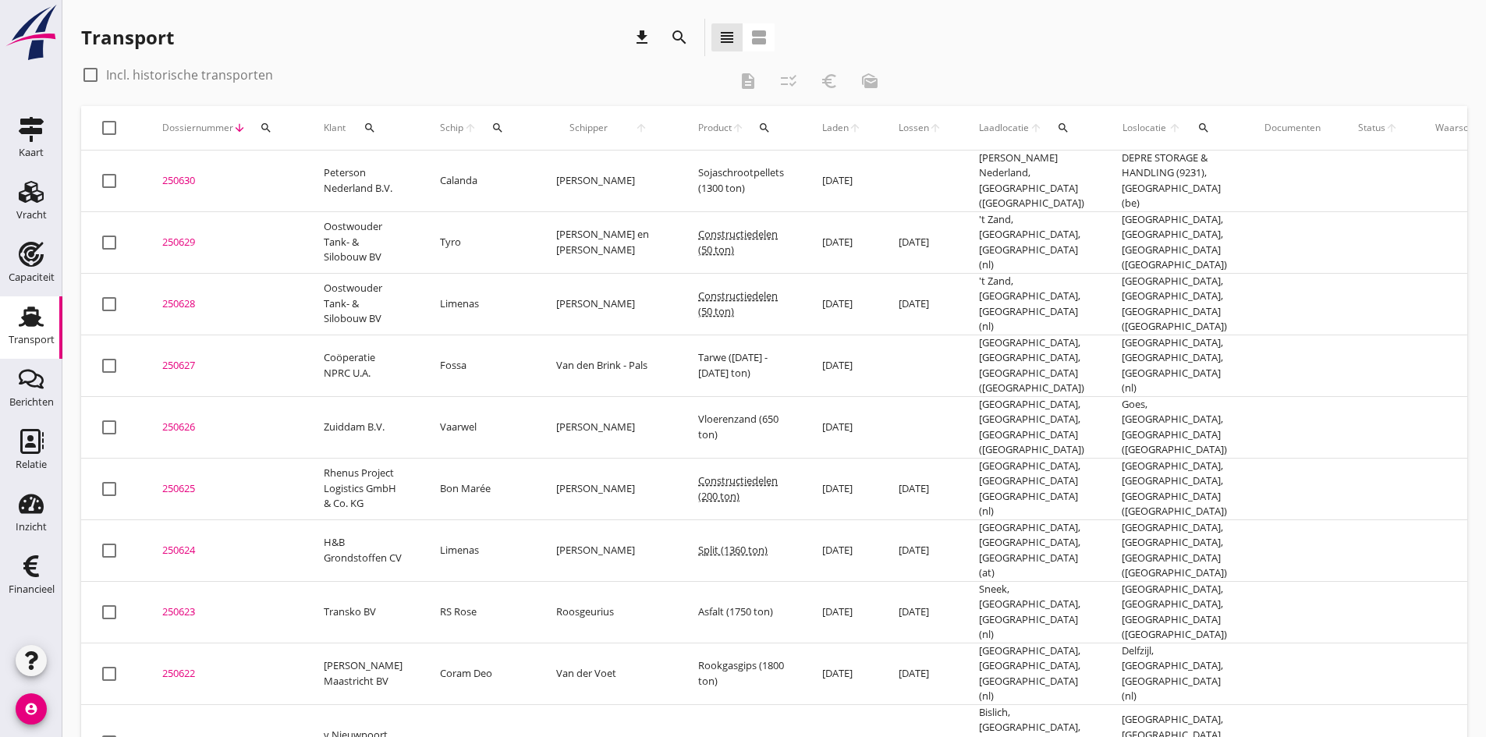
click at [176, 481] on div "250625" at bounding box center [224, 489] width 124 height 16
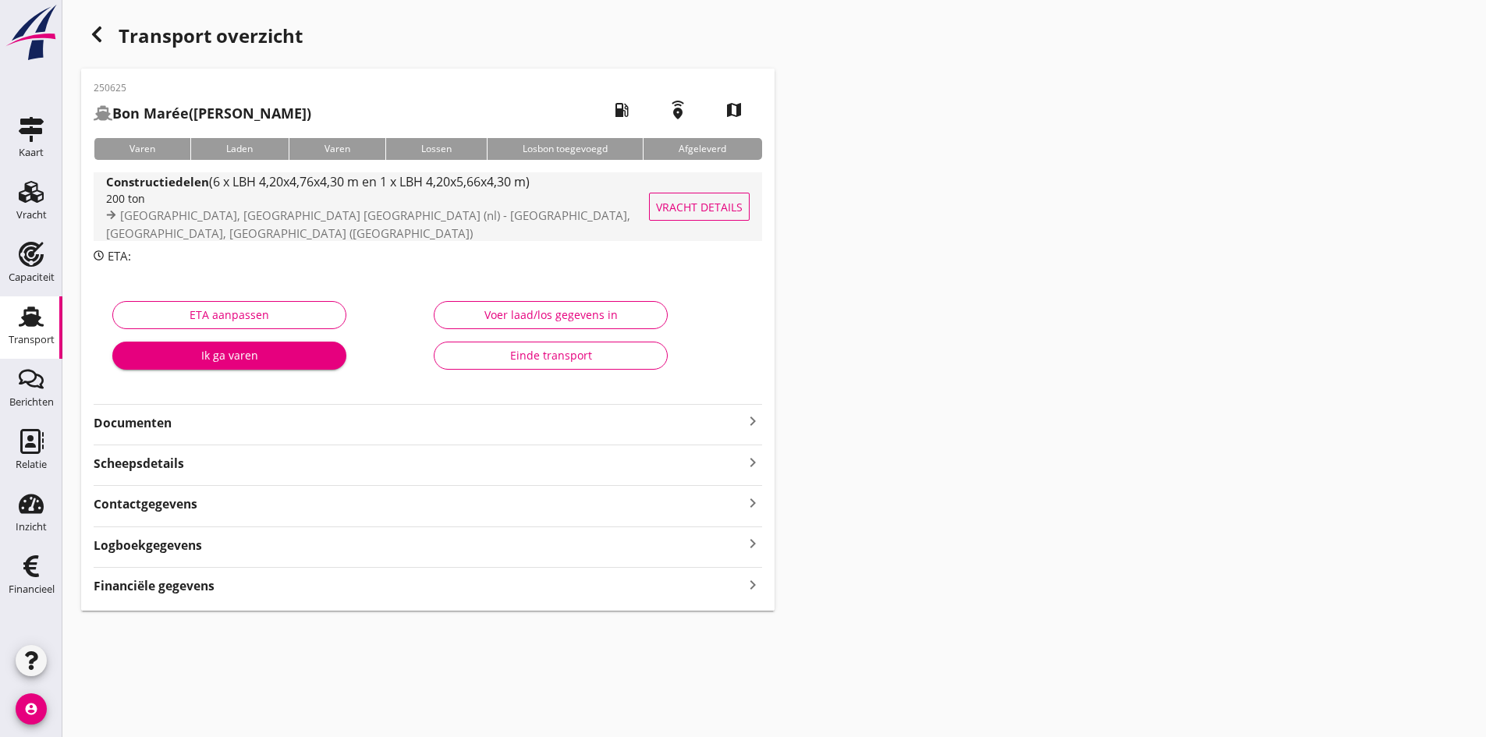
click at [147, 204] on div "200 ton" at bounding box center [395, 198] width 578 height 16
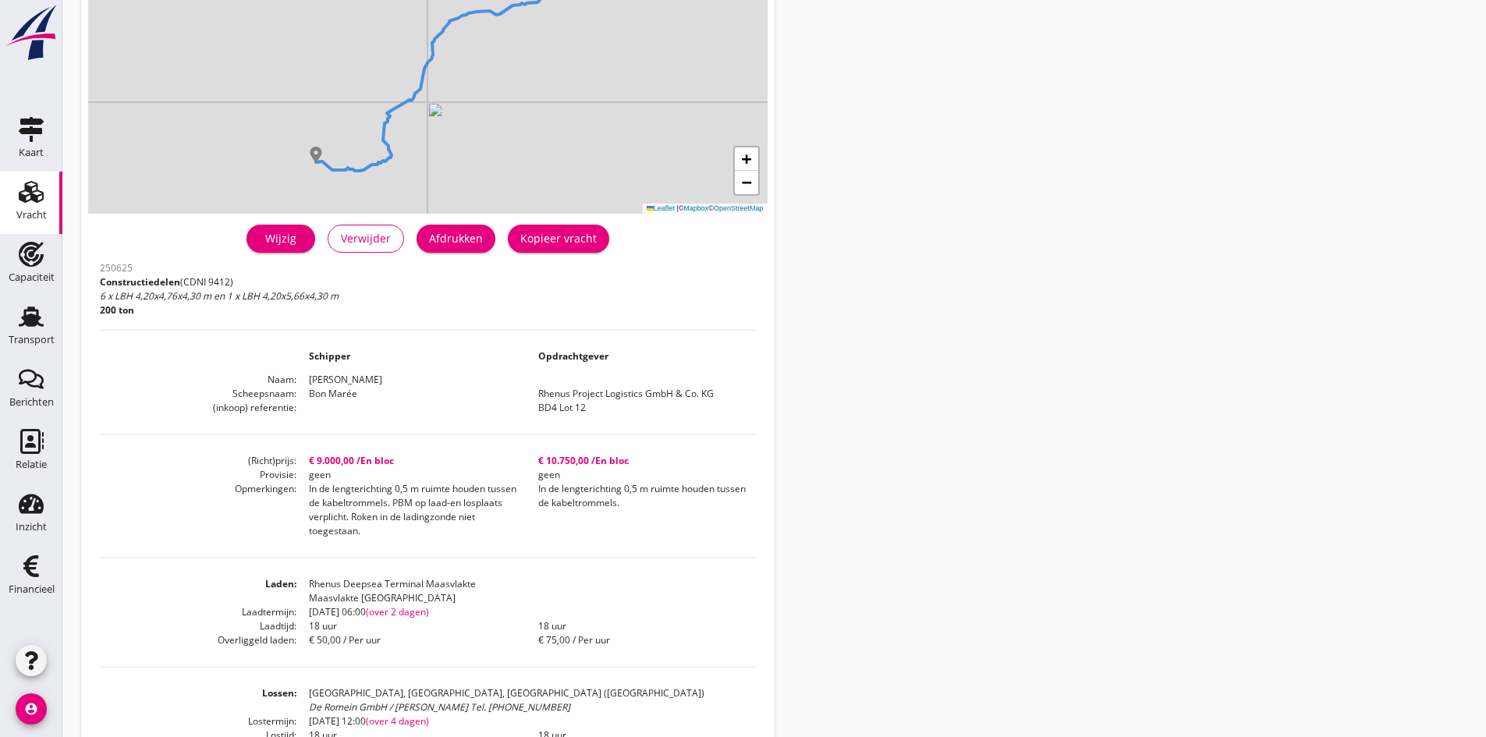
scroll to position [312, 0]
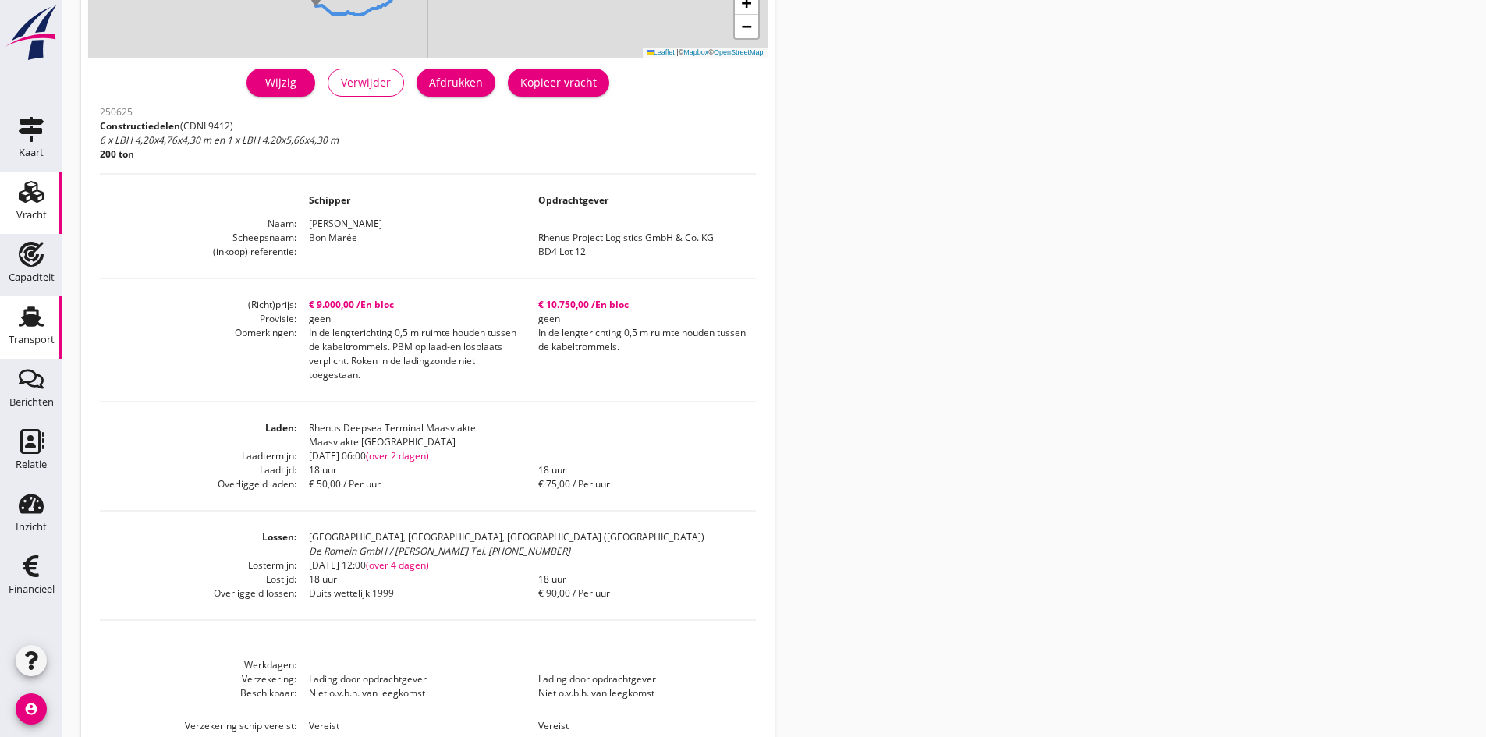
click at [33, 320] on use at bounding box center [31, 317] width 25 height 20
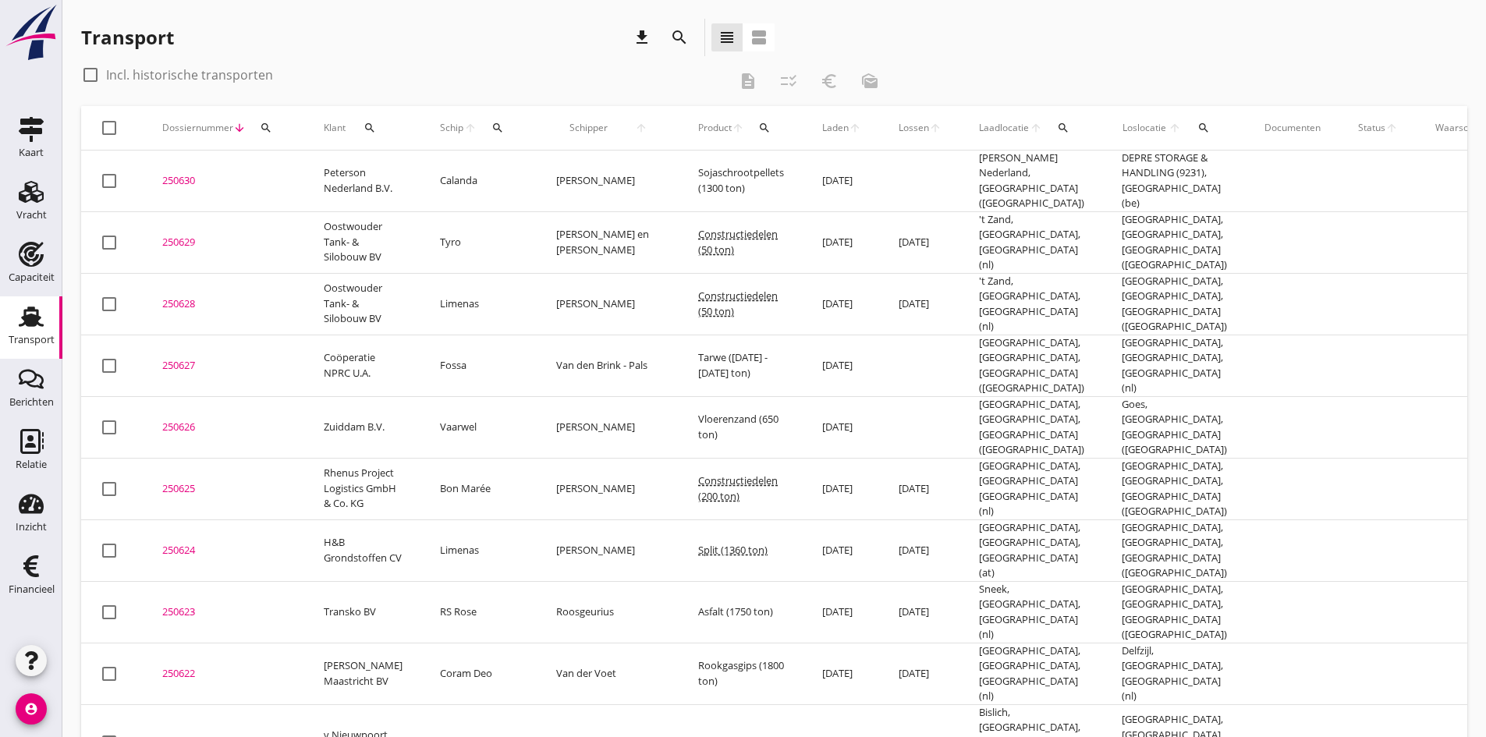
click at [186, 420] on div "250626" at bounding box center [224, 428] width 124 height 16
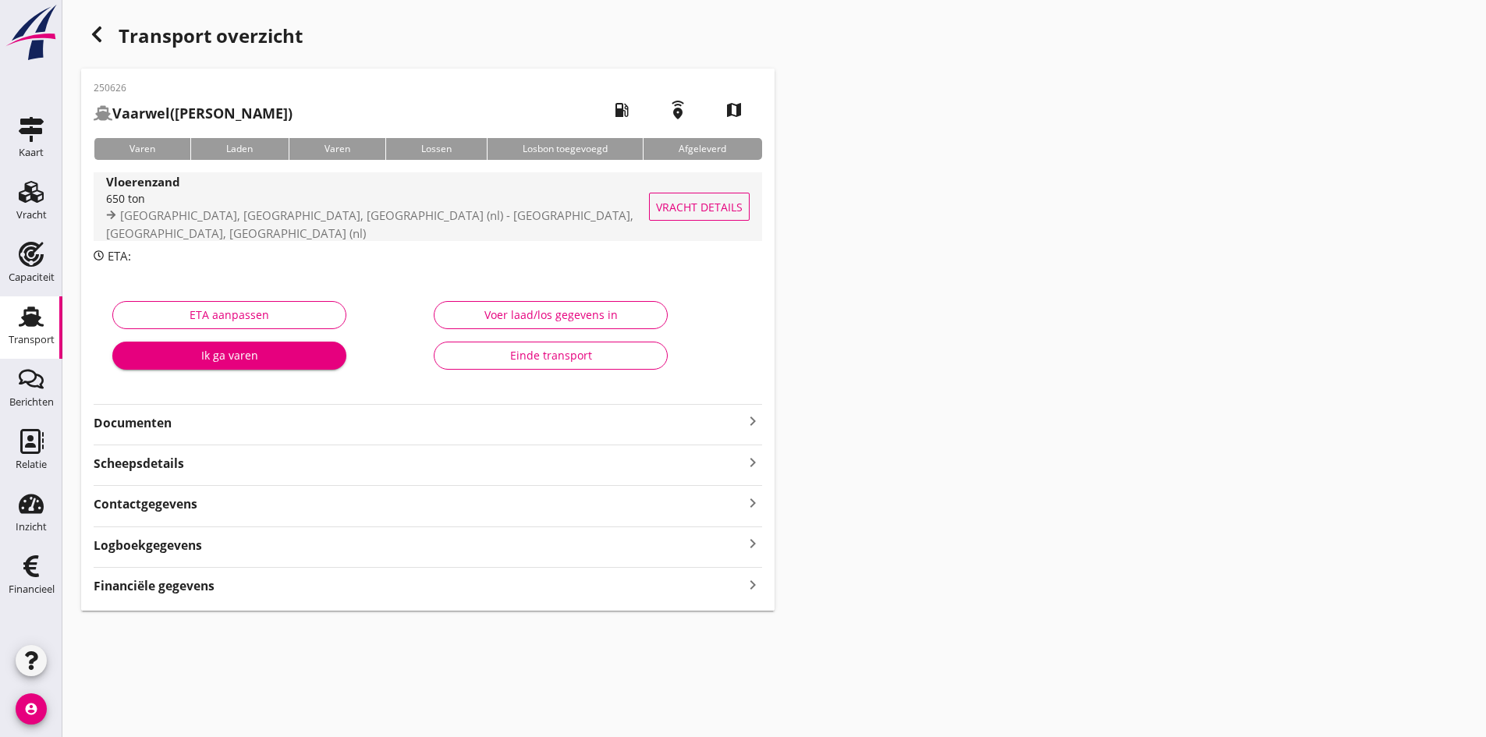
click at [138, 207] on div "650 ton" at bounding box center [391, 198] width 570 height 16
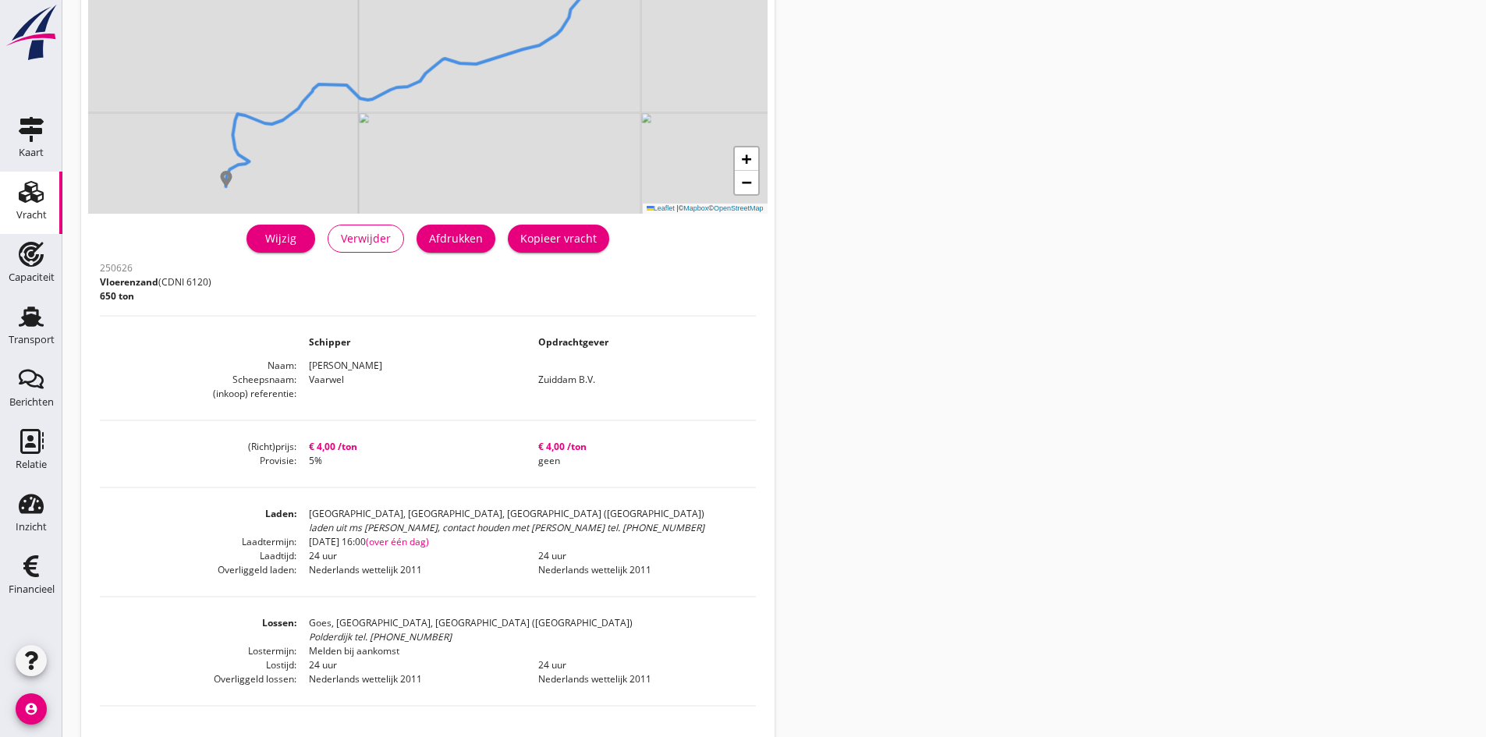
scroll to position [234, 0]
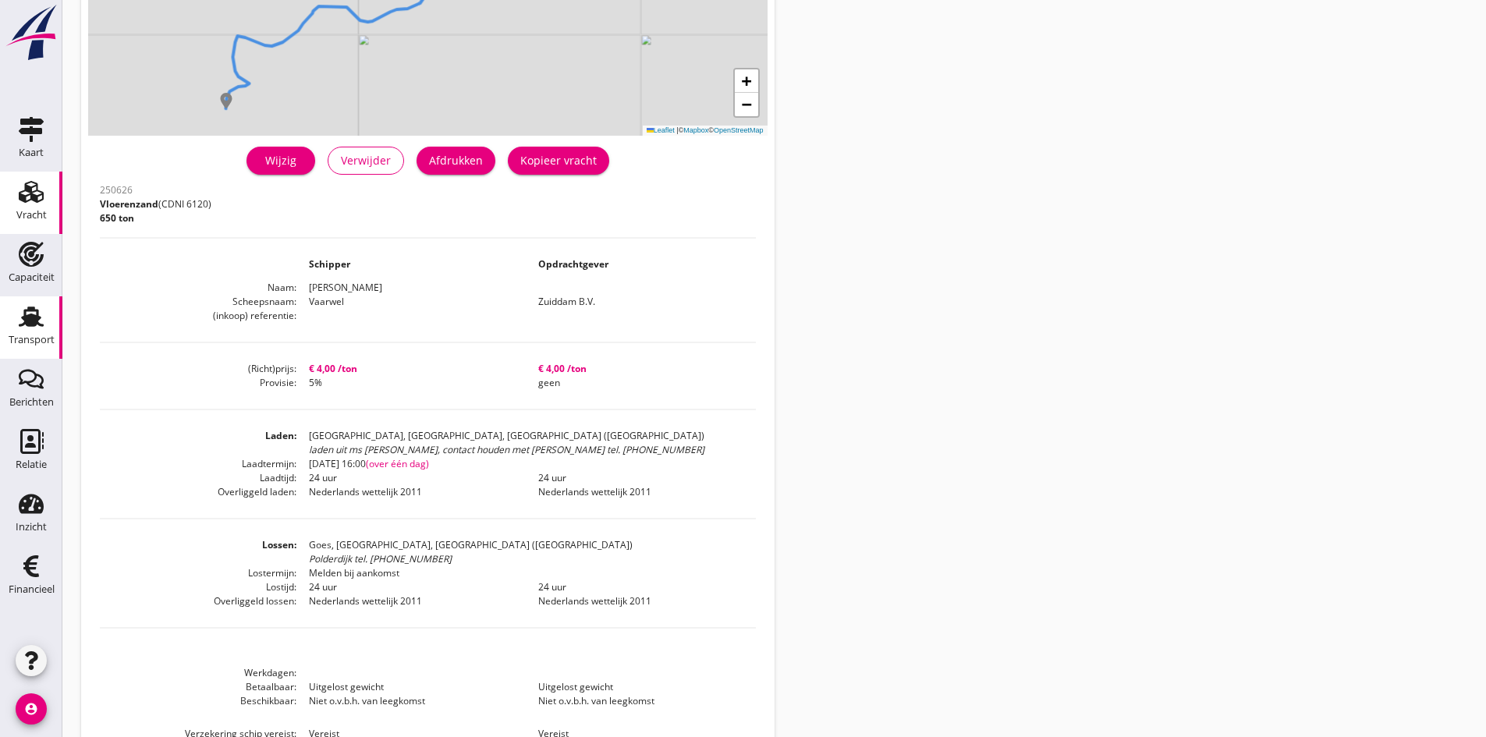
click at [27, 325] on use at bounding box center [31, 317] width 25 height 20
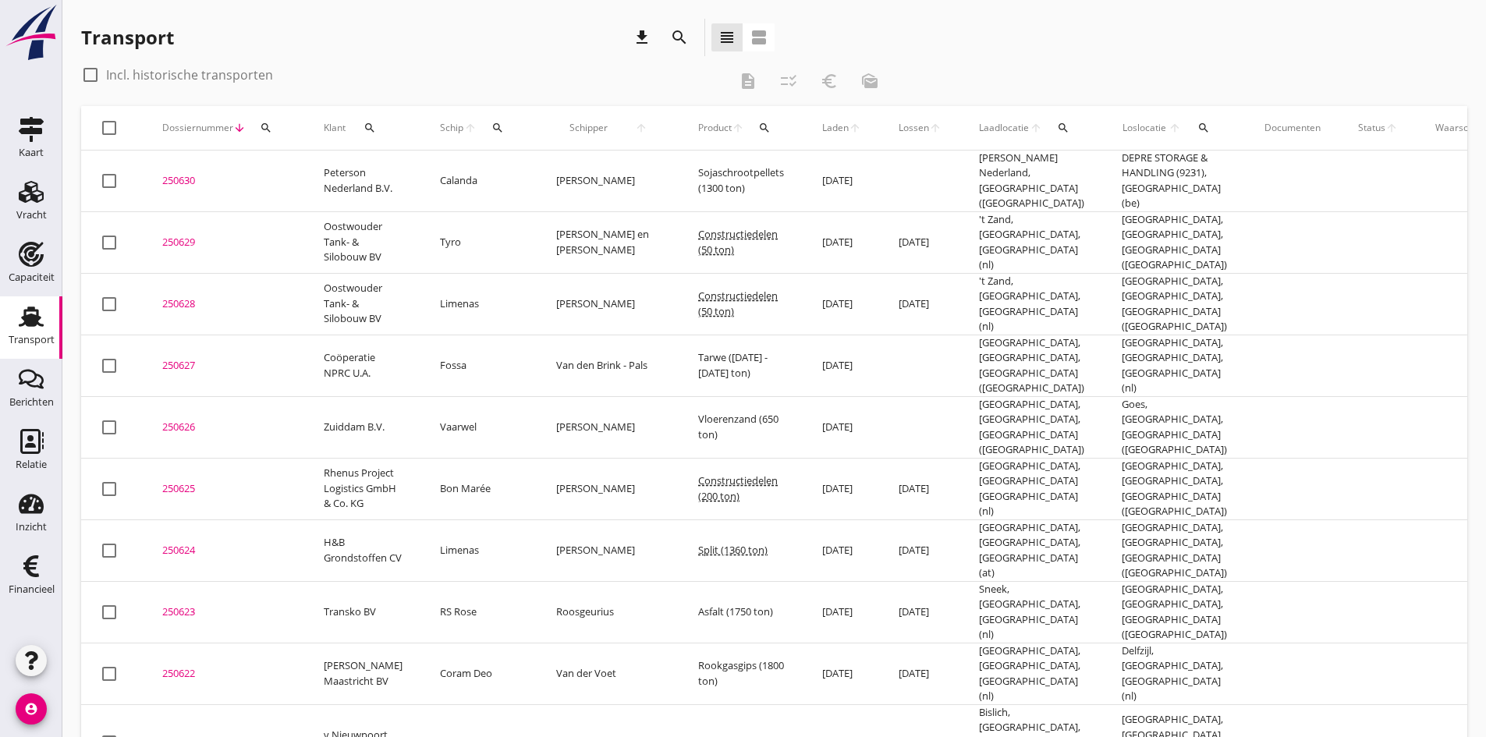
click at [173, 358] on div "250627" at bounding box center [224, 366] width 124 height 16
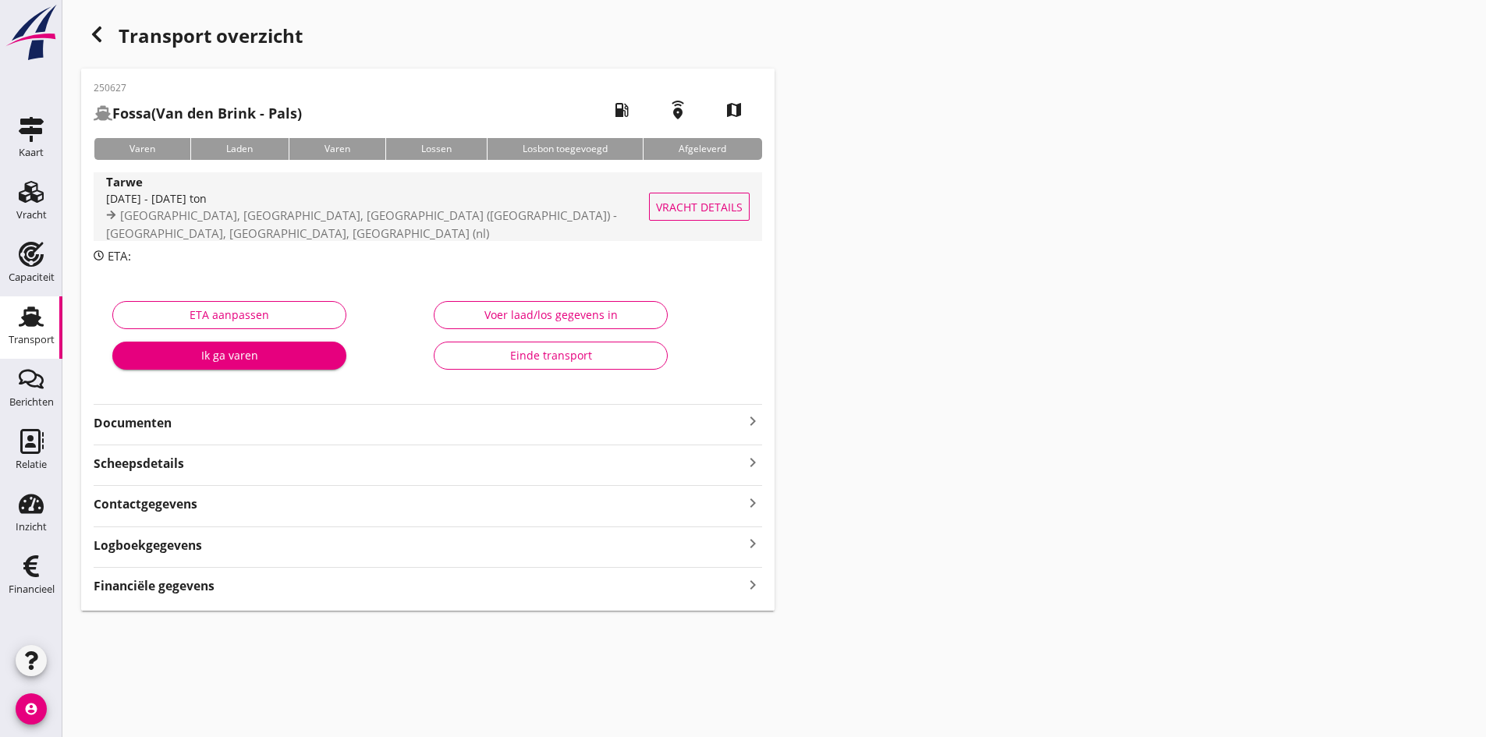
click at [176, 190] on div "Tarwe" at bounding box center [395, 181] width 578 height 18
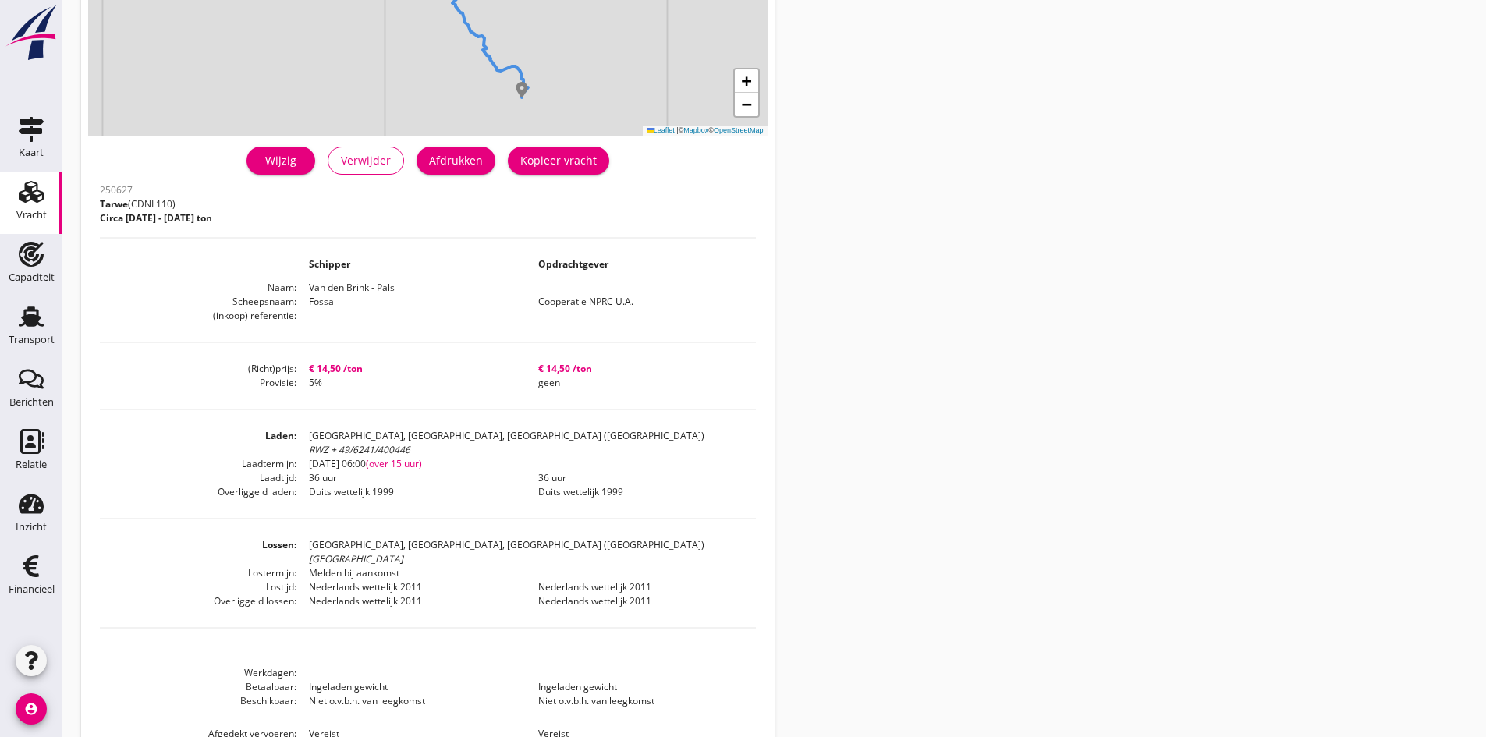
scroll to position [312, 0]
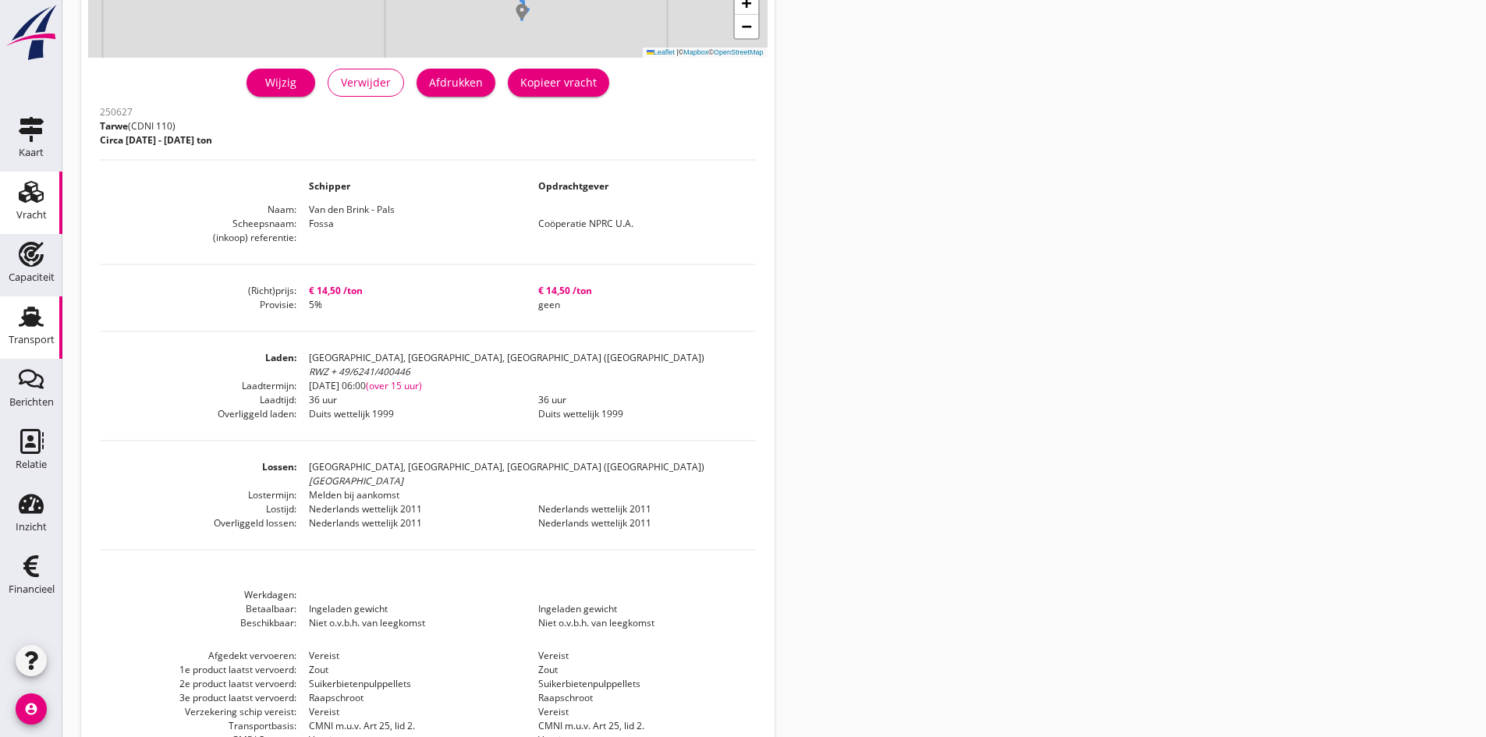
click at [33, 317] on use at bounding box center [31, 317] width 25 height 20
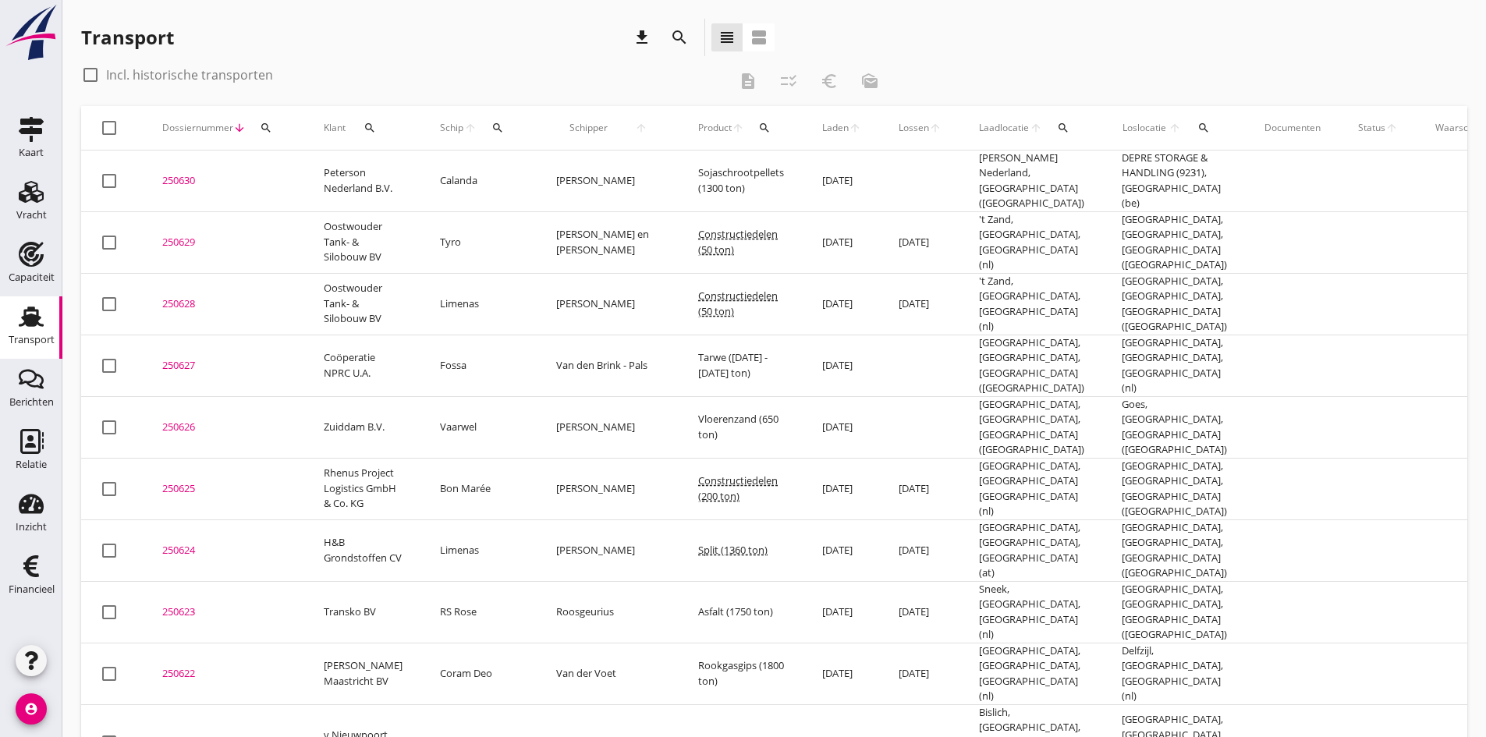
click at [183, 296] on div "250628" at bounding box center [224, 304] width 124 height 16
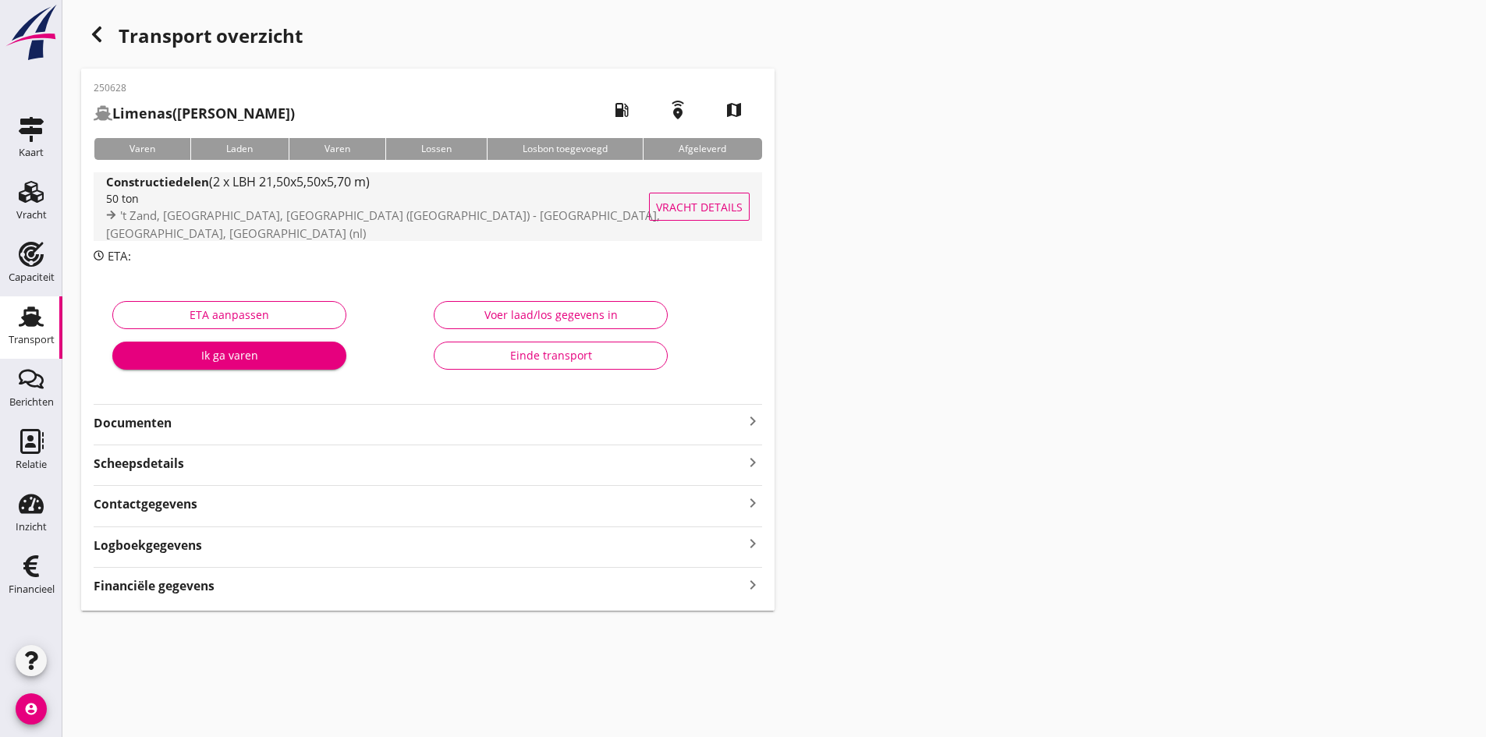
click at [165, 207] on div "50 ton" at bounding box center [392, 198] width 573 height 16
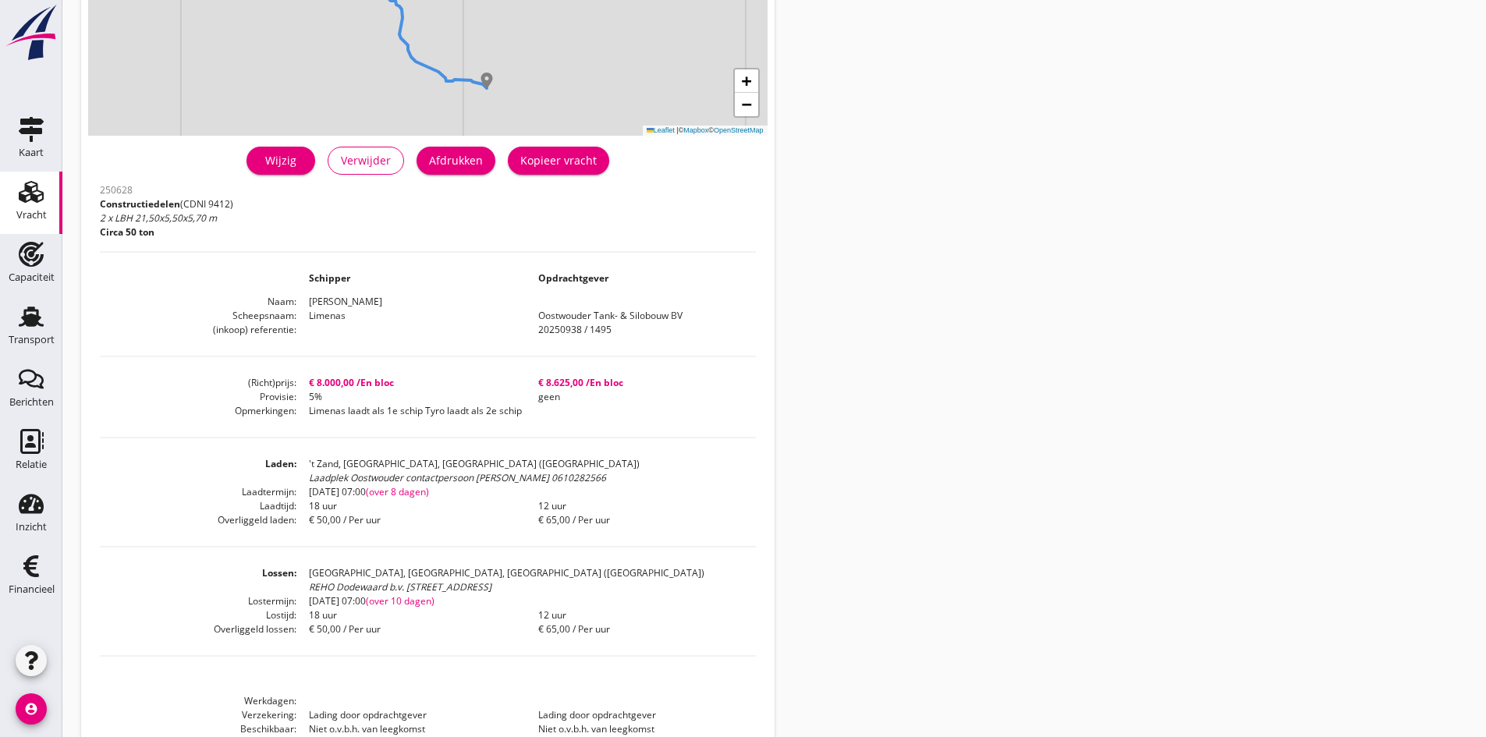
scroll to position [308, 0]
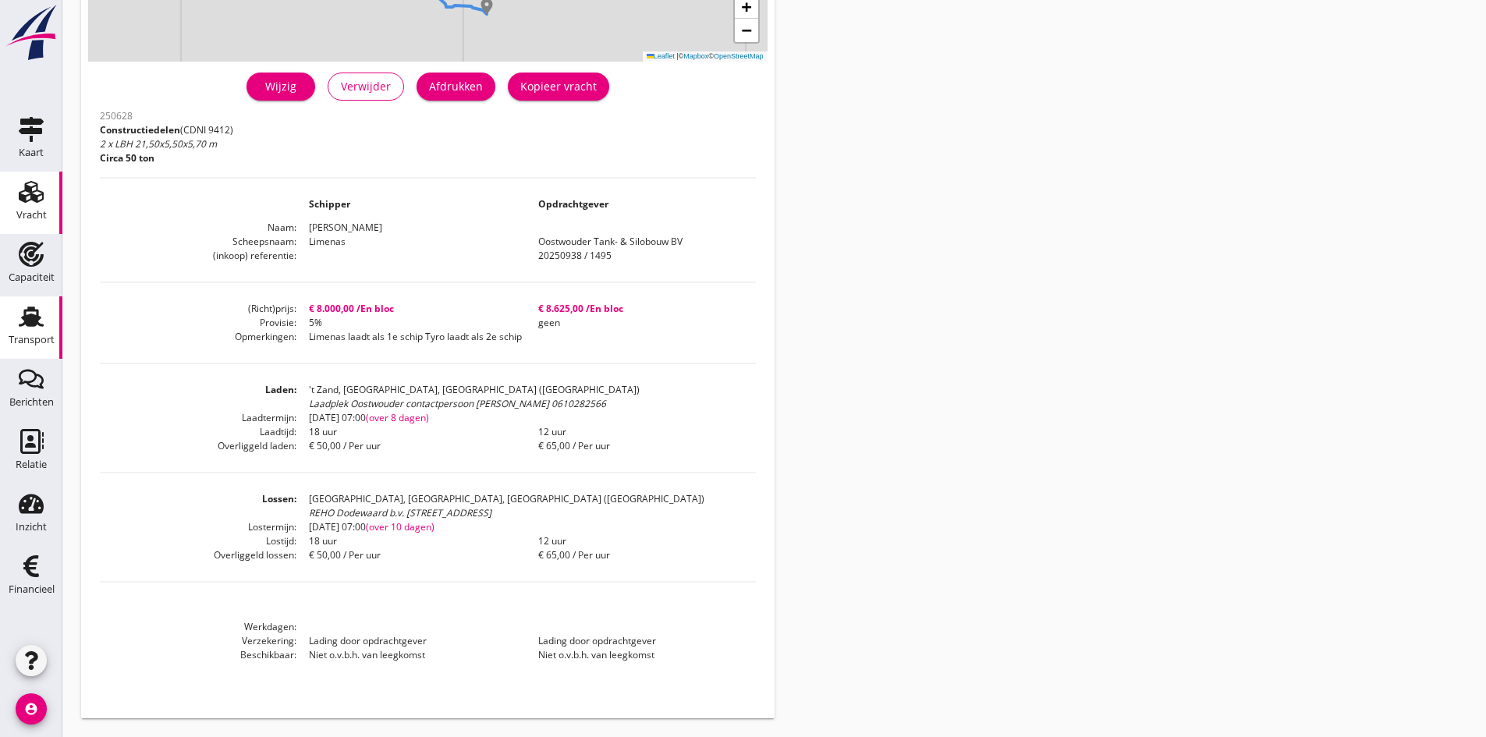
click at [32, 325] on use at bounding box center [31, 317] width 25 height 20
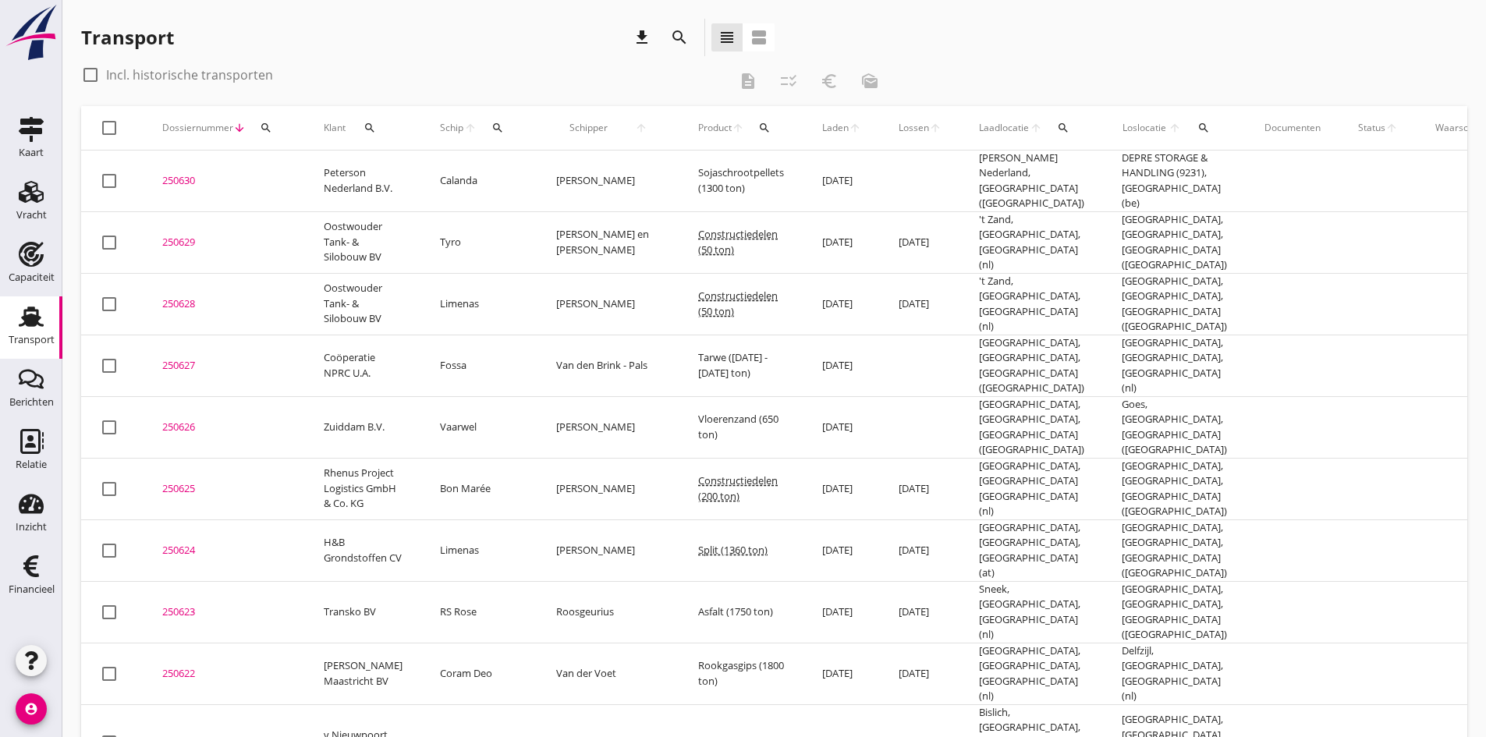
click at [180, 235] on div "250629" at bounding box center [224, 243] width 124 height 16
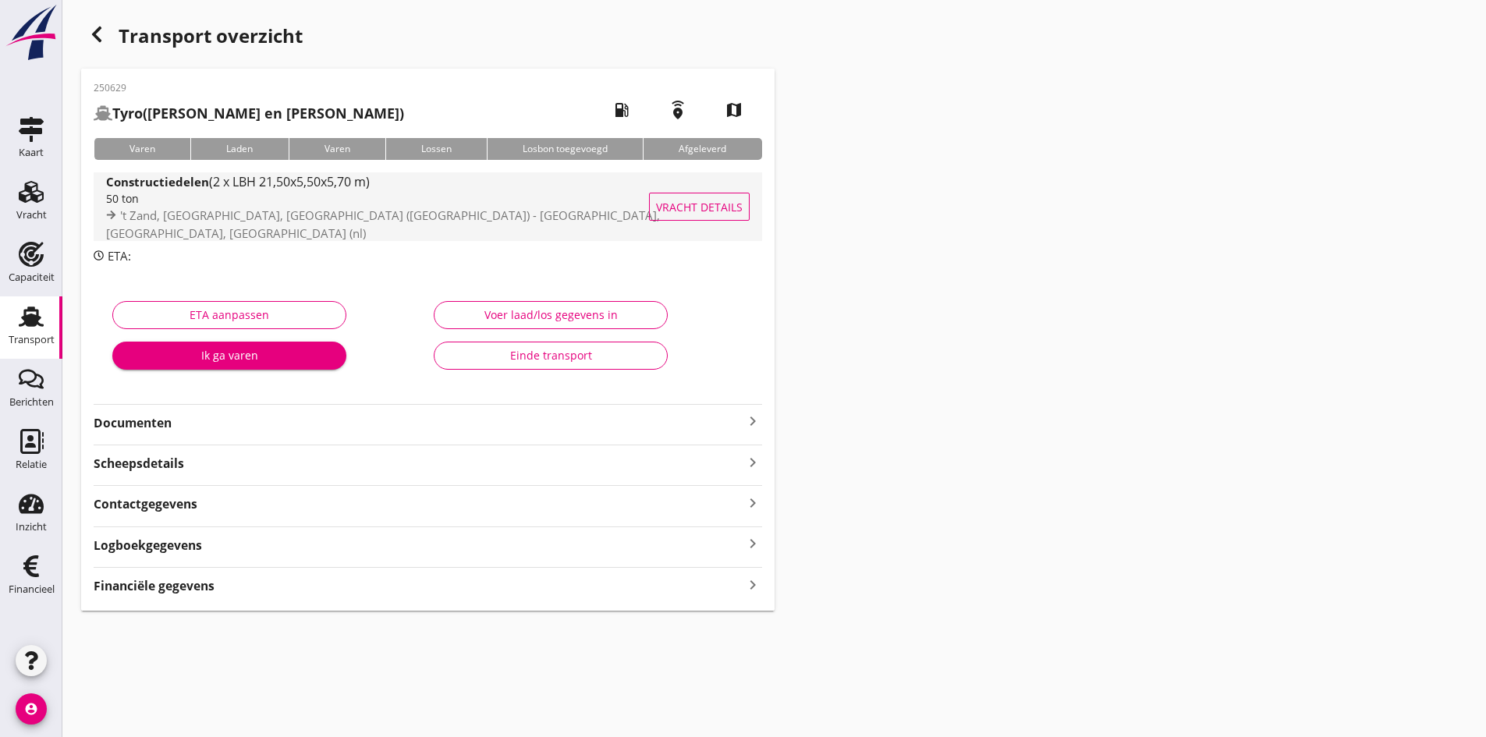
click at [149, 206] on div "50 ton" at bounding box center [392, 198] width 573 height 16
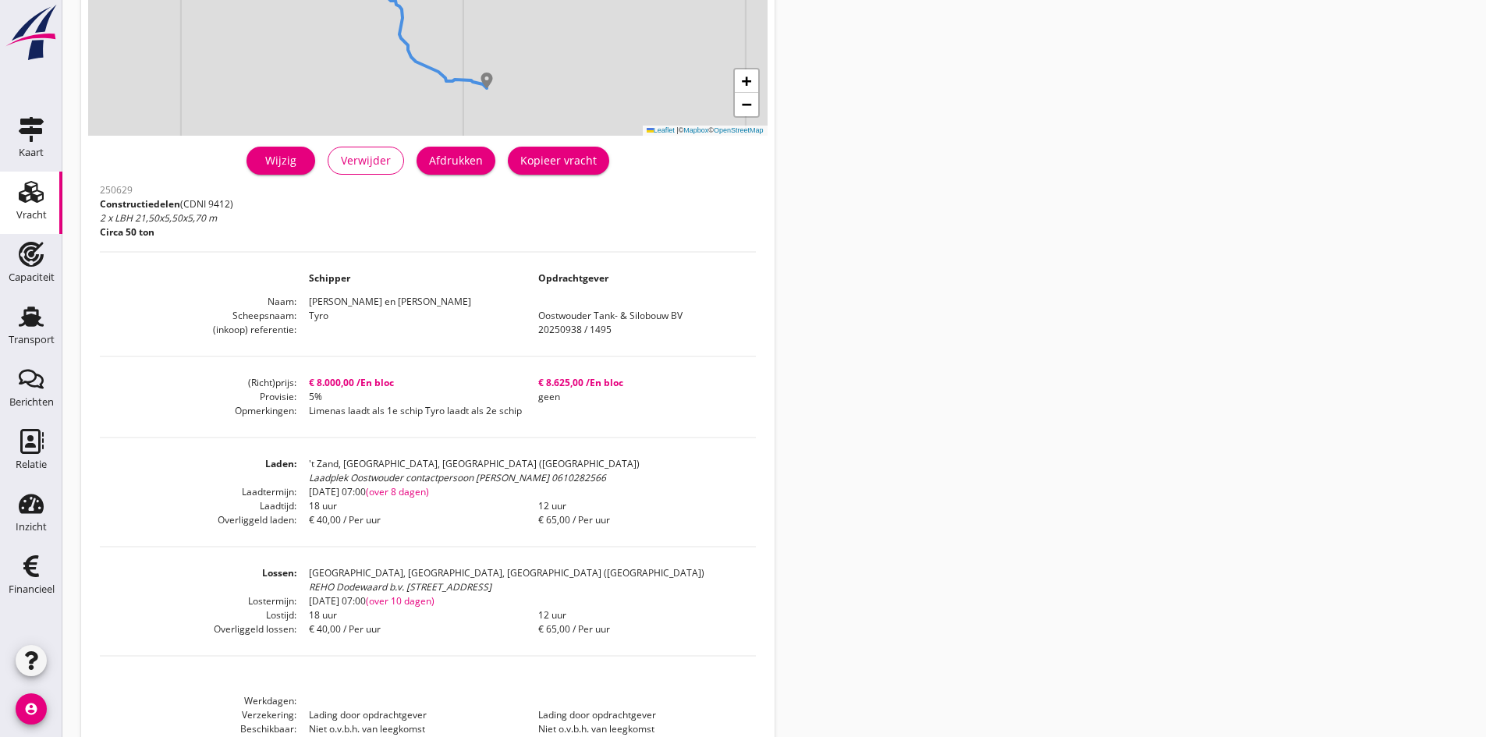
scroll to position [308, 0]
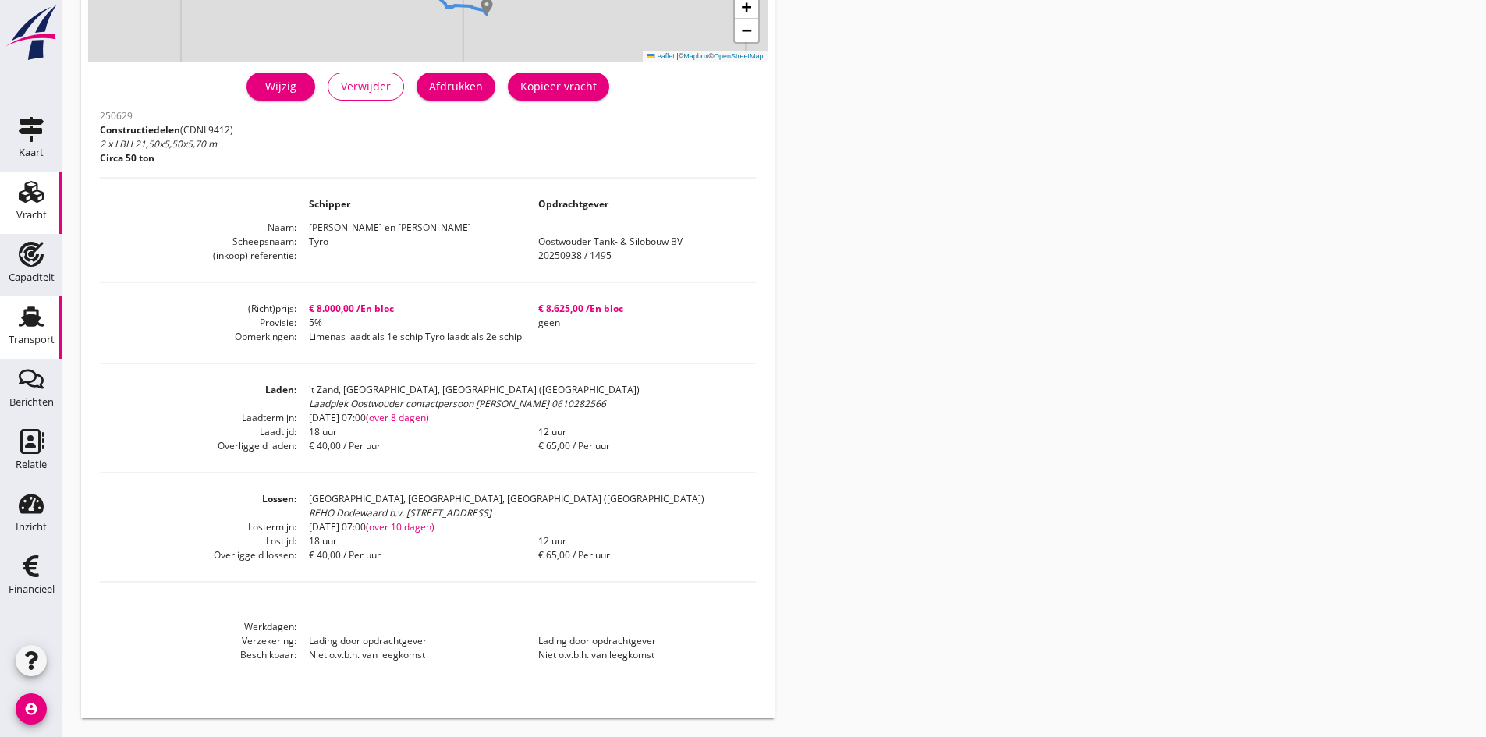
drag, startPoint x: 30, startPoint y: 321, endPoint x: 20, endPoint y: 328, distance: 12.3
click at [30, 321] on use at bounding box center [31, 317] width 25 height 20
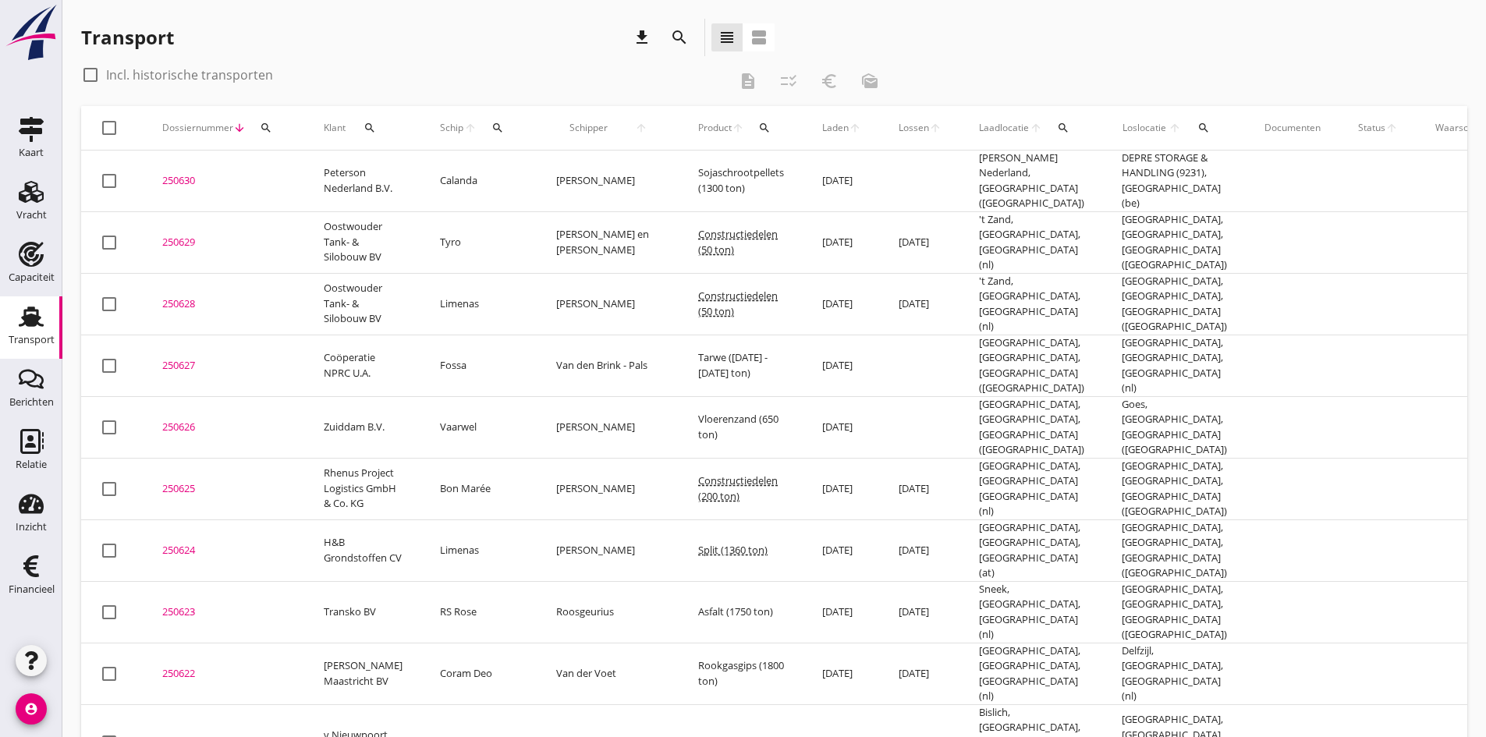
click at [173, 178] on div "250630" at bounding box center [224, 181] width 124 height 16
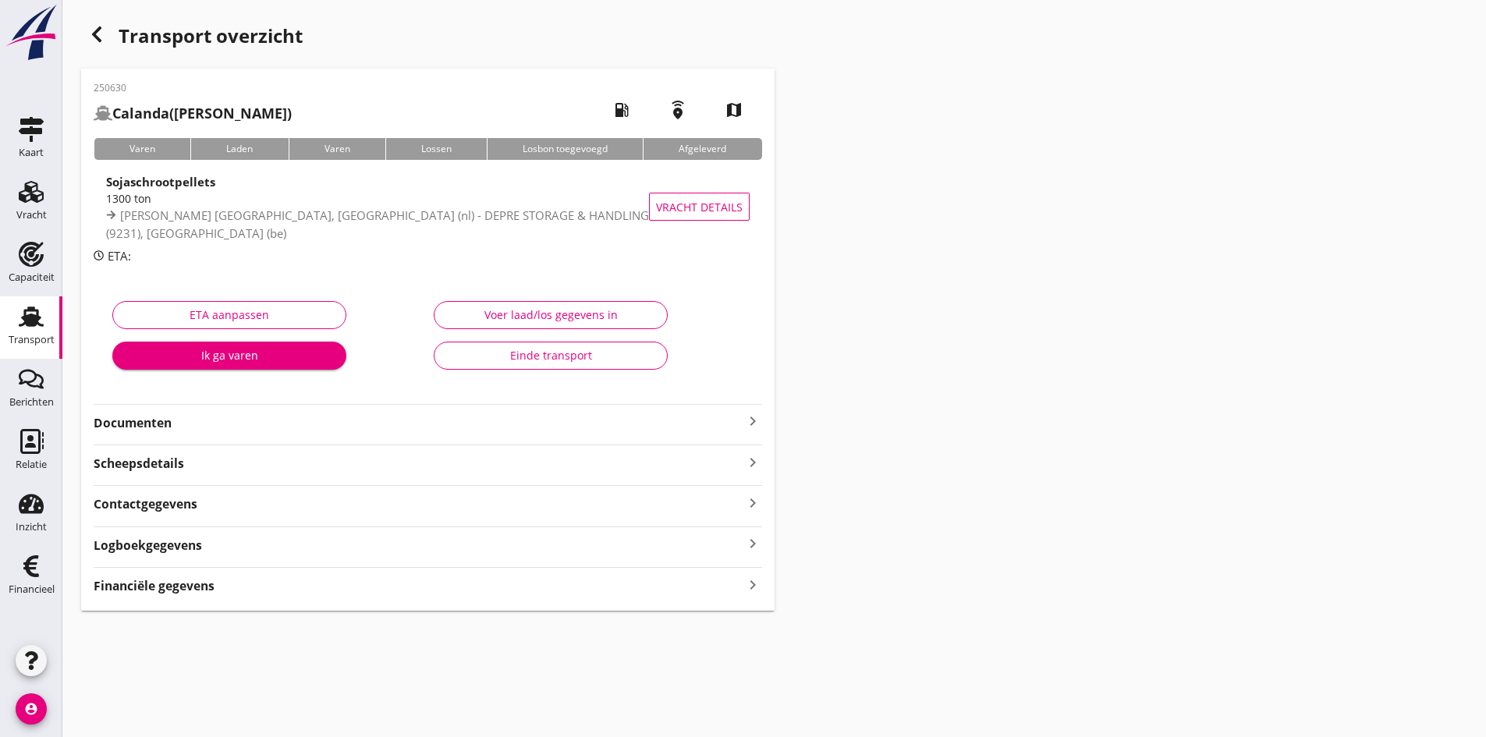
click at [156, 420] on strong "Documenten" at bounding box center [419, 423] width 650 height 18
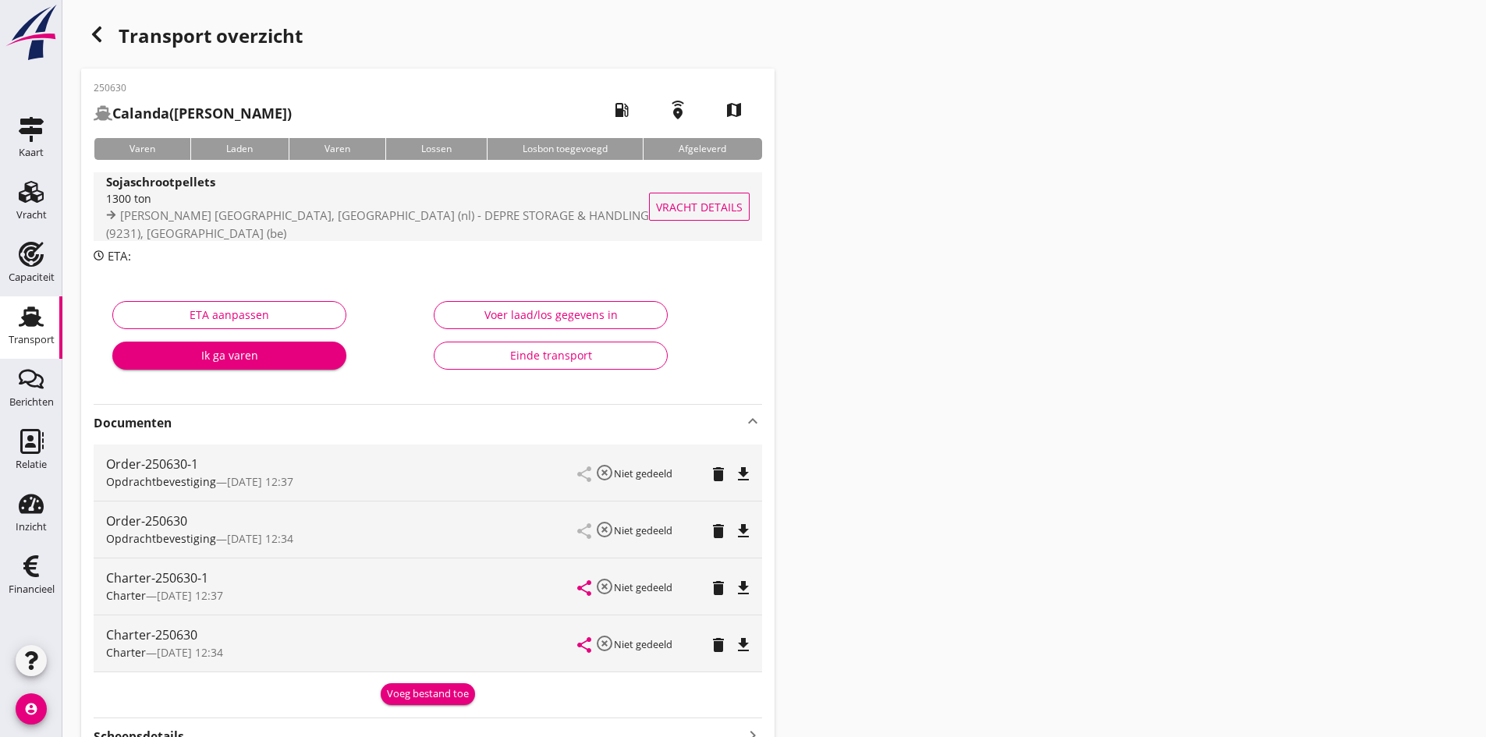
click at [146, 202] on div "1300 ton" at bounding box center [388, 198] width 565 height 16
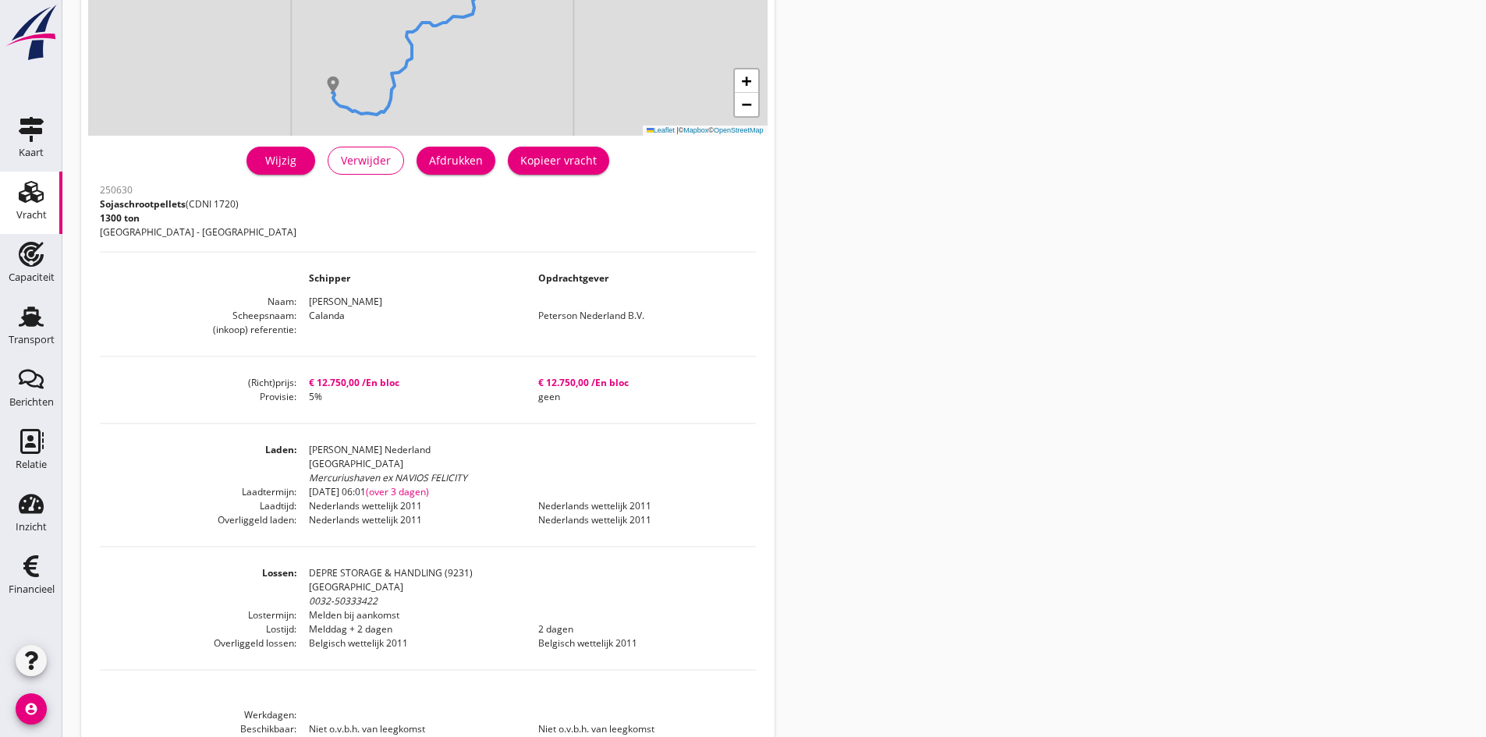
scroll to position [392, 0]
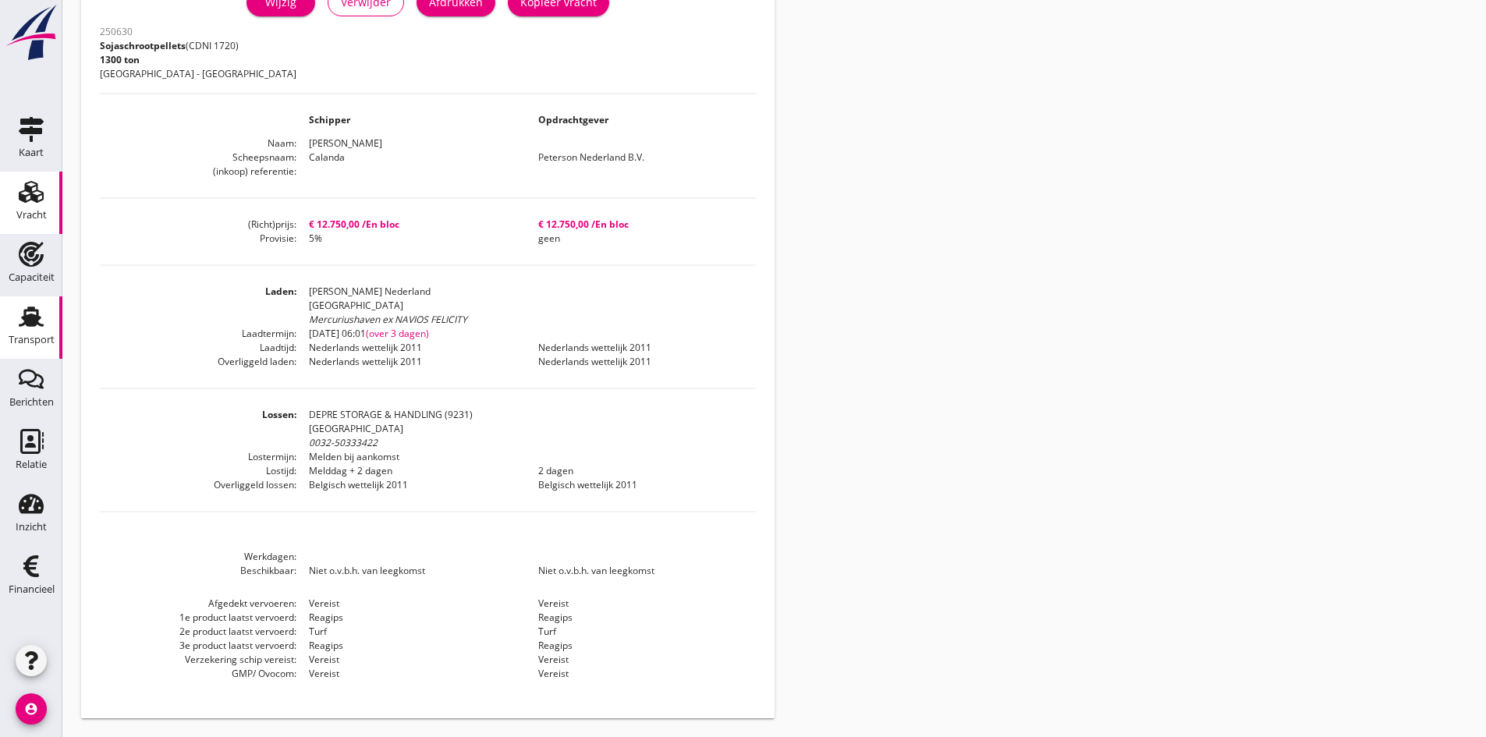
click at [26, 320] on use at bounding box center [31, 317] width 25 height 20
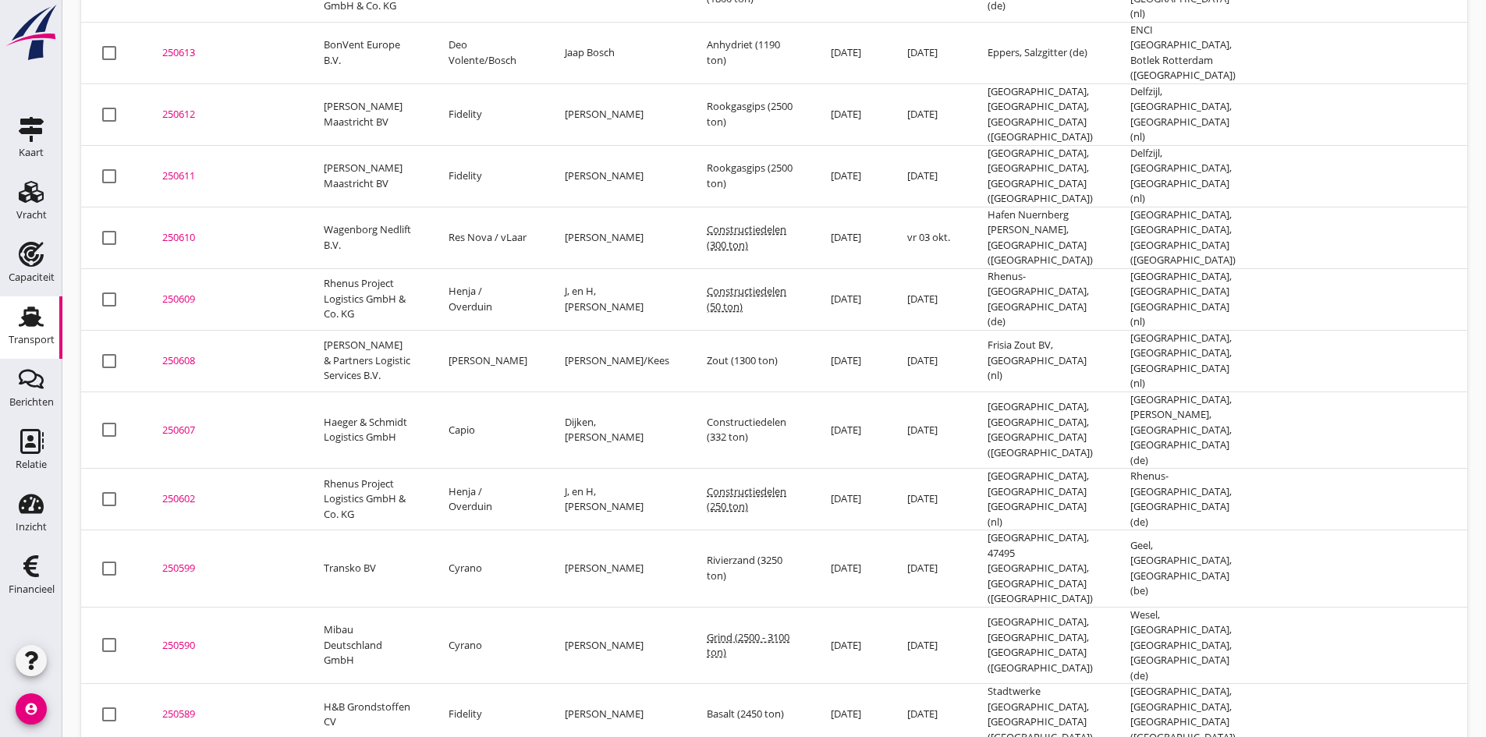
scroll to position [1151, 0]
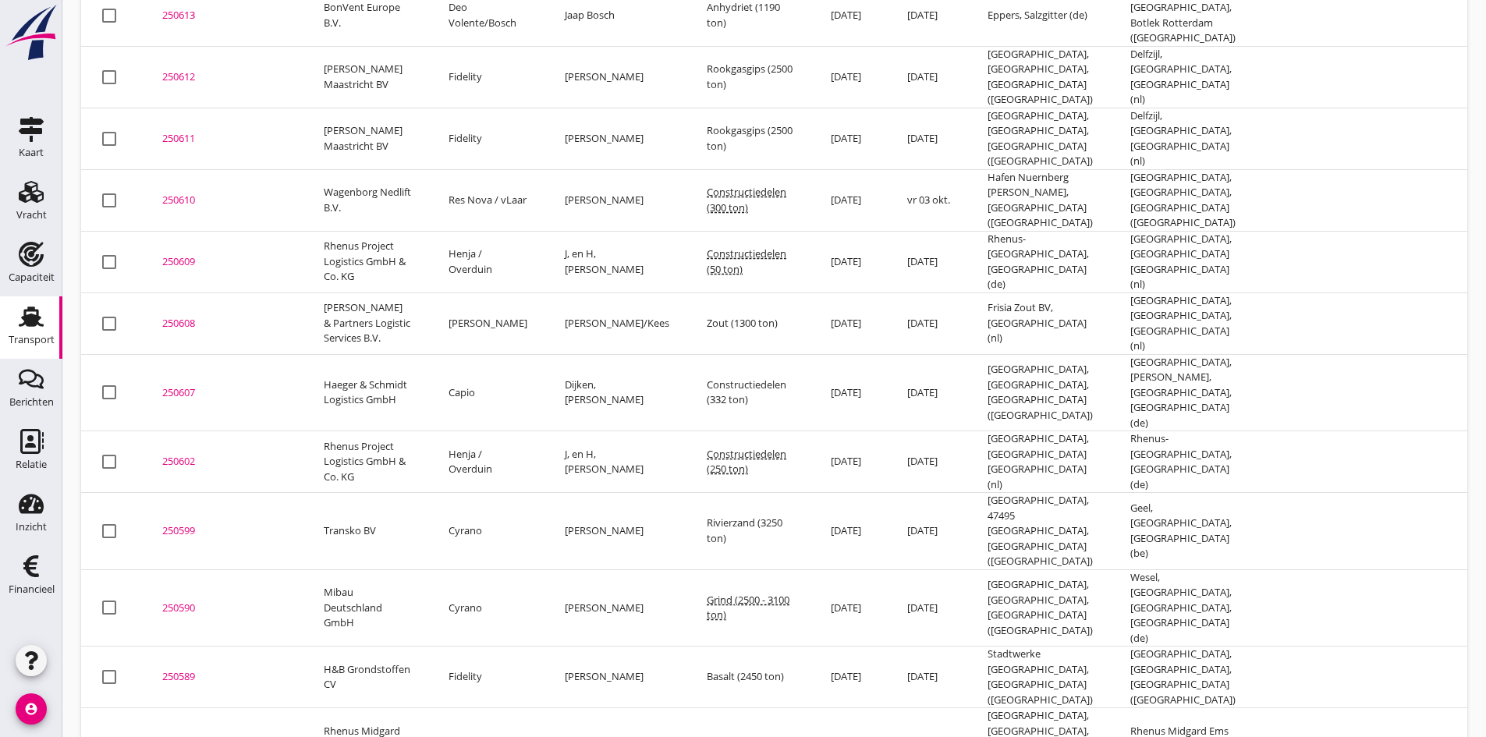
click at [177, 736] on div "250587" at bounding box center [224, 747] width 124 height 16
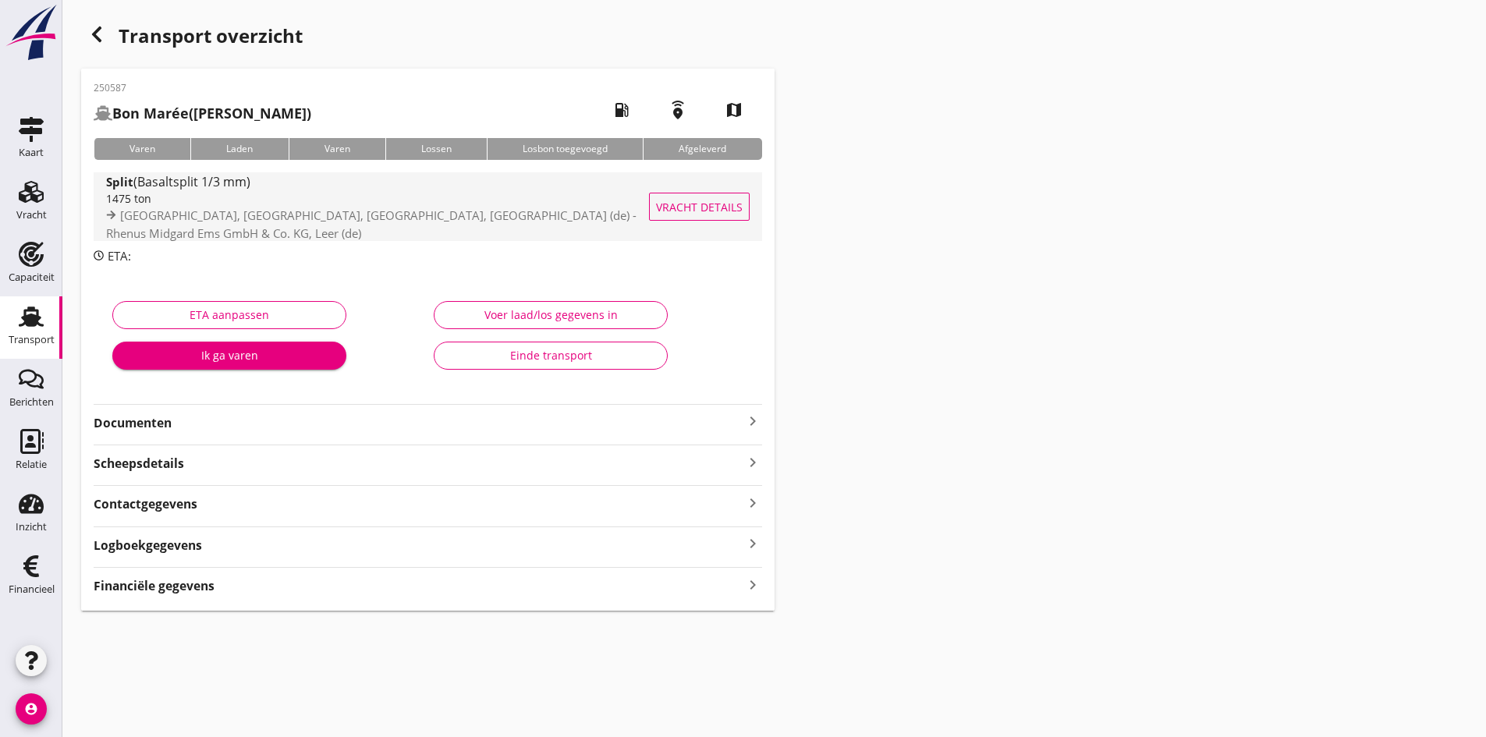
click at [171, 222] on span "[GEOGRAPHIC_DATA], [GEOGRAPHIC_DATA], [GEOGRAPHIC_DATA], [GEOGRAPHIC_DATA] (de)…" at bounding box center [371, 225] width 530 height 34
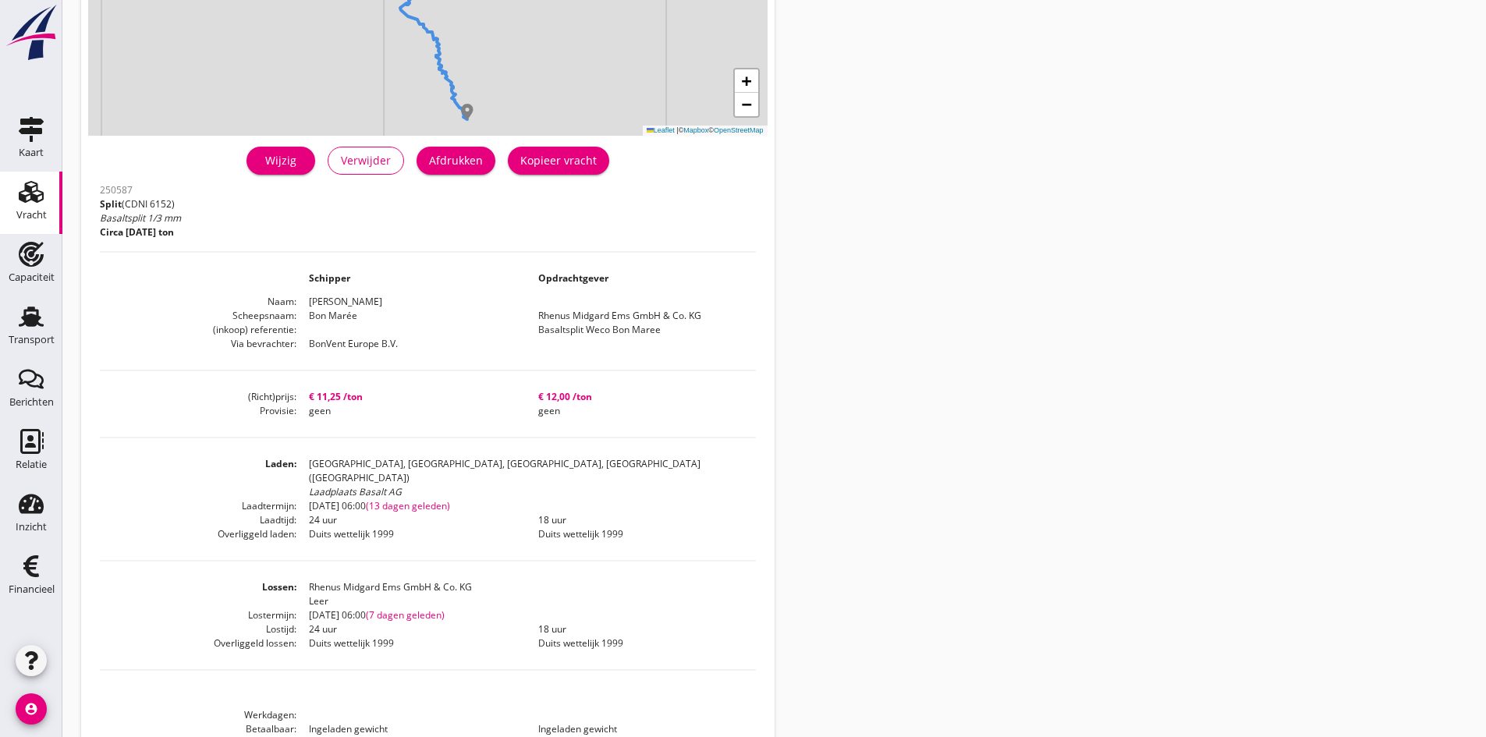
scroll to position [312, 0]
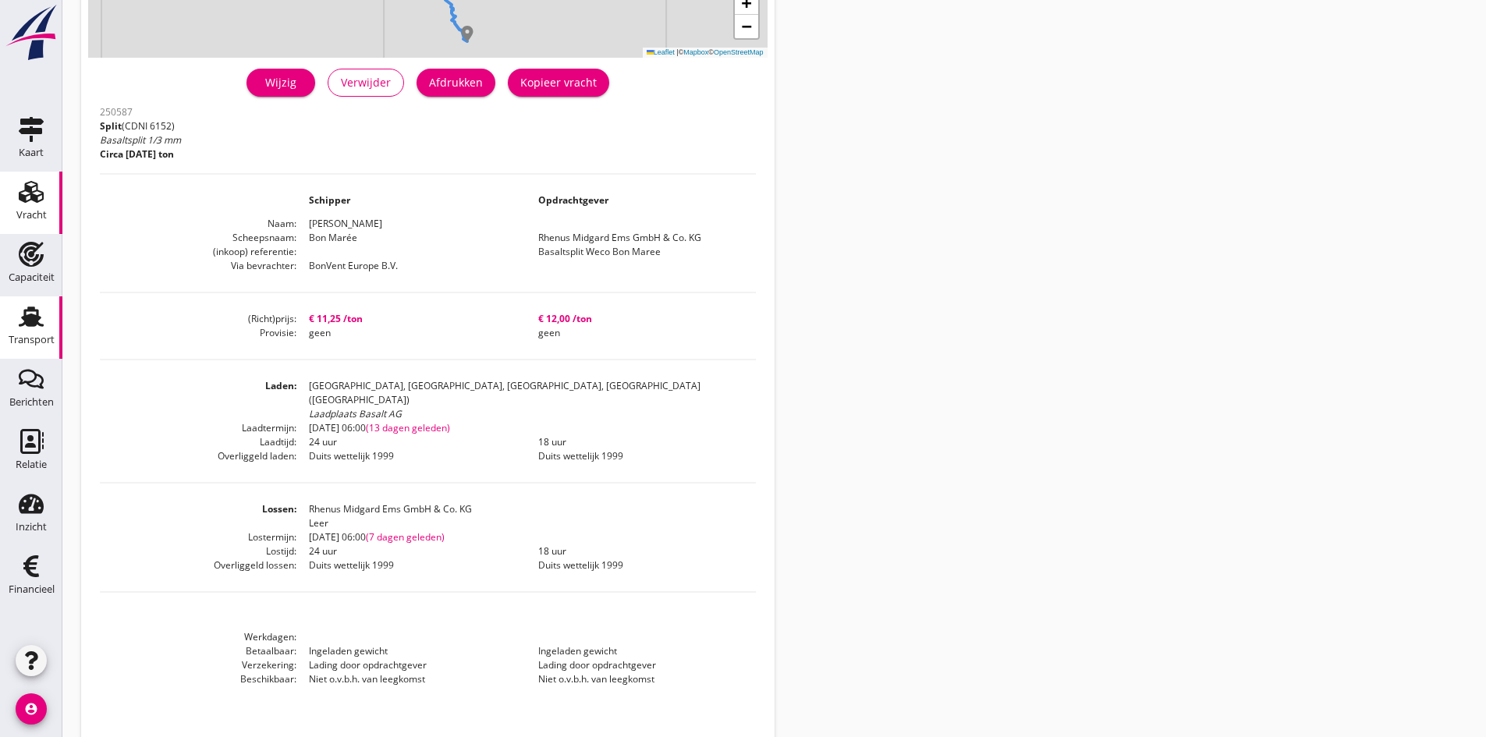
click at [25, 328] on icon "Transport" at bounding box center [31, 316] width 25 height 25
